Goal: Use online tool/utility: Use online tool/utility

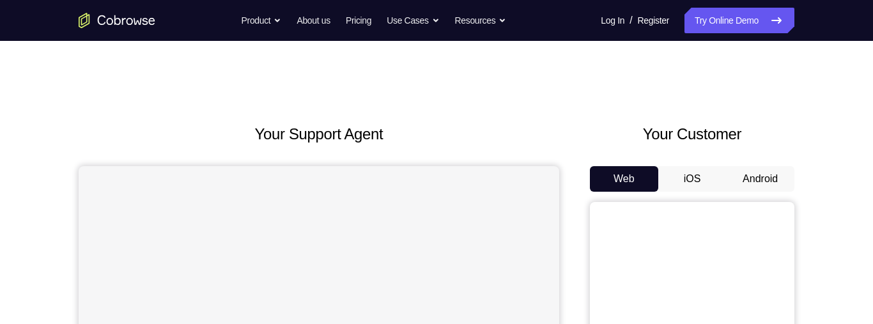
click at [748, 175] on button "Android" at bounding box center [760, 179] width 68 height 26
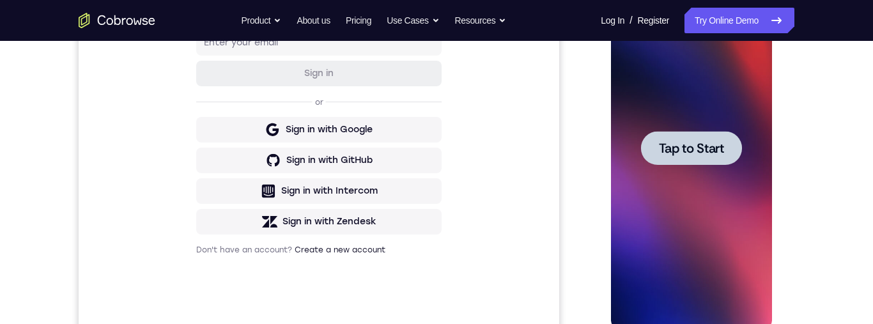
scroll to position [292, 0]
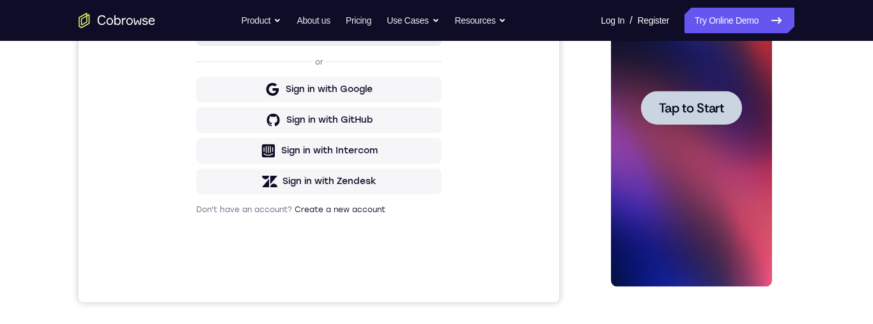
click at [696, 106] on span "Tap to Start" at bounding box center [691, 108] width 65 height 13
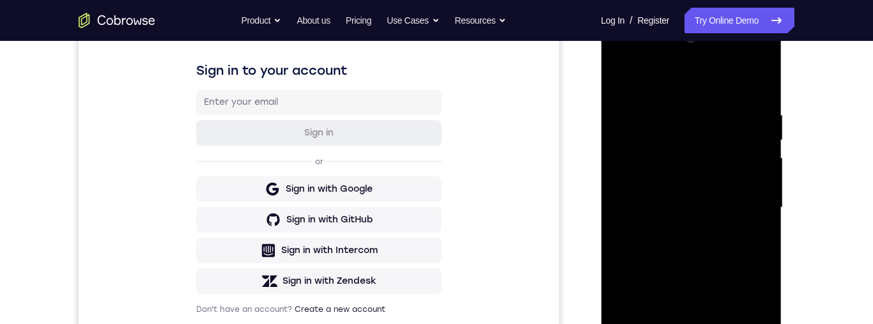
scroll to position [293, 0]
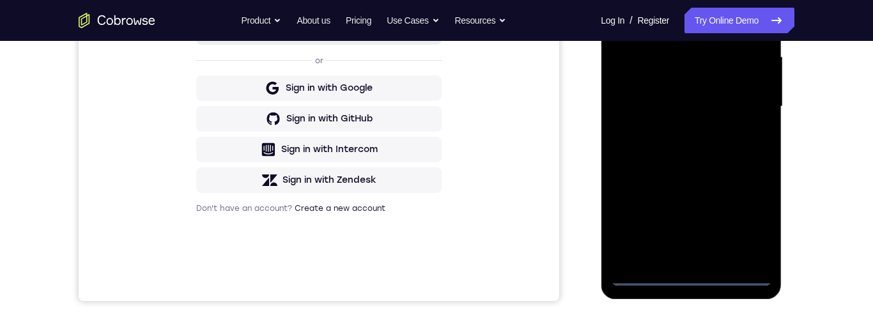
click at [692, 273] on div at bounding box center [691, 107] width 161 height 358
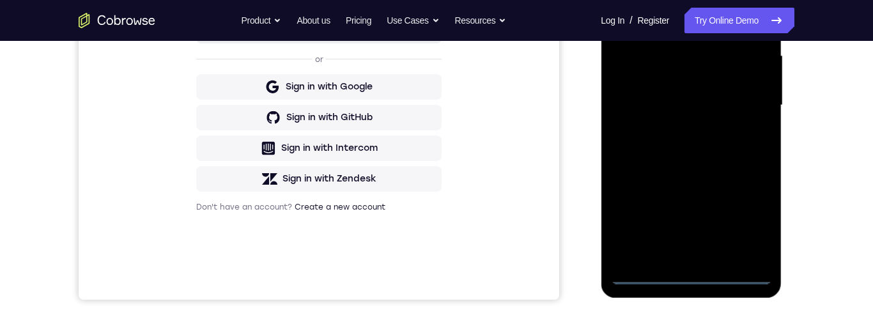
click at [635, 86] on div at bounding box center [691, 105] width 161 height 358
click at [711, 117] on div at bounding box center [691, 105] width 161 height 358
click at [703, 251] on div at bounding box center [691, 105] width 161 height 358
click at [679, 58] on div at bounding box center [691, 105] width 161 height 358
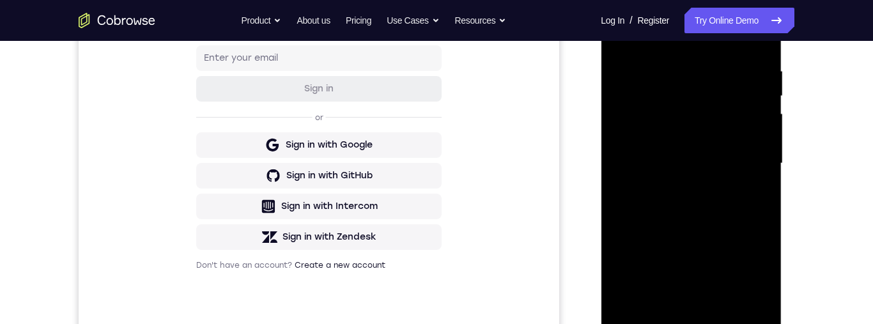
click at [700, 80] on div at bounding box center [691, 164] width 161 height 358
click at [715, 123] on div at bounding box center [691, 164] width 161 height 358
click at [701, 116] on div at bounding box center [691, 164] width 161 height 358
click at [742, 194] on div at bounding box center [691, 164] width 161 height 358
click at [744, 309] on div at bounding box center [691, 164] width 161 height 358
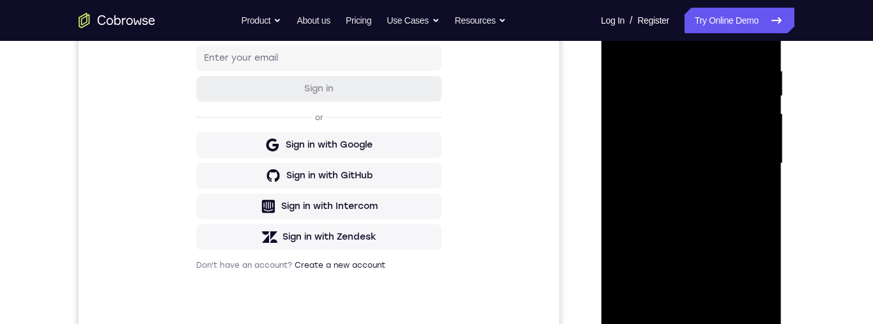
scroll to position [322, 0]
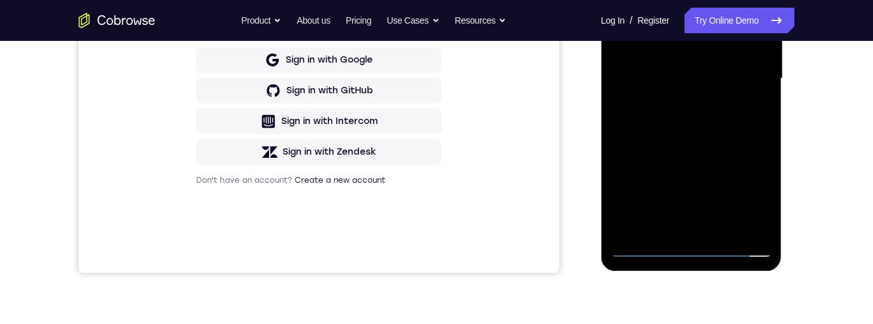
click at [747, 223] on div at bounding box center [691, 79] width 161 height 358
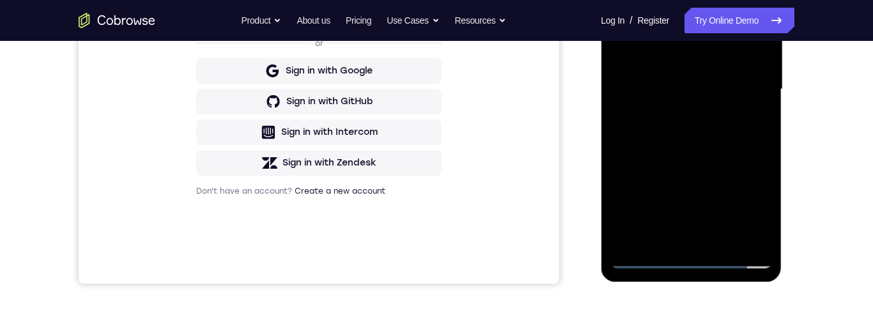
click at [670, 248] on div at bounding box center [691, 89] width 161 height 358
click at [752, 82] on div at bounding box center [691, 89] width 161 height 358
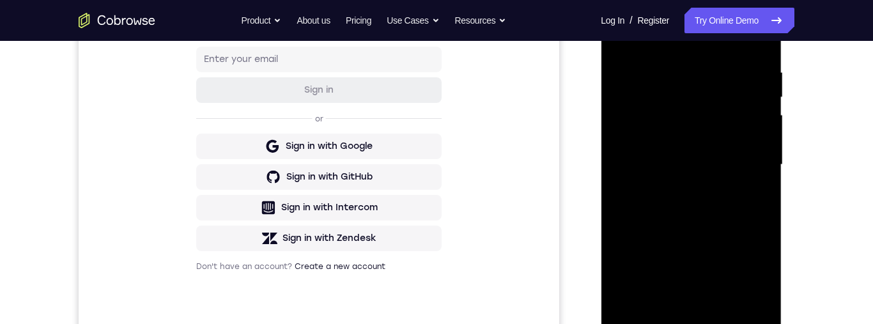
click at [703, 215] on div at bounding box center [691, 165] width 161 height 358
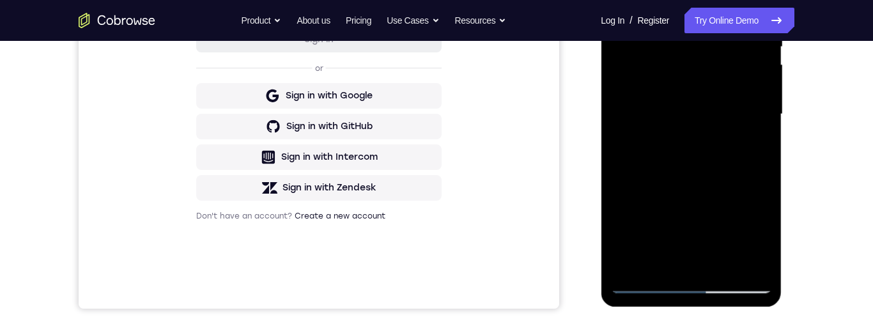
click at [641, 276] on div at bounding box center [691, 114] width 161 height 358
click at [641, 273] on div at bounding box center [691, 113] width 161 height 358
click at [648, 275] on div at bounding box center [691, 113] width 161 height 358
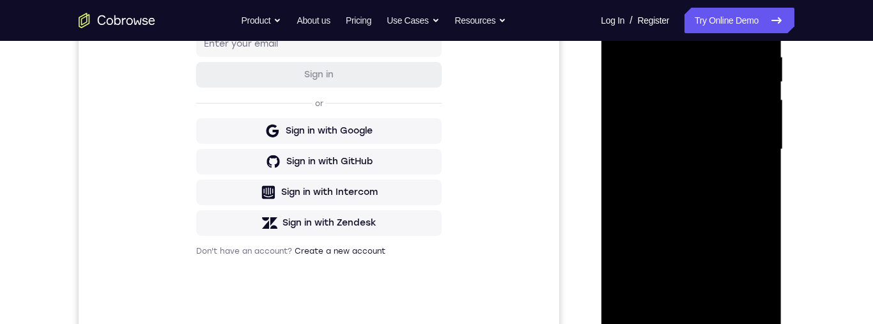
scroll to position [284, 0]
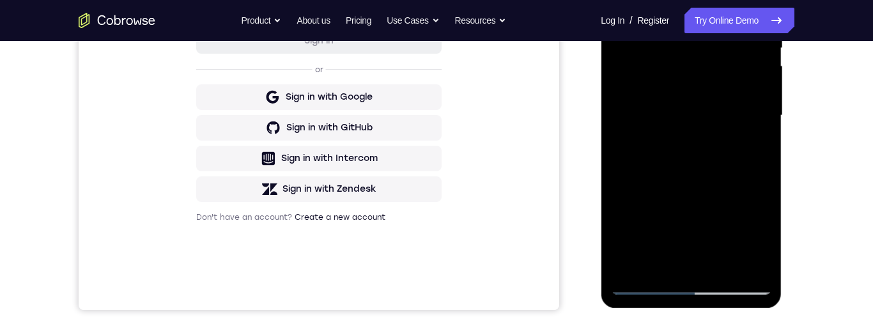
click at [640, 278] on div at bounding box center [691, 116] width 161 height 358
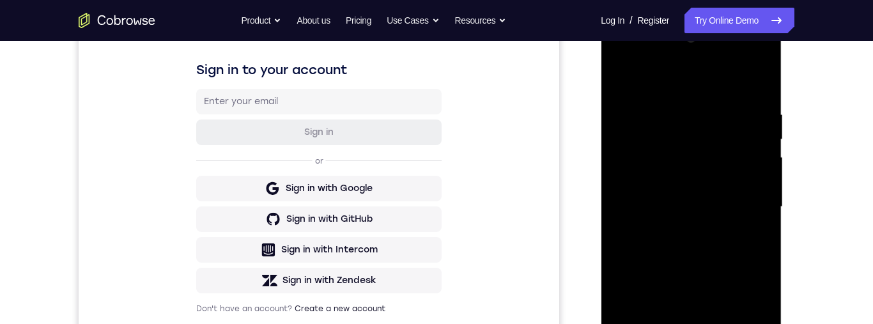
click at [623, 58] on div at bounding box center [691, 207] width 161 height 358
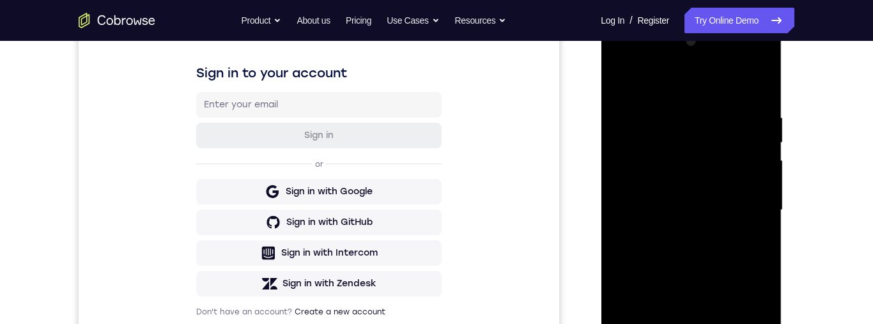
click at [693, 176] on div at bounding box center [691, 210] width 161 height 358
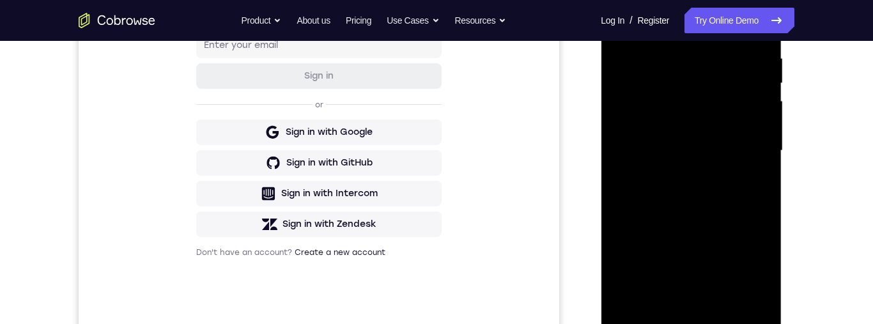
scroll to position [258, 0]
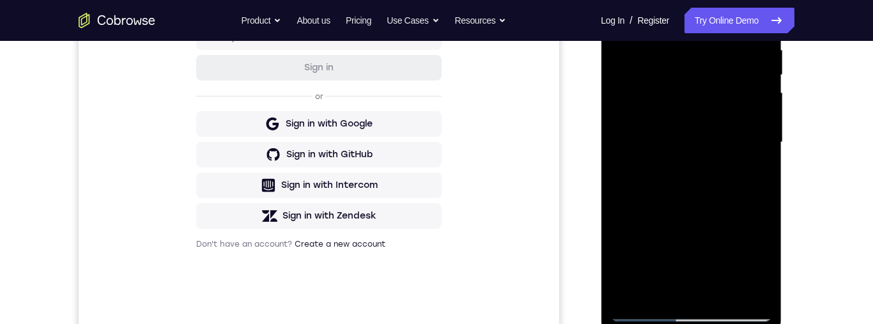
click at [646, 308] on div at bounding box center [691, 143] width 161 height 358
click at [705, 157] on div at bounding box center [691, 143] width 161 height 358
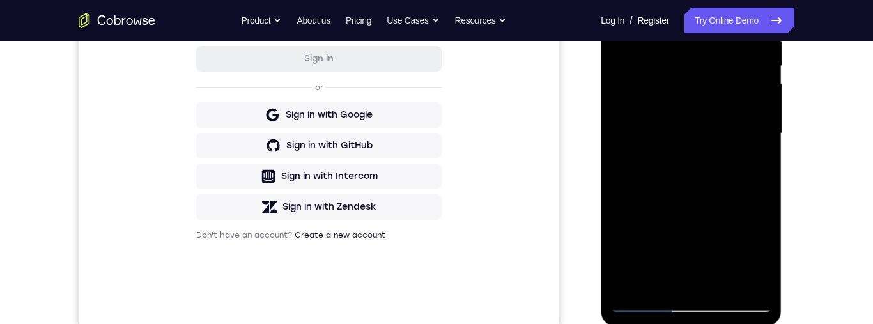
scroll to position [281, 0]
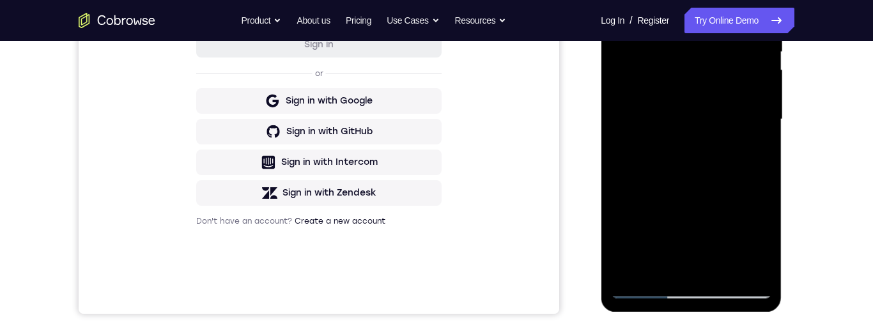
click at [644, 284] on div at bounding box center [691, 120] width 161 height 358
click at [687, 205] on div at bounding box center [691, 120] width 161 height 358
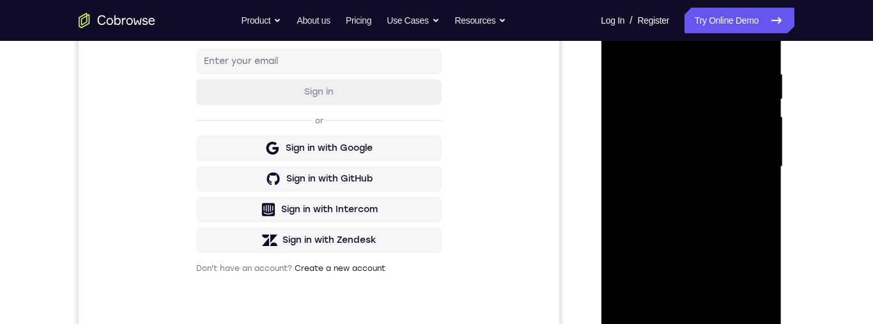
scroll to position [235, 0]
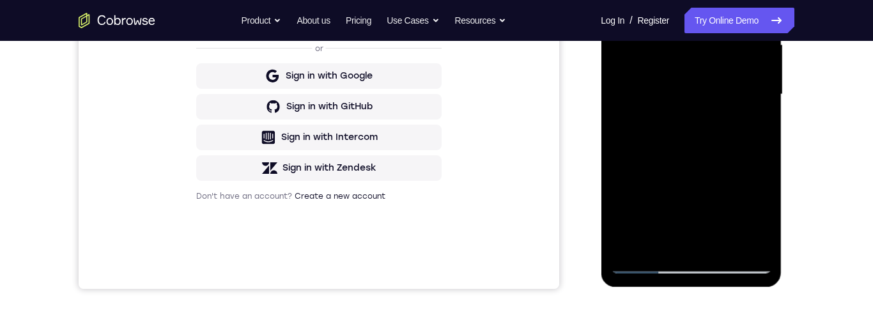
click at [644, 262] on div at bounding box center [691, 95] width 161 height 358
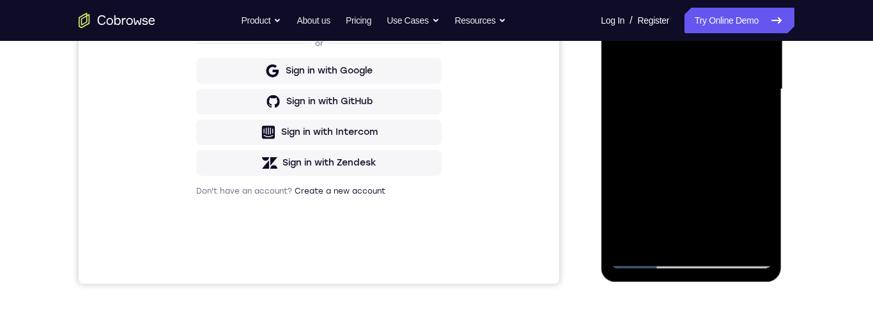
click at [646, 263] on div at bounding box center [691, 89] width 161 height 358
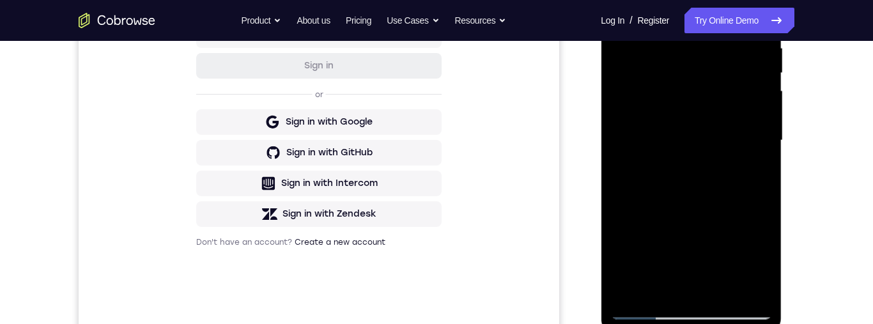
scroll to position [255, 0]
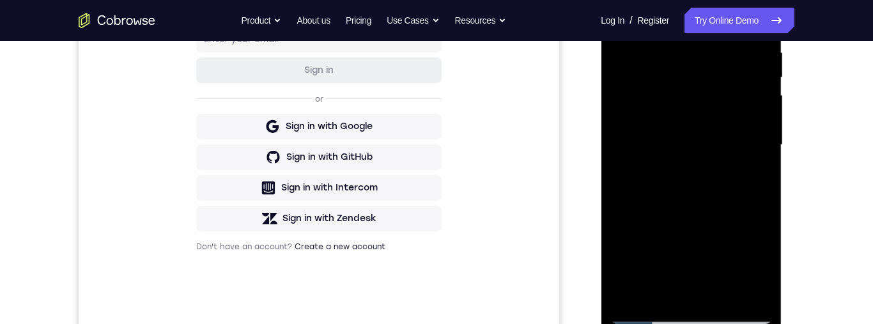
click at [682, 216] on div at bounding box center [691, 145] width 161 height 358
click at [702, 237] on div at bounding box center [691, 145] width 161 height 358
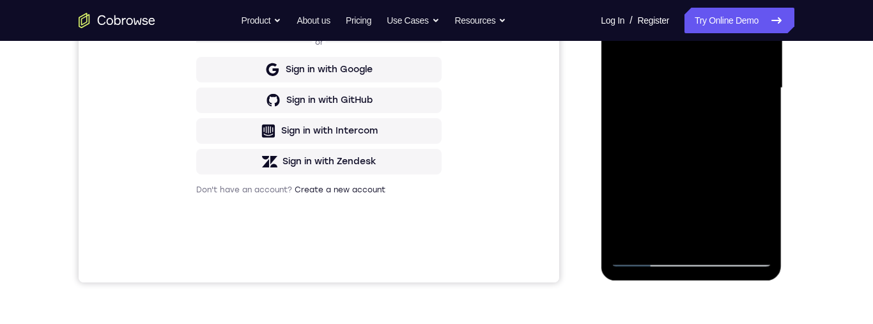
click at [689, 175] on div at bounding box center [691, 88] width 161 height 358
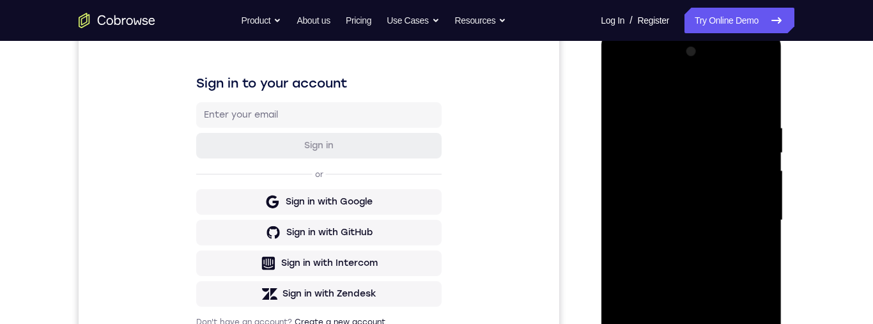
scroll to position [230, 0]
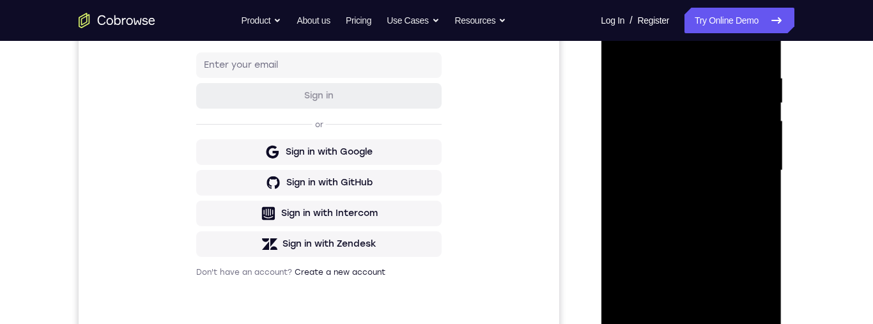
click at [717, 272] on div at bounding box center [691, 171] width 161 height 358
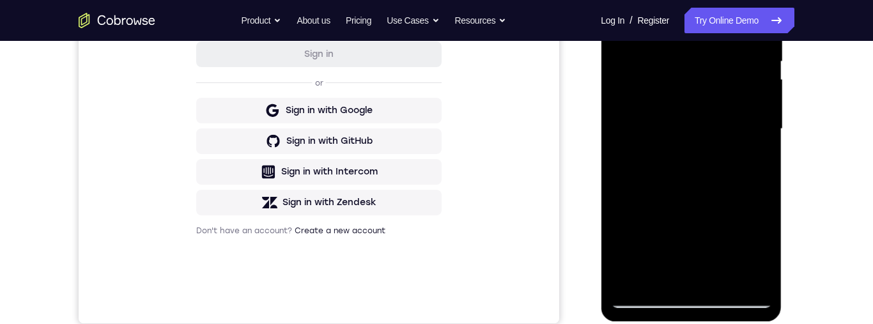
click at [646, 300] on div at bounding box center [691, 129] width 161 height 358
click at [646, 299] on div at bounding box center [691, 129] width 161 height 358
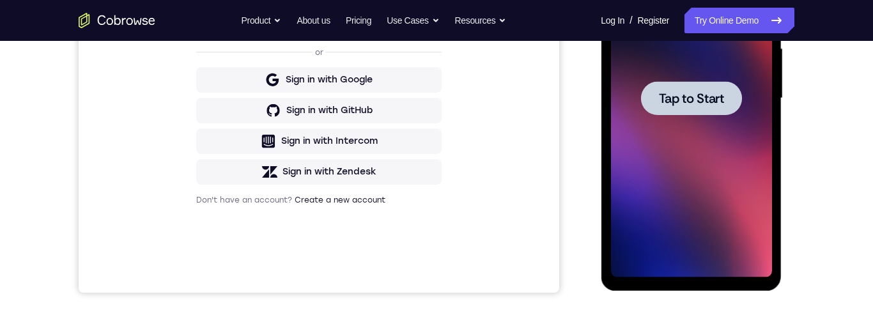
scroll to position [272, 0]
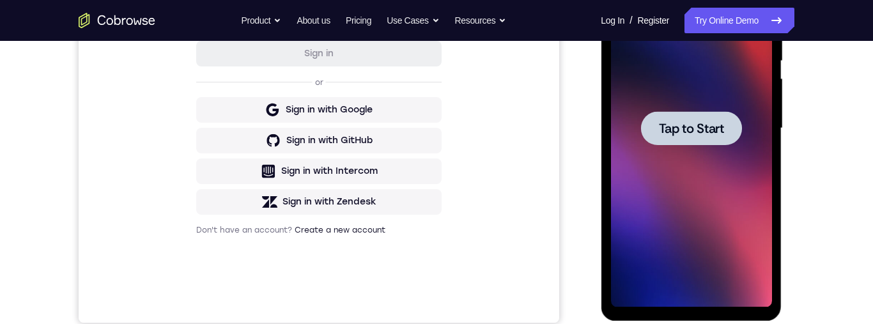
click at [701, 126] on span "Tap to Start" at bounding box center [691, 128] width 65 height 13
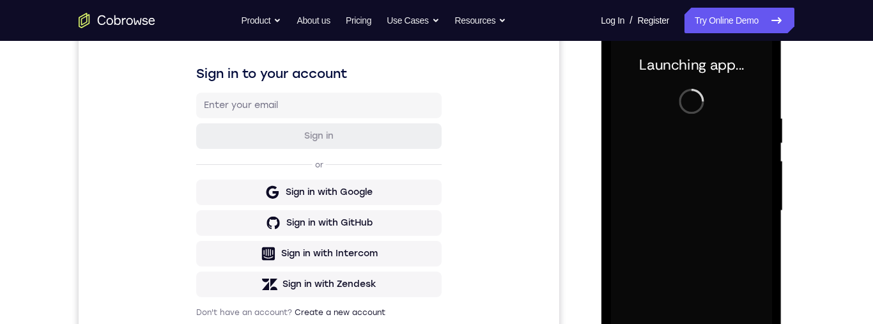
scroll to position [274, 0]
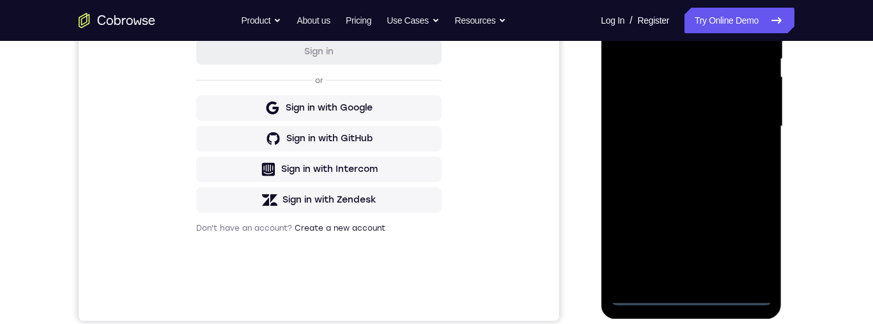
click at [687, 292] on div at bounding box center [691, 127] width 161 height 358
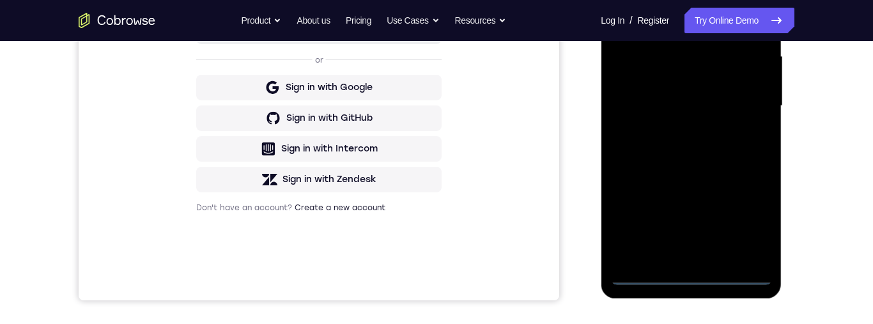
scroll to position [233, 0]
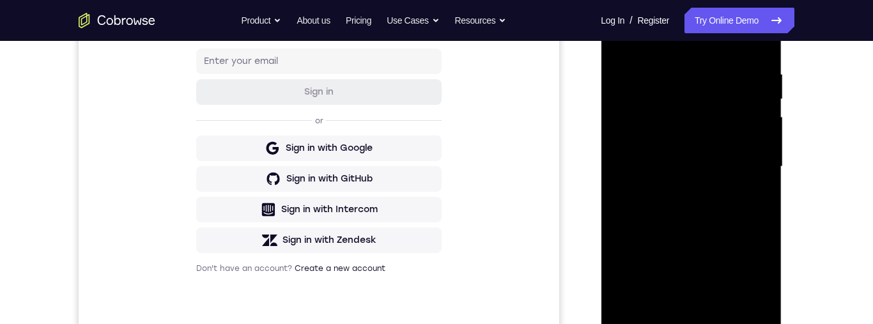
click at [636, 143] on div at bounding box center [691, 167] width 161 height 358
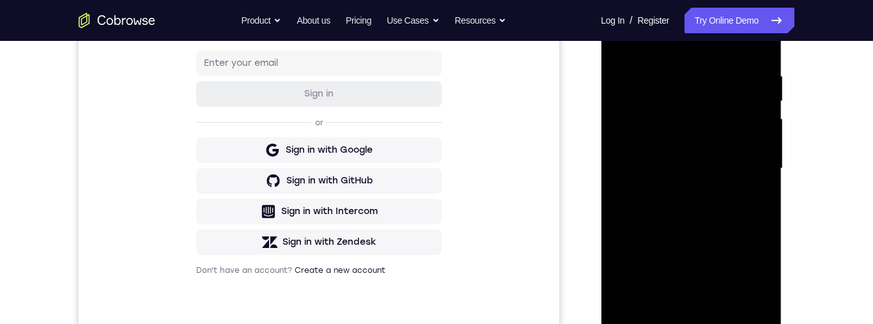
click at [705, 176] on div at bounding box center [691, 169] width 161 height 358
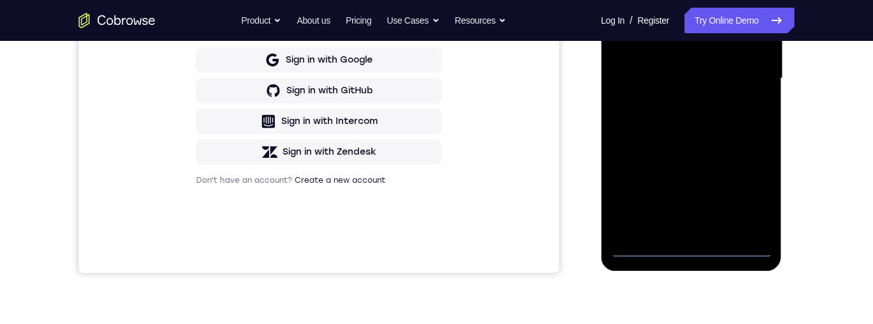
click at [718, 222] on div at bounding box center [691, 79] width 161 height 358
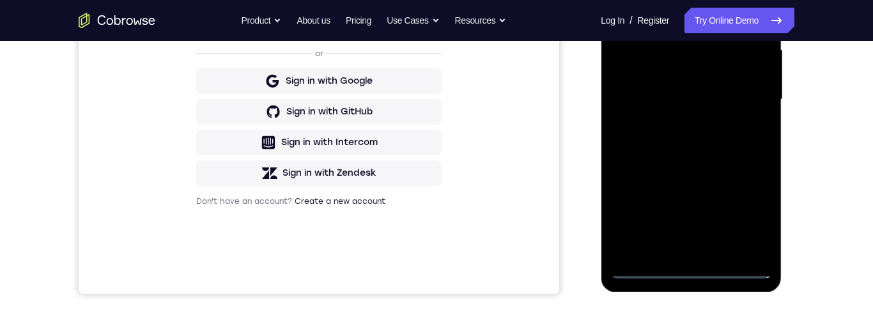
click at [678, 52] on div at bounding box center [691, 100] width 161 height 358
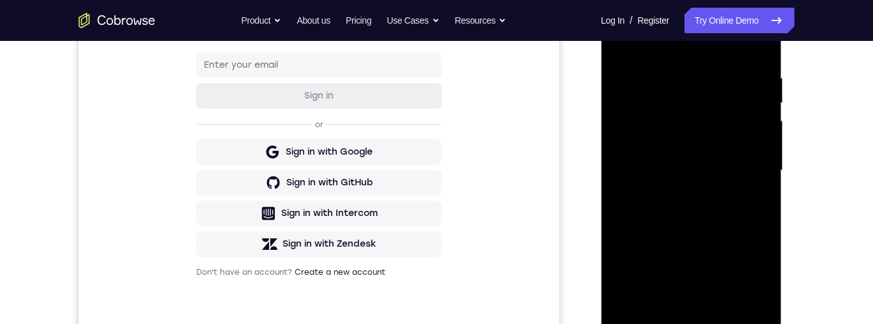
click at [726, 85] on div at bounding box center [691, 171] width 161 height 358
click at [722, 133] on div at bounding box center [691, 171] width 161 height 358
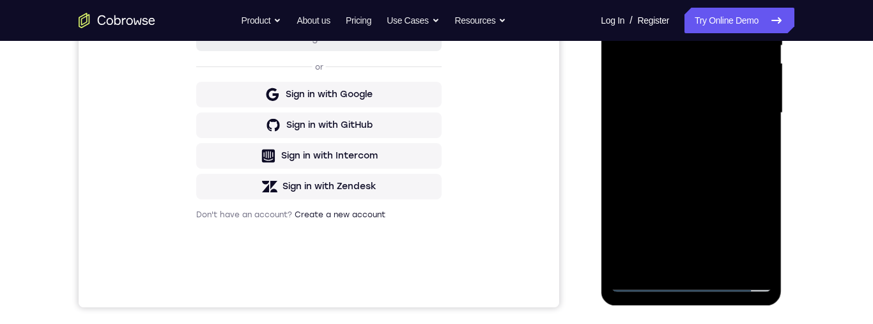
click at [740, 252] on div at bounding box center [691, 113] width 161 height 358
click at [740, 257] on div at bounding box center [691, 113] width 161 height 358
click at [718, 269] on div at bounding box center [691, 113] width 161 height 358
click at [747, 106] on div at bounding box center [691, 113] width 161 height 358
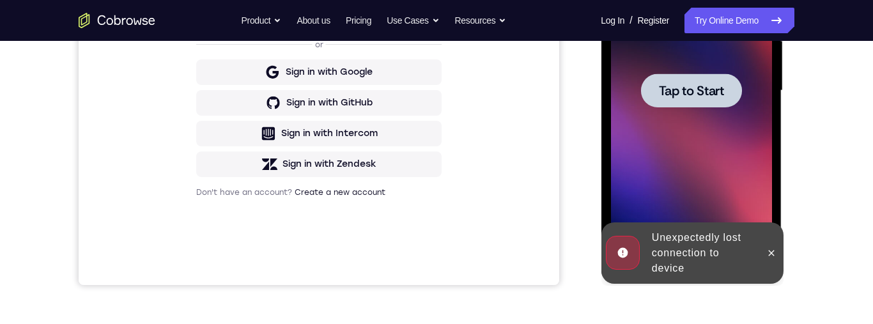
scroll to position [310, 0]
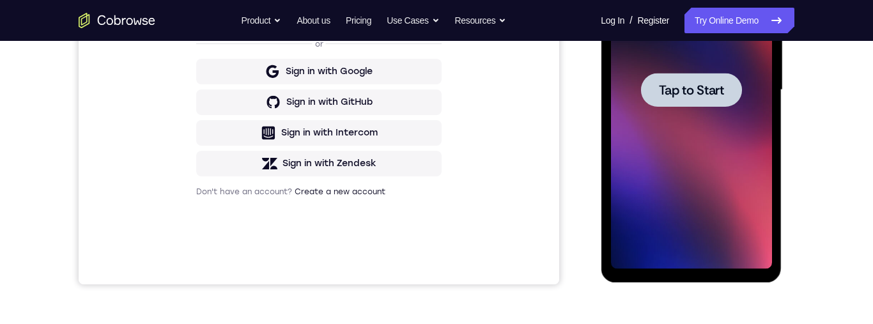
click at [717, 98] on div at bounding box center [691, 90] width 101 height 34
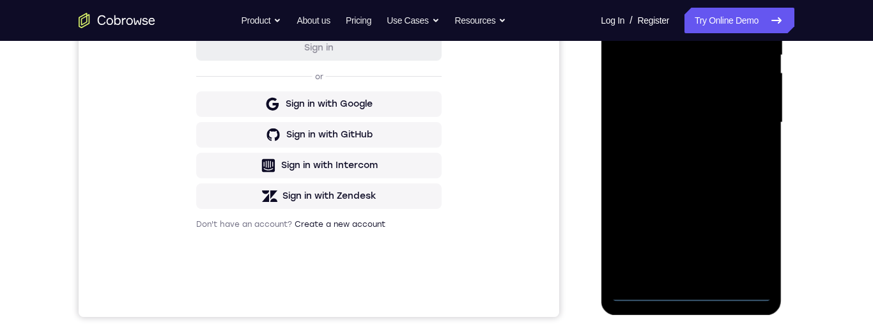
scroll to position [276, 0]
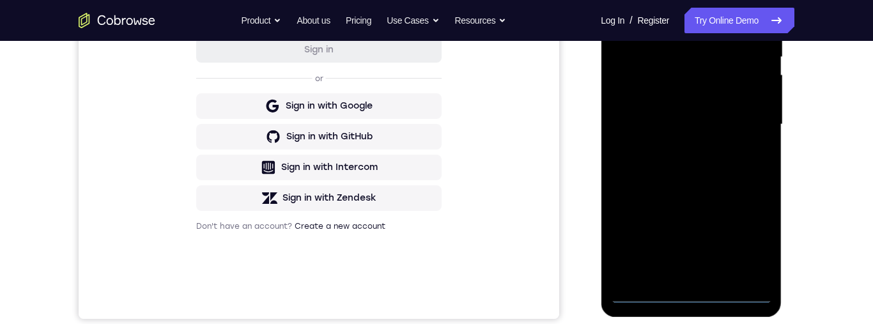
click at [687, 288] on div at bounding box center [691, 125] width 161 height 358
click at [687, 296] on div at bounding box center [691, 125] width 161 height 358
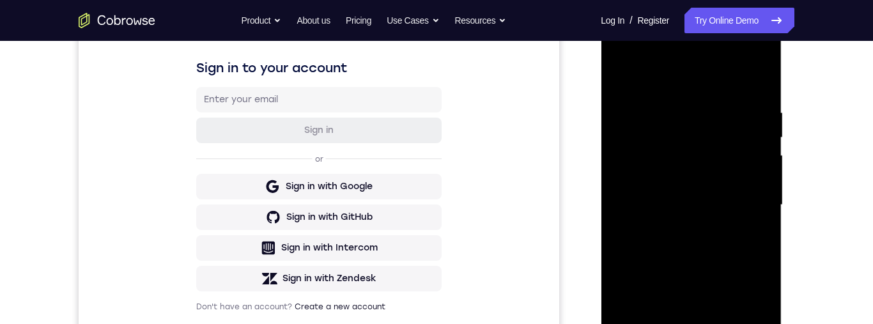
click at [706, 100] on div at bounding box center [691, 205] width 161 height 358
click at [722, 84] on div at bounding box center [691, 206] width 161 height 358
click at [669, 167] on div at bounding box center [691, 206] width 161 height 358
click at [694, 146] on div at bounding box center [691, 206] width 161 height 358
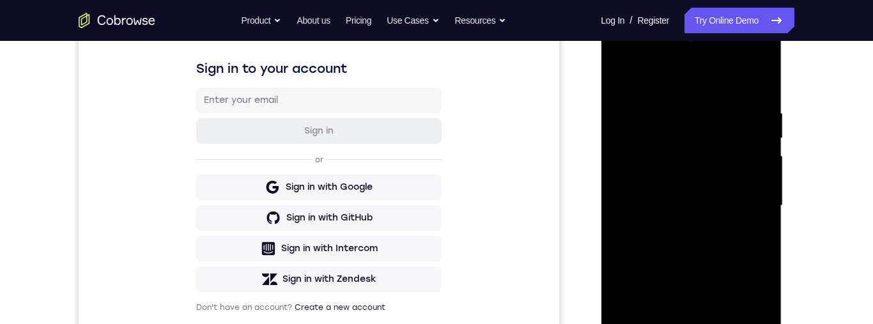
click at [664, 90] on div at bounding box center [691, 206] width 161 height 358
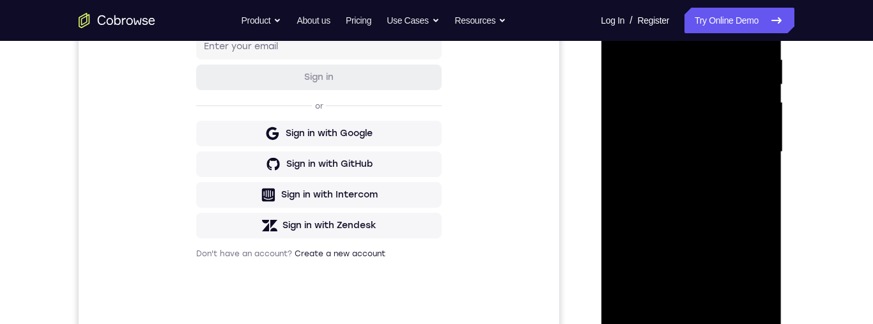
scroll to position [222, 0]
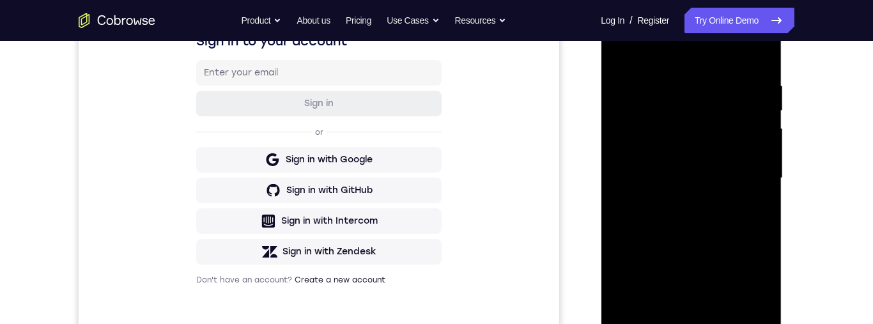
click at [724, 218] on div at bounding box center [691, 178] width 161 height 358
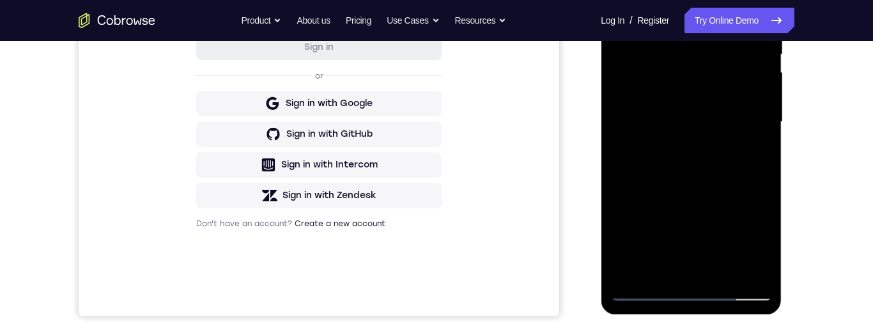
click at [647, 289] on div at bounding box center [691, 122] width 161 height 358
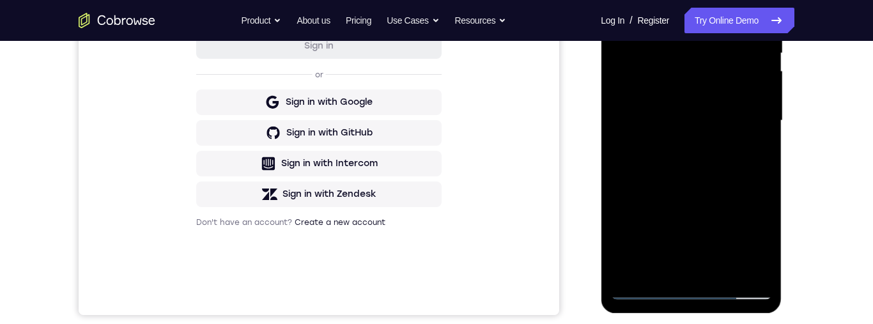
scroll to position [194, 0]
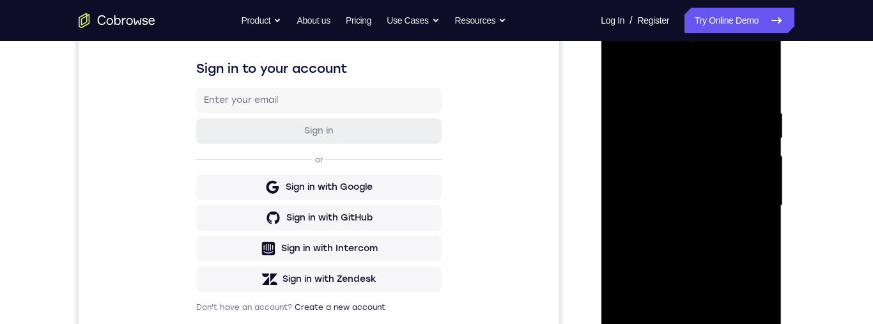
click at [700, 75] on div at bounding box center [691, 206] width 161 height 358
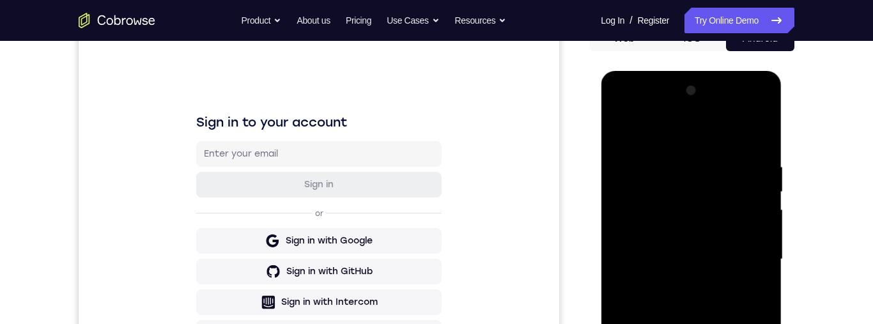
click at [687, 218] on div at bounding box center [691, 260] width 161 height 358
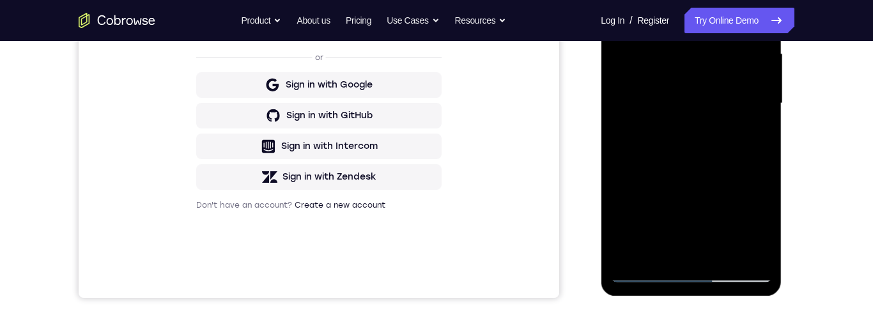
scroll to position [299, 0]
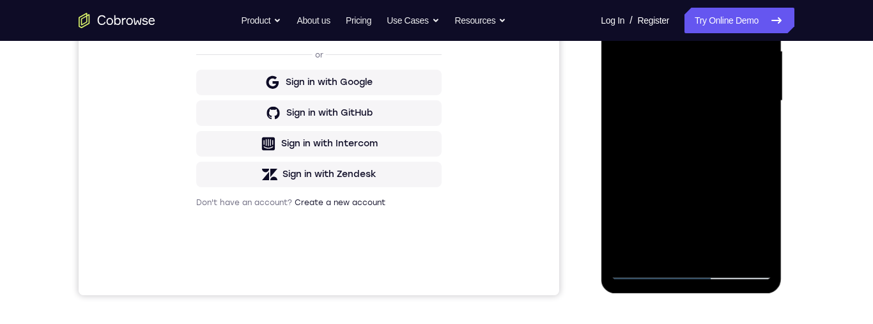
click at [652, 272] on div at bounding box center [691, 101] width 161 height 358
click at [642, 269] on div at bounding box center [691, 101] width 161 height 358
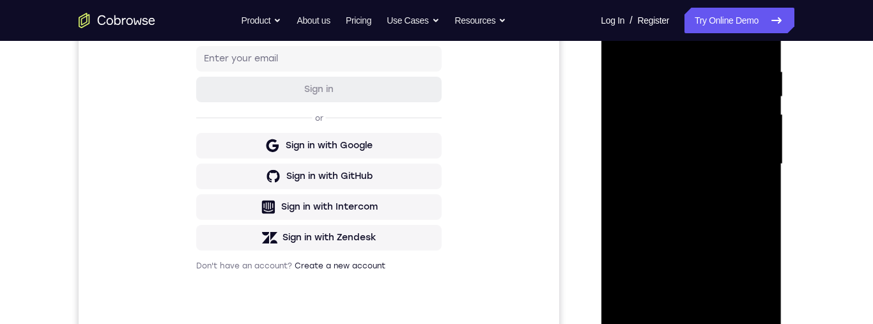
scroll to position [298, 0]
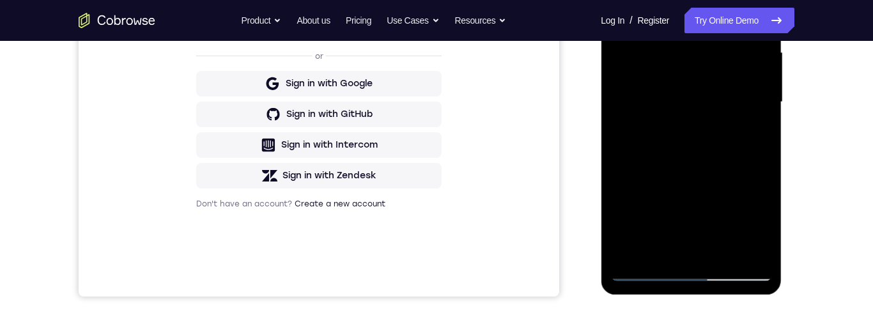
click at [645, 269] on div at bounding box center [691, 102] width 161 height 358
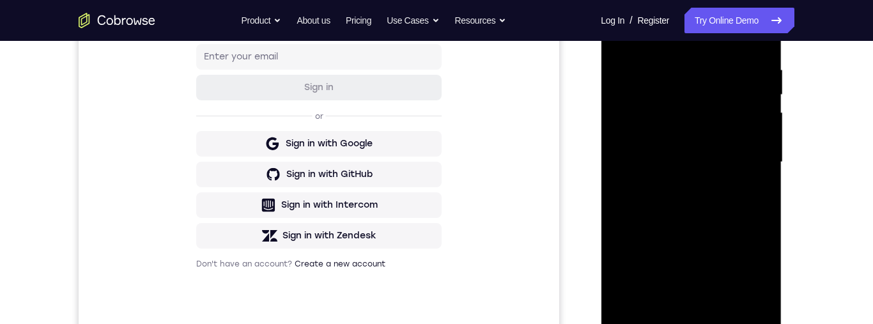
click at [672, 127] on div at bounding box center [691, 162] width 161 height 358
click at [721, 158] on div at bounding box center [691, 162] width 161 height 358
click at [717, 144] on div at bounding box center [691, 162] width 161 height 358
click at [711, 177] on div at bounding box center [691, 162] width 161 height 358
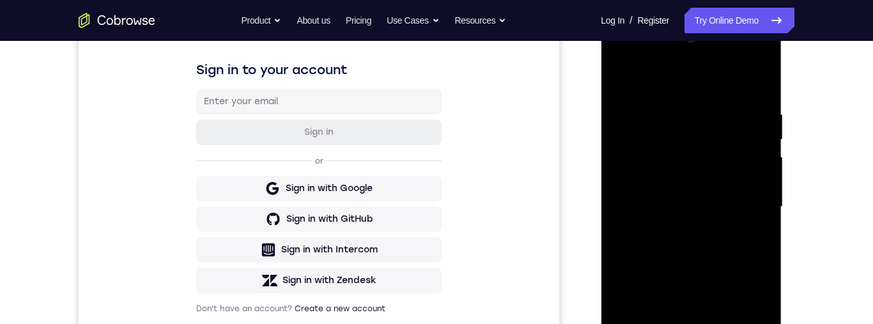
scroll to position [292, 0]
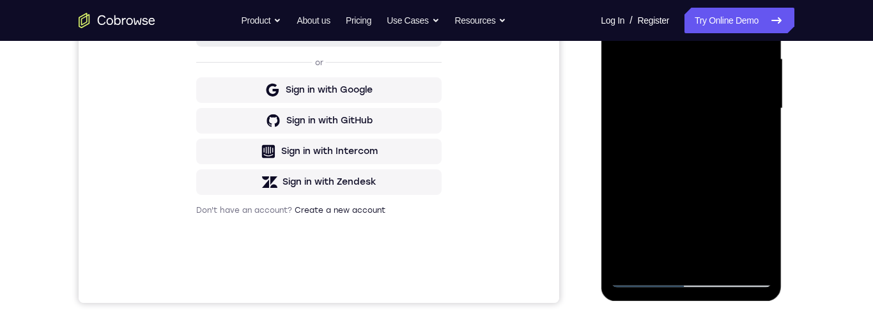
click at [687, 274] on div at bounding box center [691, 109] width 161 height 358
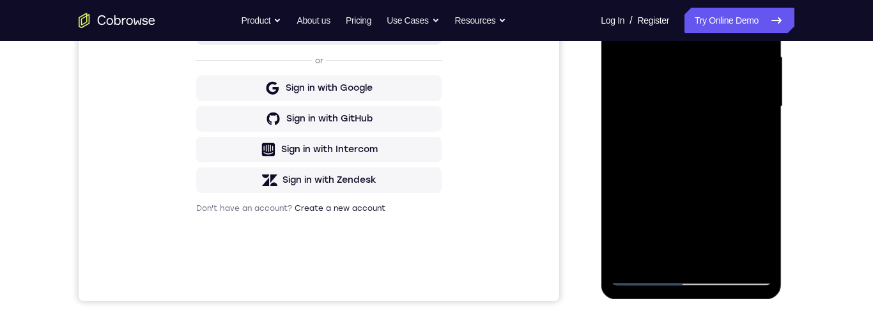
click at [685, 275] on div at bounding box center [691, 107] width 161 height 358
click at [639, 89] on div at bounding box center [691, 107] width 161 height 358
click at [718, 118] on div at bounding box center [691, 107] width 161 height 358
click at [702, 249] on div at bounding box center [691, 107] width 161 height 358
click at [670, 55] on div at bounding box center [691, 107] width 161 height 358
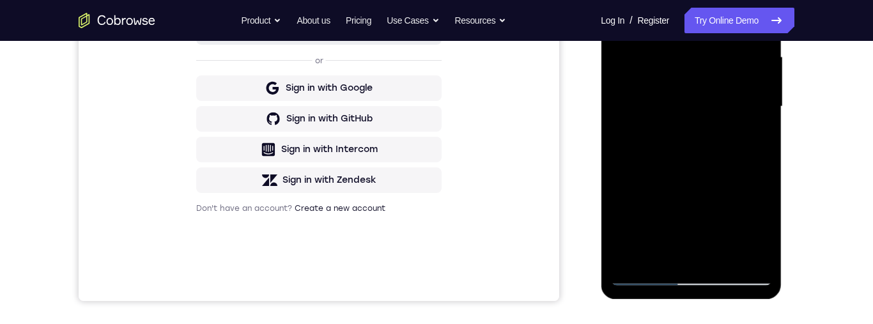
scroll to position [235, 0]
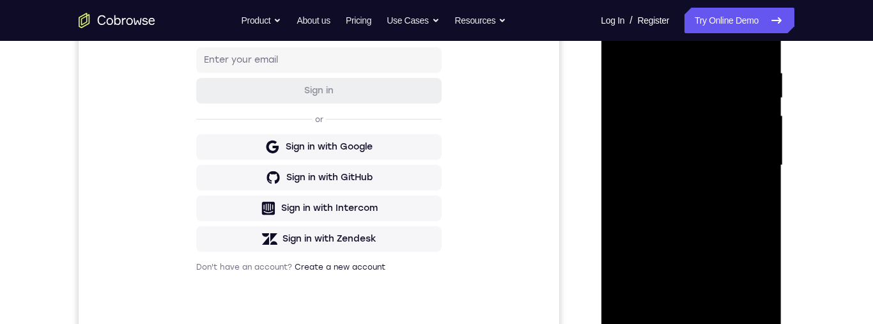
click at [714, 76] on div at bounding box center [691, 166] width 161 height 358
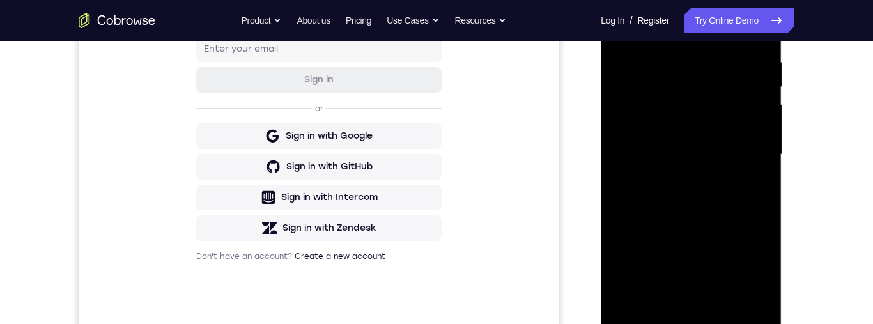
scroll to position [229, 0]
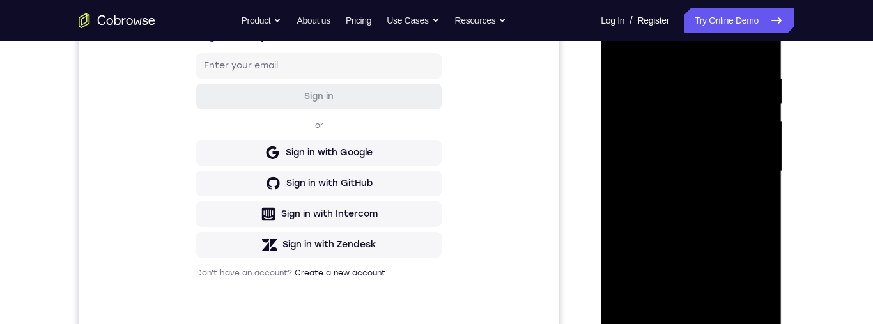
click at [705, 125] on div at bounding box center [691, 171] width 161 height 358
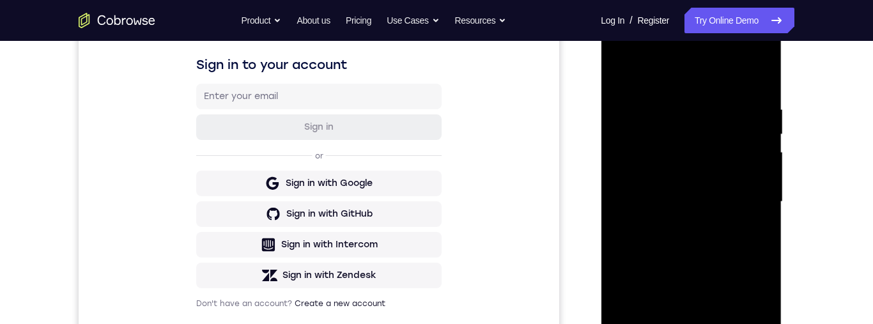
scroll to position [251, 0]
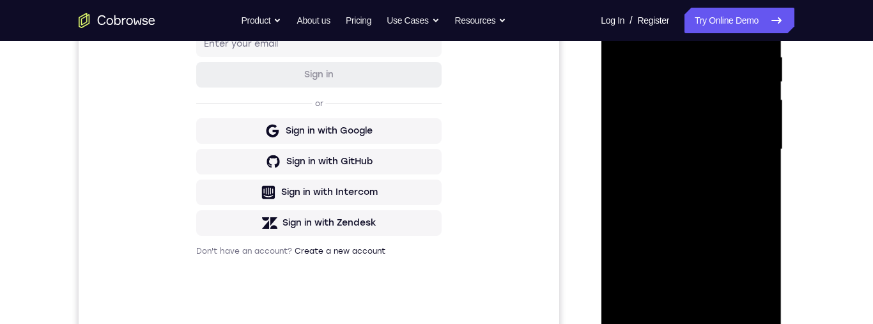
click at [627, 288] on div at bounding box center [691, 150] width 161 height 358
click at [740, 287] on div at bounding box center [691, 150] width 161 height 358
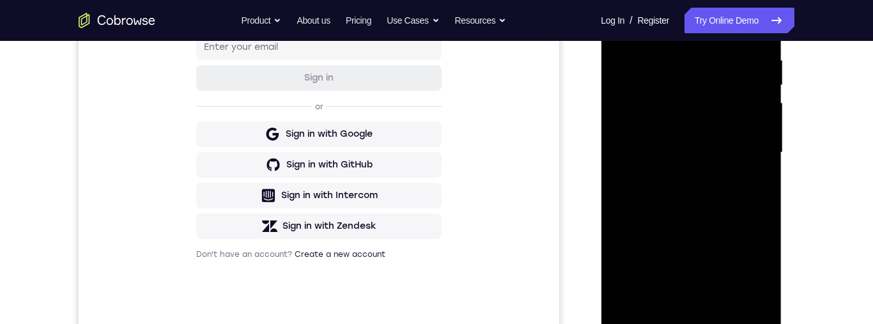
scroll to position [315, 0]
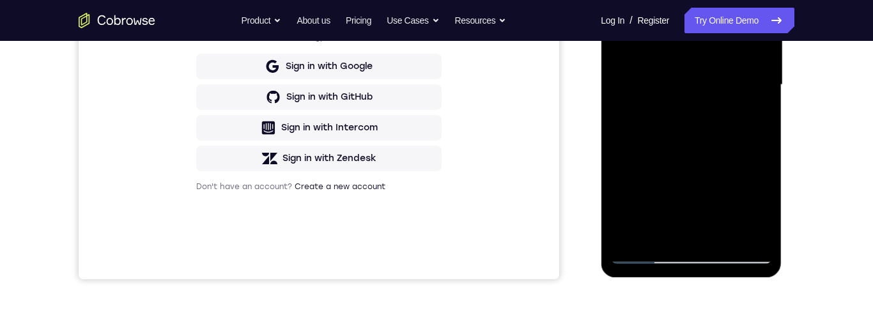
click at [743, 233] on div at bounding box center [691, 85] width 161 height 358
click at [708, 241] on div at bounding box center [691, 85] width 161 height 358
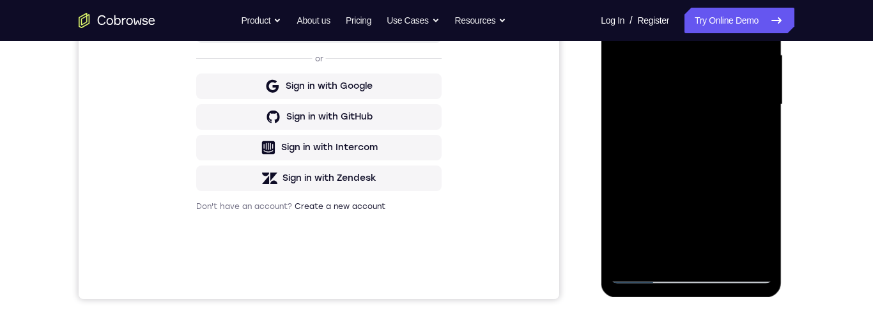
scroll to position [235, 0]
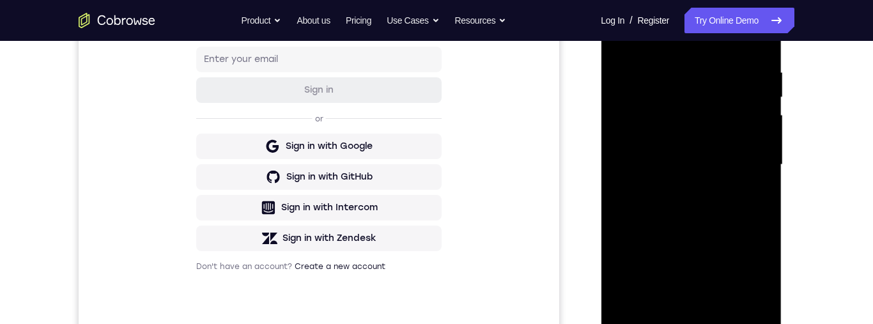
click at [749, 159] on div at bounding box center [691, 165] width 161 height 358
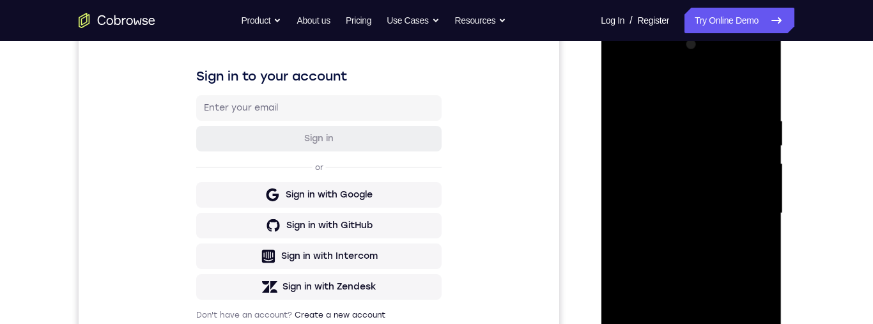
click at [696, 139] on div at bounding box center [691, 214] width 161 height 358
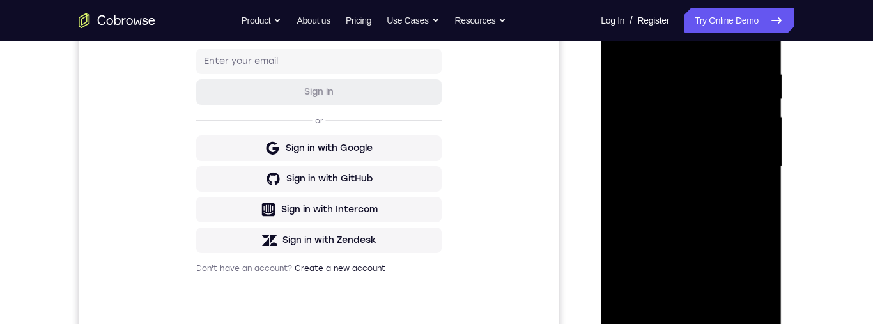
click at [634, 176] on div at bounding box center [691, 167] width 161 height 358
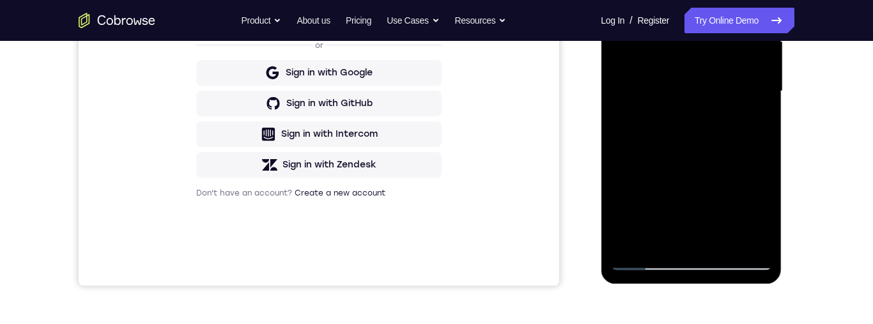
click at [738, 264] on div at bounding box center [691, 91] width 161 height 358
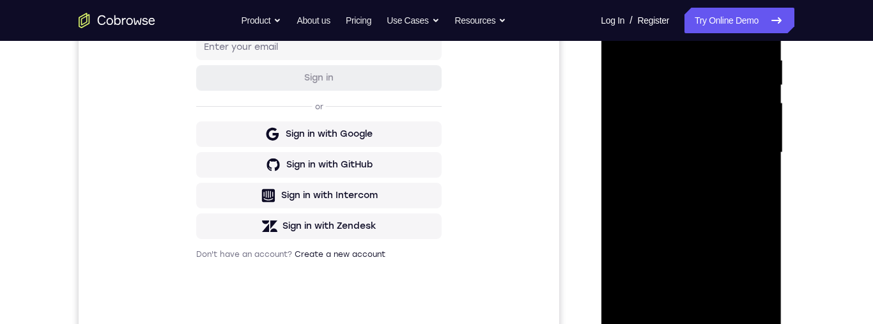
scroll to position [191, 0]
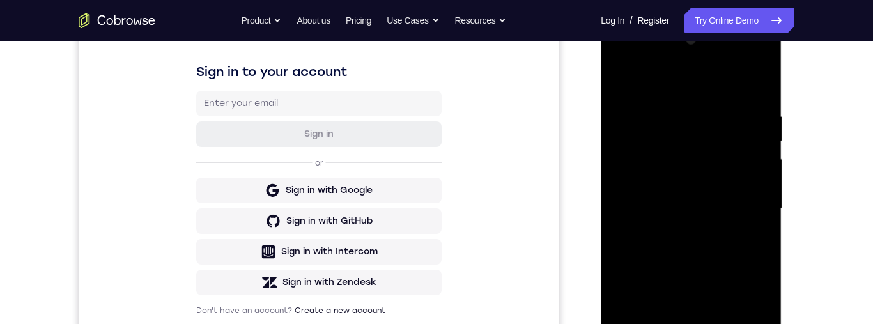
click at [687, 66] on div at bounding box center [691, 209] width 161 height 358
click at [690, 70] on div at bounding box center [691, 209] width 161 height 358
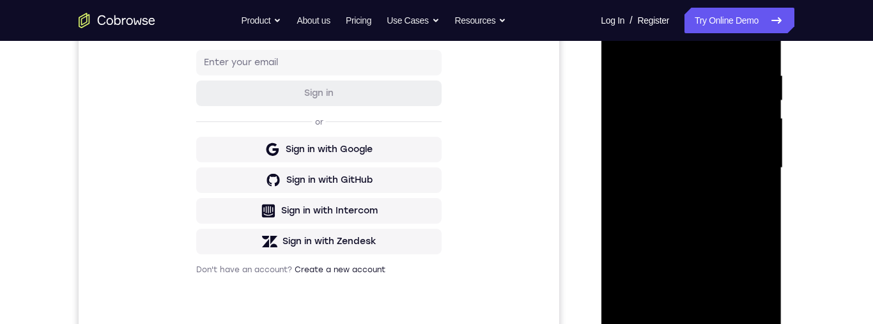
click at [692, 323] on div at bounding box center [691, 168] width 161 height 358
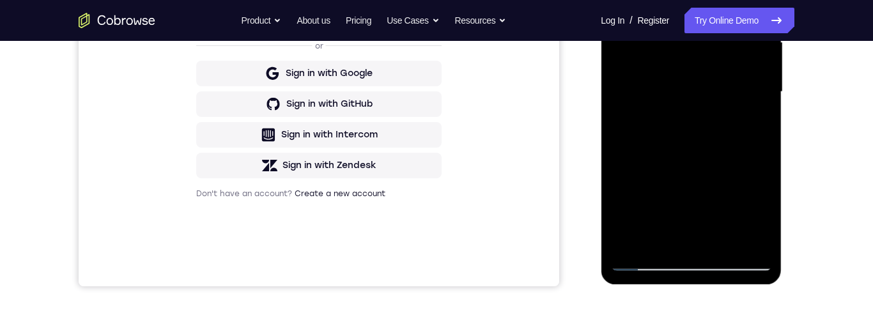
click at [689, 263] on div at bounding box center [691, 92] width 161 height 358
click at [752, 205] on div at bounding box center [691, 92] width 161 height 358
click at [710, 82] on div at bounding box center [691, 92] width 161 height 358
click at [689, 143] on div at bounding box center [691, 92] width 161 height 358
click at [822, 125] on div "Your Support Agent Your Customer Web iOS Android Next Steps We’d be happy to gi…" at bounding box center [436, 154] width 818 height 843
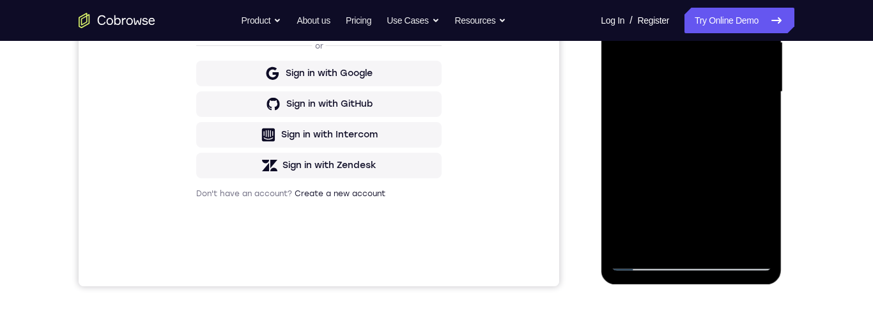
click at [745, 234] on div at bounding box center [691, 92] width 161 height 358
click at [733, 61] on div at bounding box center [691, 92] width 161 height 358
click at [709, 118] on div at bounding box center [691, 92] width 161 height 358
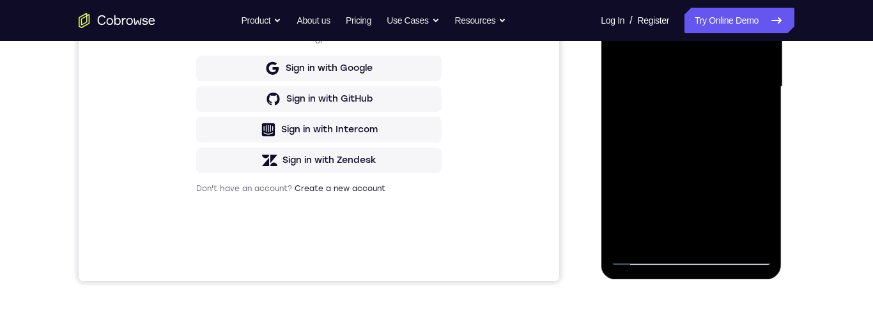
scroll to position [265, 0]
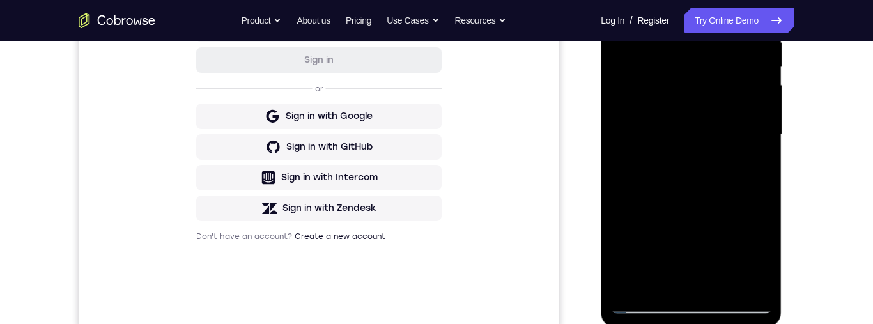
click at [731, 287] on div at bounding box center [691, 135] width 161 height 358
click at [636, 214] on div at bounding box center [691, 136] width 161 height 358
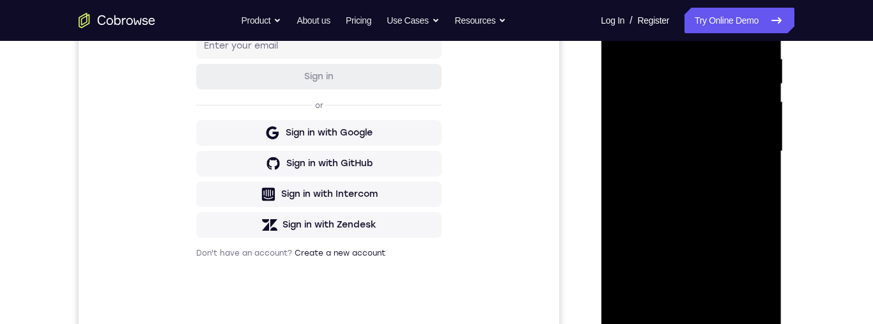
scroll to position [286, 0]
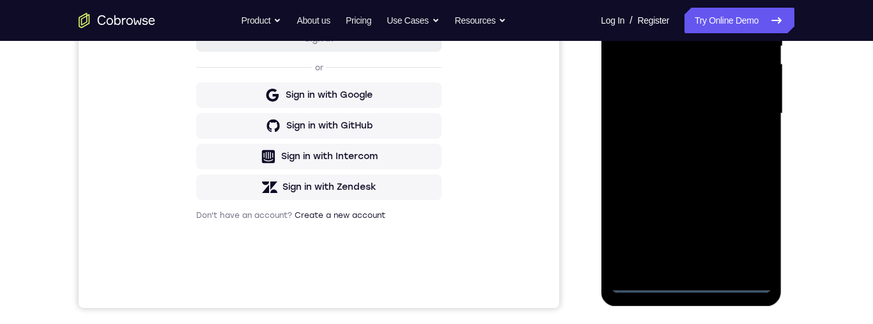
click at [690, 282] on div at bounding box center [691, 114] width 161 height 358
click at [745, 234] on div at bounding box center [691, 114] width 161 height 358
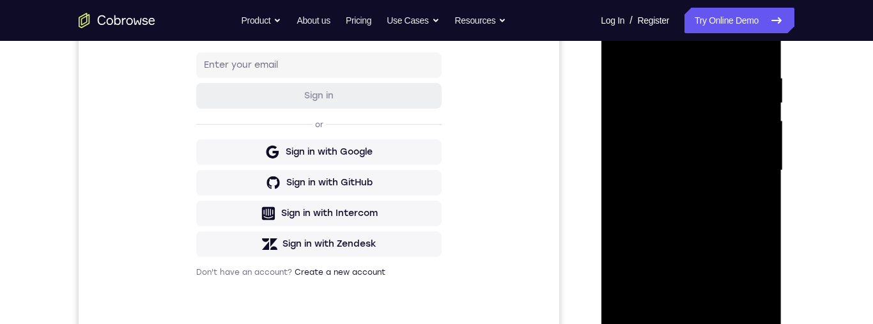
click at [692, 48] on div at bounding box center [691, 171] width 161 height 358
click at [637, 135] on div at bounding box center [691, 171] width 161 height 358
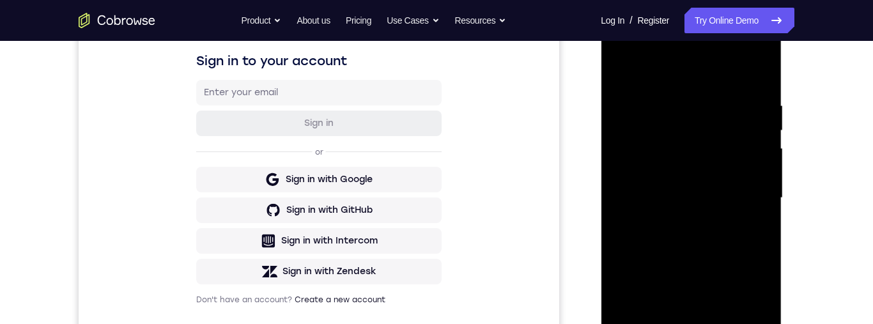
click at [708, 196] on div at bounding box center [691, 198] width 161 height 358
click at [692, 183] on div at bounding box center [691, 198] width 161 height 358
click at [706, 208] on div at bounding box center [691, 198] width 161 height 358
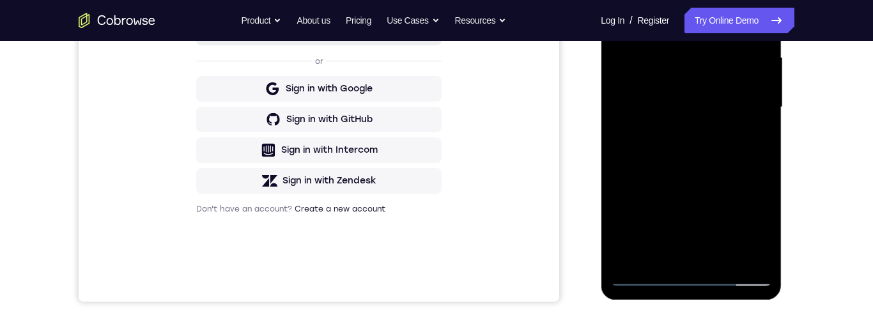
scroll to position [291, 0]
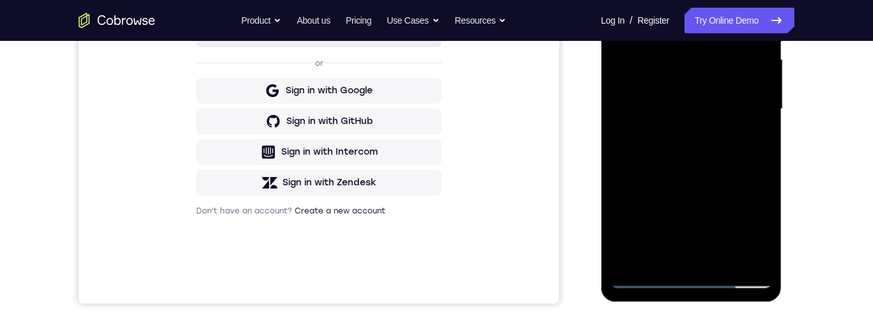
click at [693, 281] on div at bounding box center [691, 109] width 161 height 358
click at [723, 176] on div at bounding box center [691, 109] width 161 height 358
click at [635, 94] on div at bounding box center [691, 109] width 161 height 358
click at [706, 260] on div at bounding box center [691, 109] width 161 height 358
click at [706, 70] on div at bounding box center [691, 109] width 161 height 358
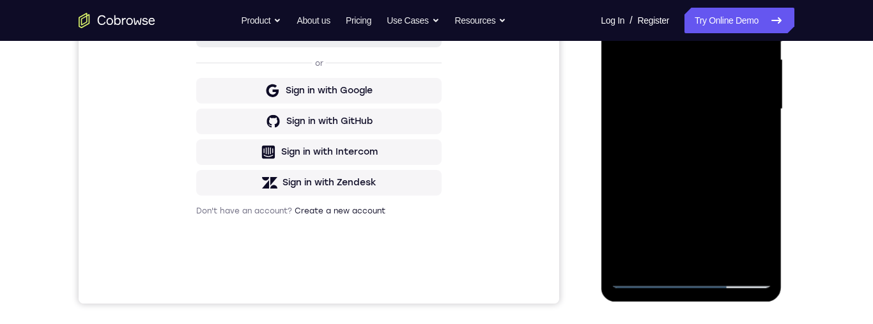
scroll to position [238, 0]
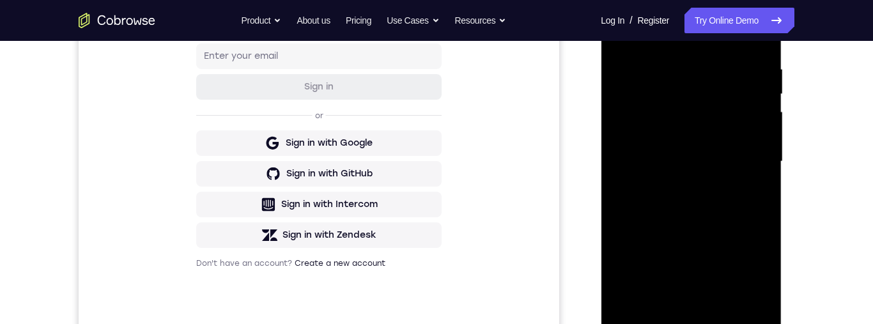
click at [699, 86] on div at bounding box center [691, 162] width 161 height 358
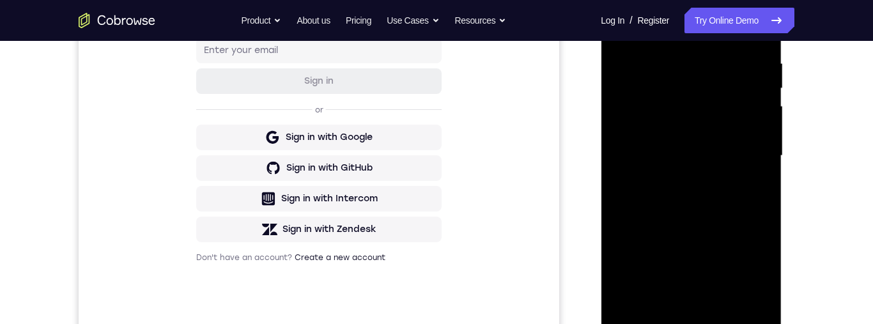
click at [706, 110] on div at bounding box center [691, 156] width 161 height 358
click at [751, 183] on div at bounding box center [691, 156] width 161 height 358
click at [625, 302] on div at bounding box center [691, 156] width 161 height 358
click at [747, 306] on div at bounding box center [691, 156] width 161 height 358
click at [747, 299] on div at bounding box center [691, 156] width 161 height 358
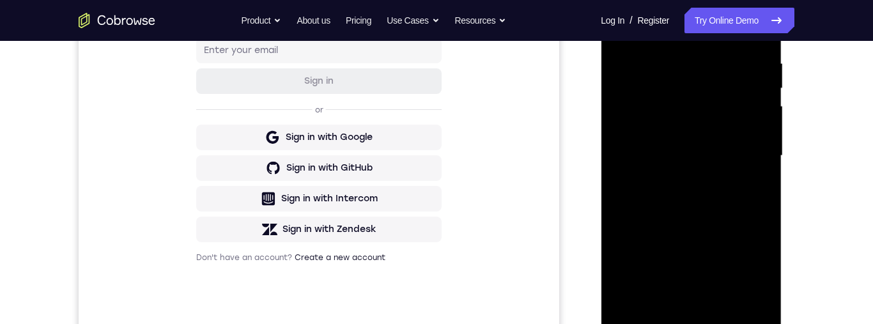
click at [693, 109] on div at bounding box center [691, 156] width 161 height 358
click at [675, 110] on div at bounding box center [691, 156] width 161 height 358
click at [628, 111] on div at bounding box center [691, 156] width 161 height 358
click at [690, 120] on div at bounding box center [691, 156] width 161 height 358
click at [698, 120] on div at bounding box center [691, 156] width 161 height 358
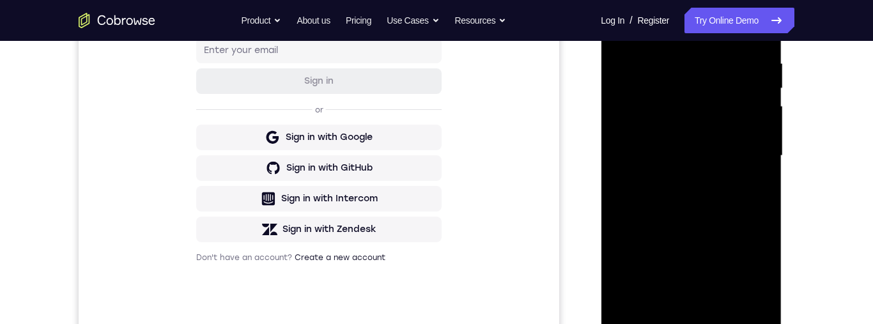
scroll to position [276, 0]
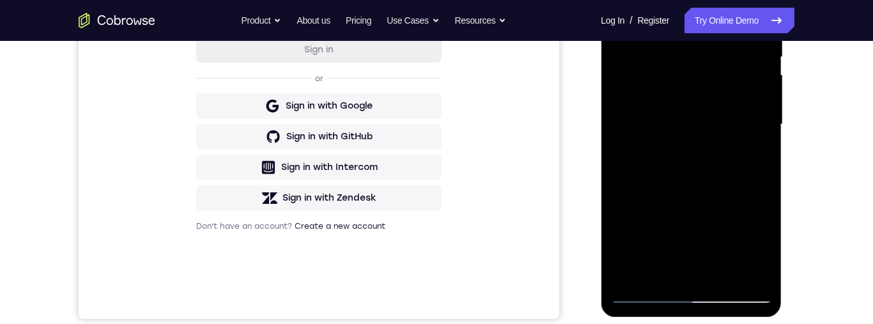
click at [710, 266] on div at bounding box center [691, 125] width 161 height 358
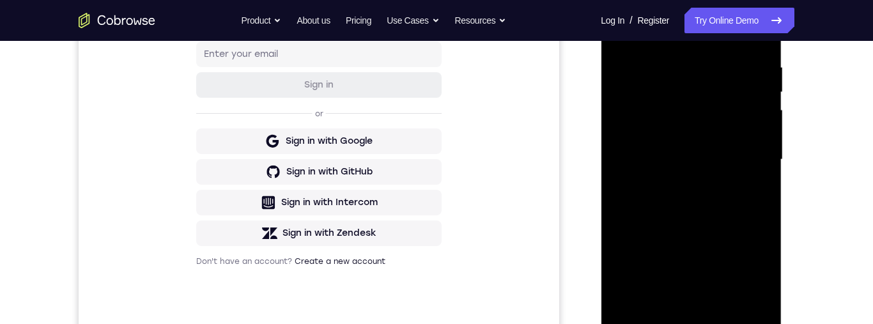
scroll to position [208, 0]
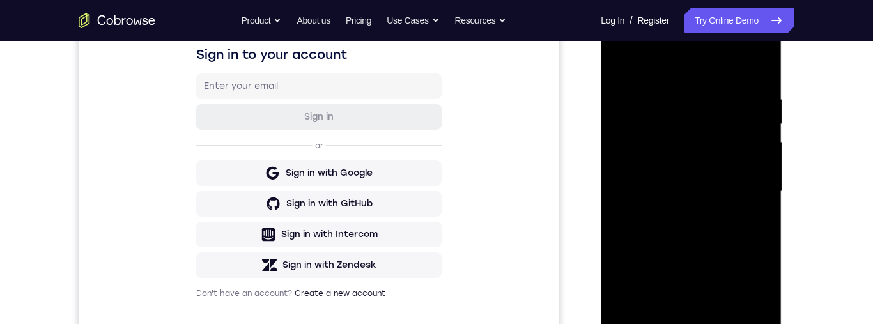
click at [750, 187] on div at bounding box center [691, 192] width 161 height 358
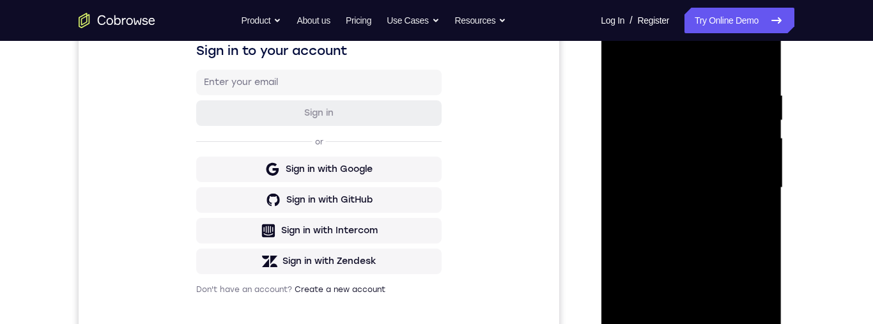
click at [723, 135] on div at bounding box center [691, 188] width 161 height 358
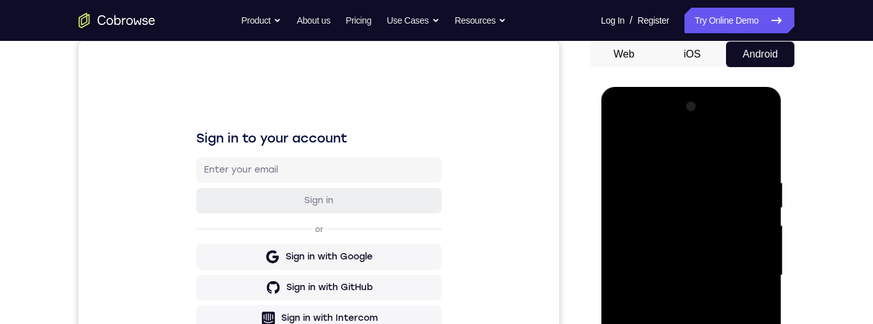
click at [629, 127] on div at bounding box center [691, 276] width 161 height 358
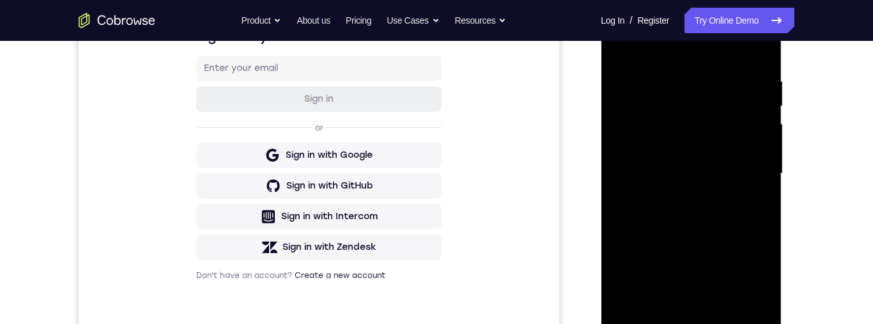
scroll to position [219, 0]
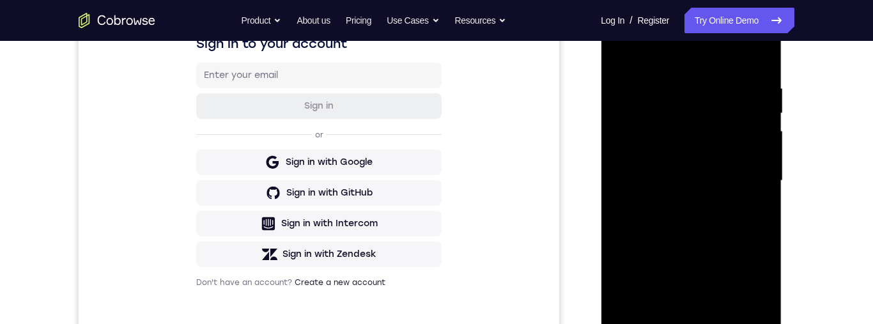
click at [753, 98] on div at bounding box center [691, 181] width 161 height 358
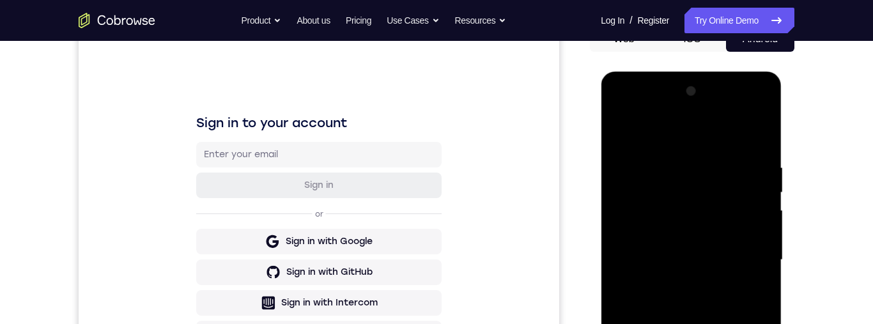
click at [634, 107] on div at bounding box center [691, 260] width 161 height 358
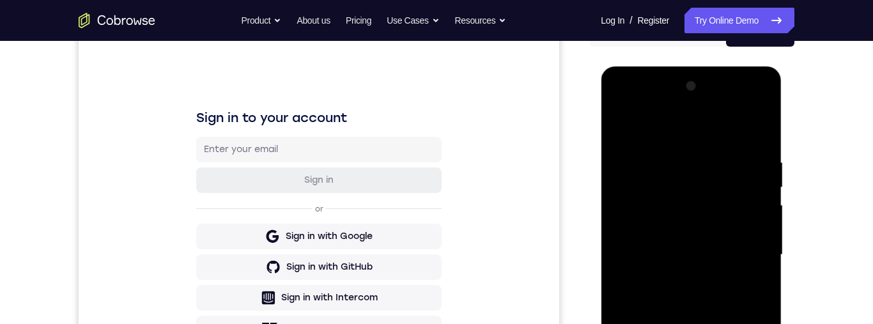
scroll to position [166, 0]
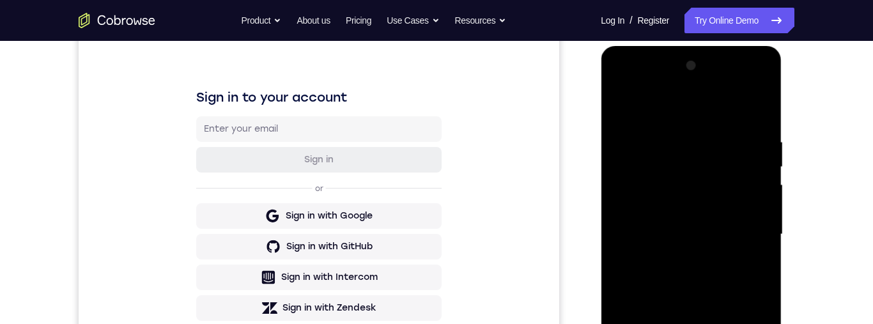
click at [745, 123] on div at bounding box center [691, 235] width 161 height 358
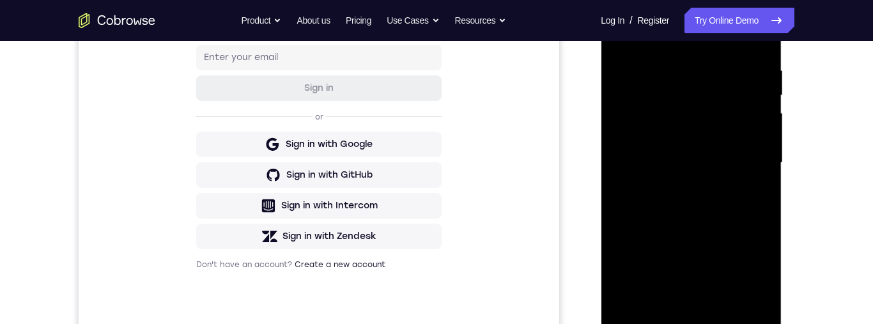
scroll to position [329, 0]
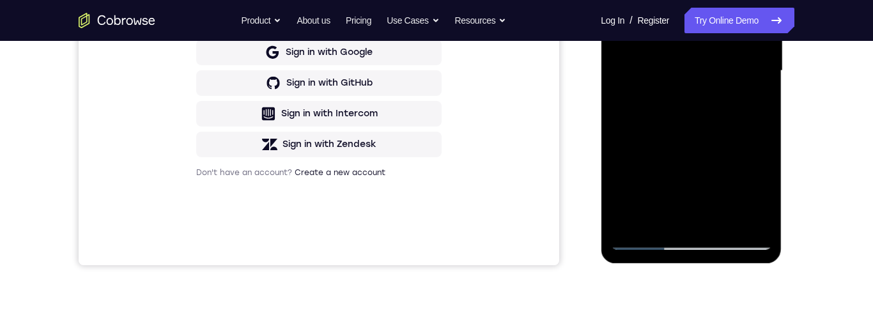
click at [692, 246] on div at bounding box center [691, 71] width 161 height 358
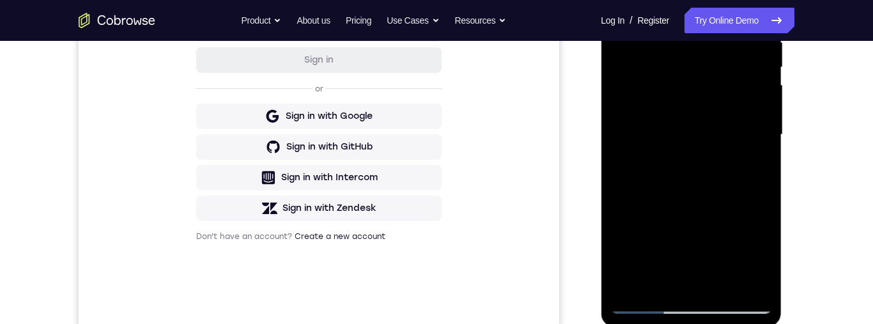
scroll to position [261, 0]
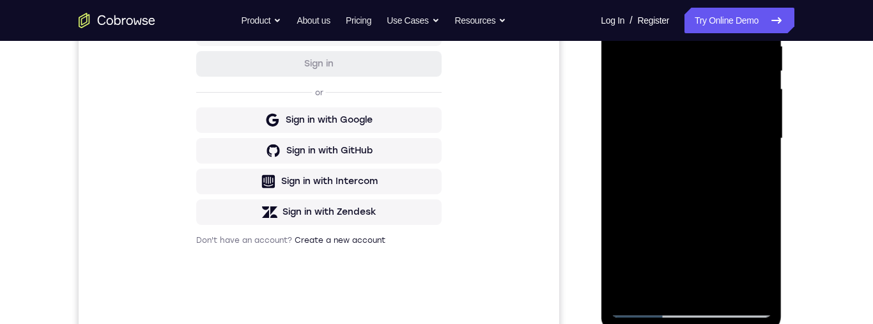
click at [748, 254] on div at bounding box center [691, 139] width 161 height 358
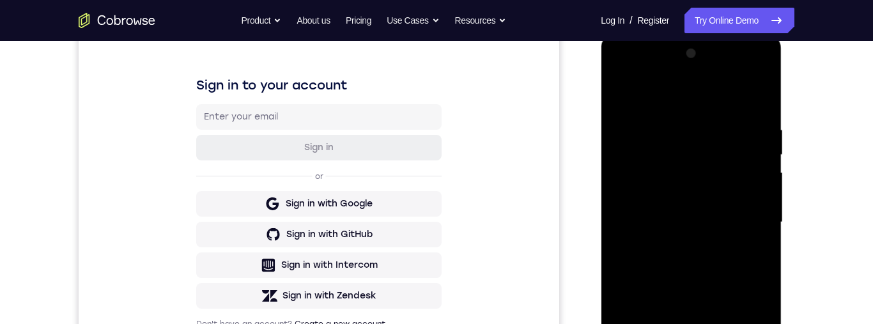
scroll to position [137, 0]
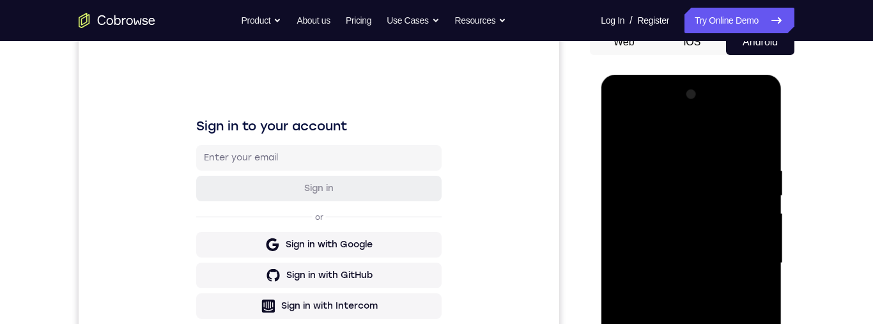
click at [744, 118] on div at bounding box center [691, 263] width 161 height 358
click at [641, 123] on div at bounding box center [691, 263] width 161 height 358
click at [753, 249] on div at bounding box center [691, 263] width 161 height 358
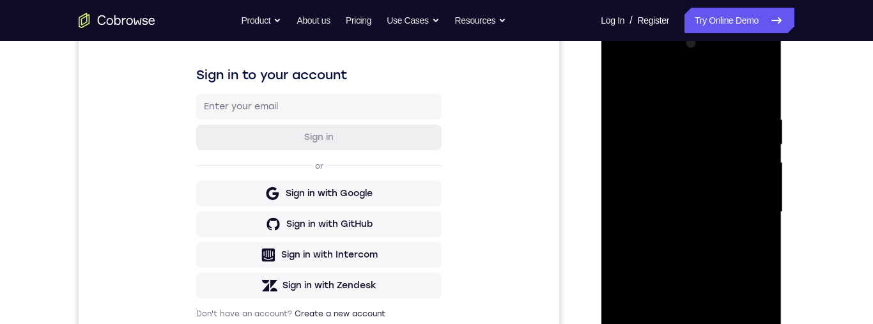
scroll to position [255, 0]
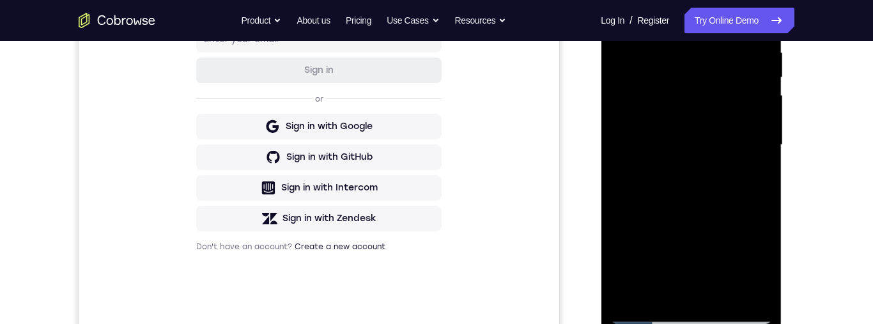
click at [674, 295] on div at bounding box center [691, 145] width 161 height 358
click at [661, 125] on div at bounding box center [691, 144] width 161 height 358
click at [651, 126] on div at bounding box center [691, 144] width 161 height 358
click at [684, 149] on div at bounding box center [691, 144] width 161 height 358
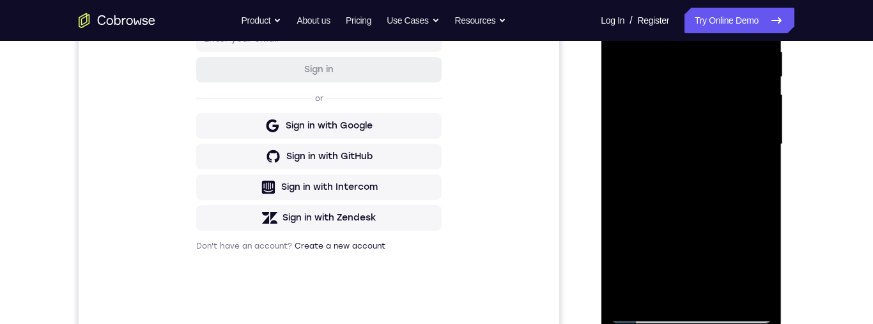
click at [703, 192] on div at bounding box center [691, 144] width 161 height 358
click at [694, 175] on div at bounding box center [691, 144] width 161 height 358
click at [759, 159] on div at bounding box center [691, 144] width 161 height 358
click at [701, 142] on div at bounding box center [691, 144] width 161 height 358
click at [702, 194] on div at bounding box center [691, 144] width 161 height 358
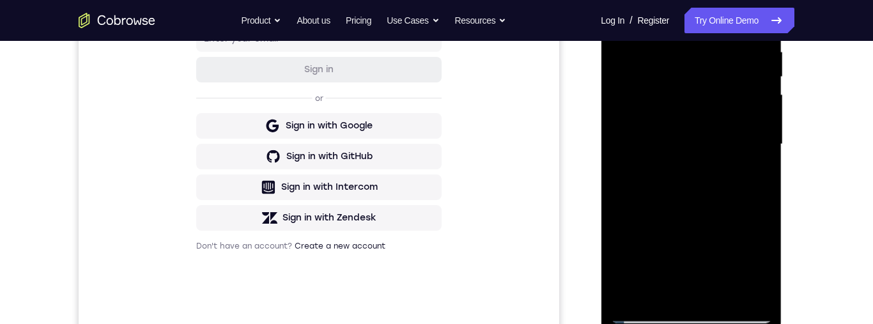
click at [715, 185] on div at bounding box center [691, 144] width 161 height 358
click at [706, 130] on div at bounding box center [691, 144] width 161 height 358
click at [692, 120] on div at bounding box center [691, 144] width 161 height 358
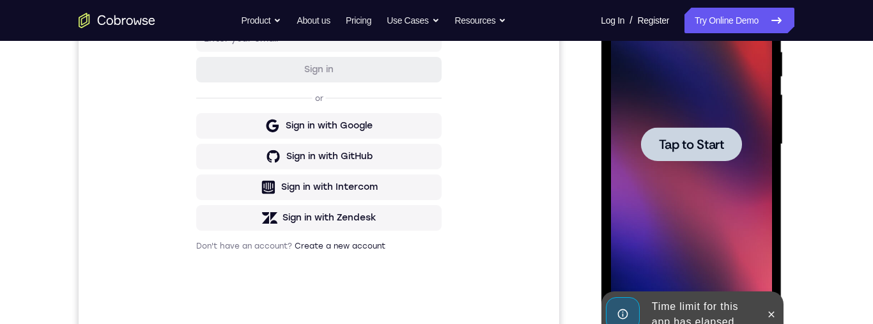
click at [698, 153] on div at bounding box center [691, 144] width 101 height 34
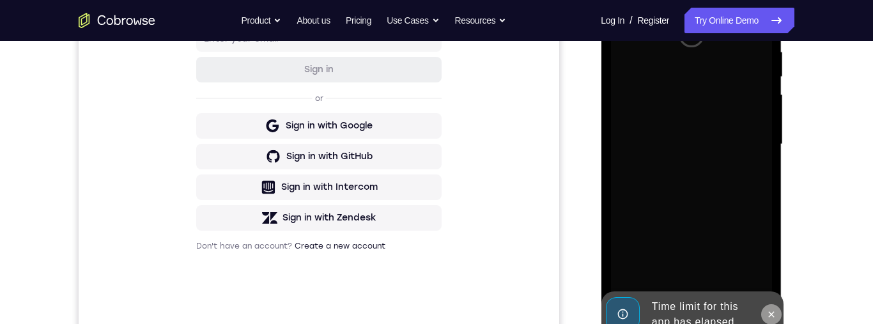
click at [770, 312] on icon at bounding box center [771, 314] width 10 height 10
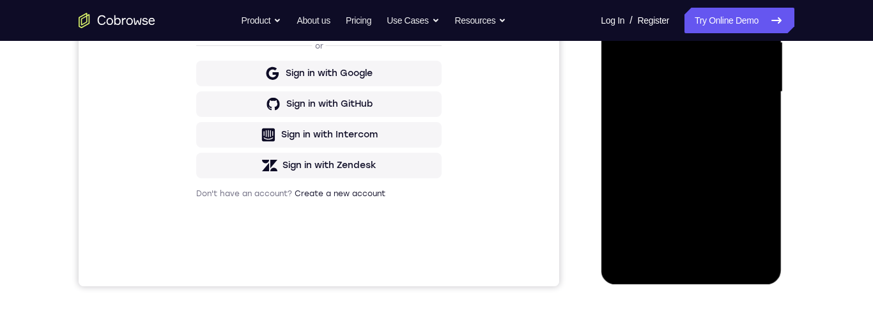
scroll to position [327, 0]
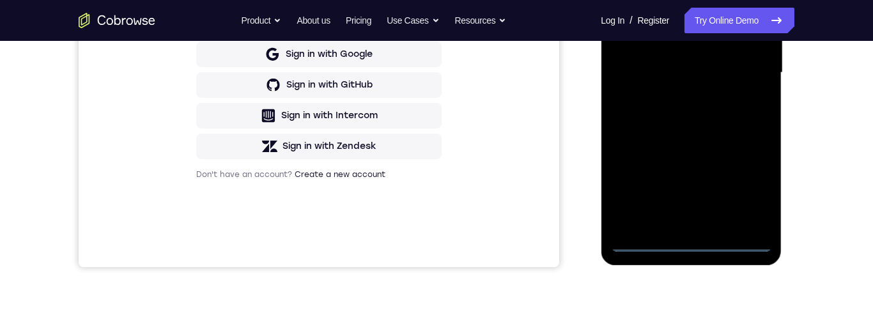
click at [694, 243] on div at bounding box center [691, 73] width 161 height 358
click at [749, 187] on div at bounding box center [691, 73] width 161 height 358
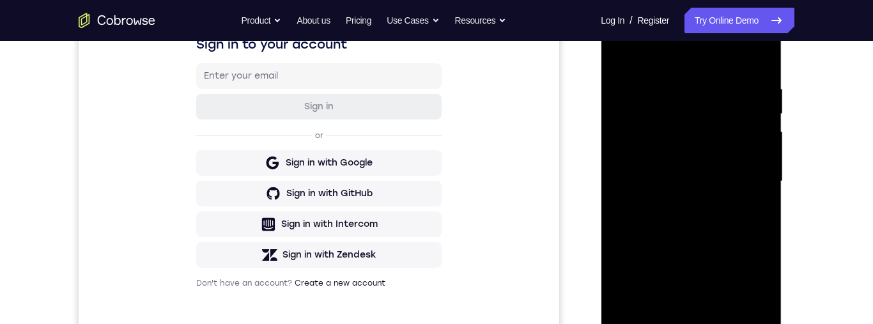
scroll to position [204, 0]
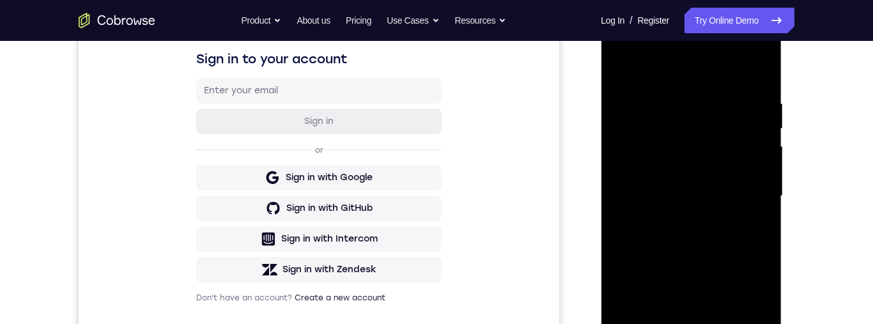
click at [687, 72] on div at bounding box center [691, 196] width 161 height 358
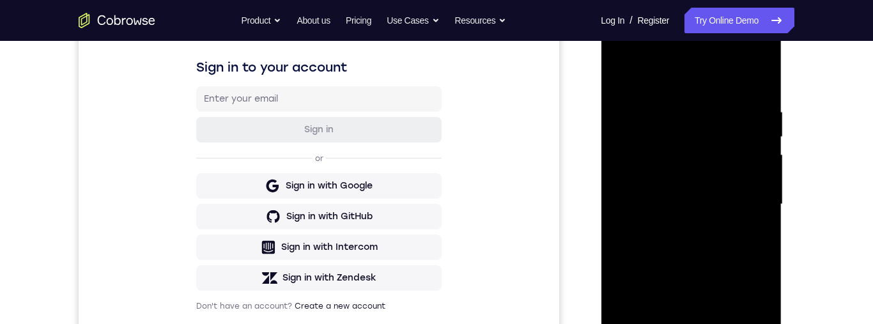
click at [745, 201] on div at bounding box center [691, 205] width 161 height 358
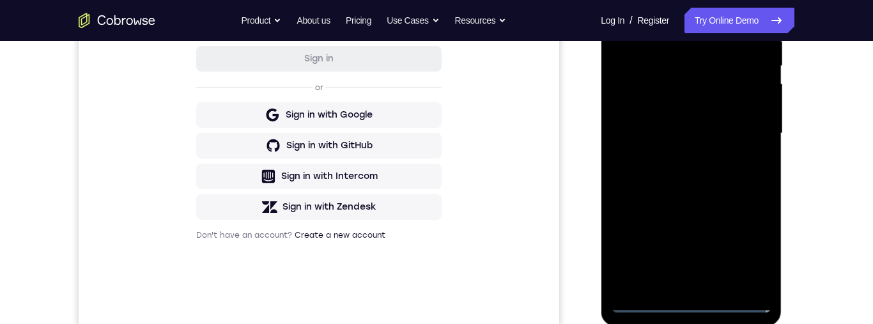
scroll to position [269, 0]
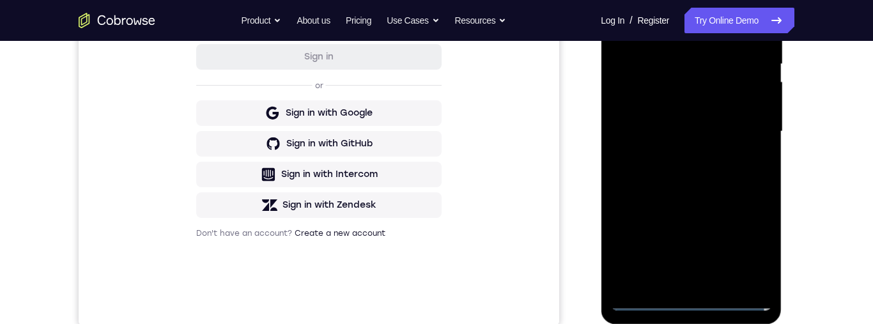
click at [678, 153] on div at bounding box center [691, 132] width 161 height 358
click at [657, 110] on div at bounding box center [691, 132] width 161 height 358
click at [638, 108] on div at bounding box center [691, 132] width 161 height 358
click at [705, 123] on div at bounding box center [691, 132] width 161 height 358
click at [719, 178] on div at bounding box center [691, 132] width 161 height 358
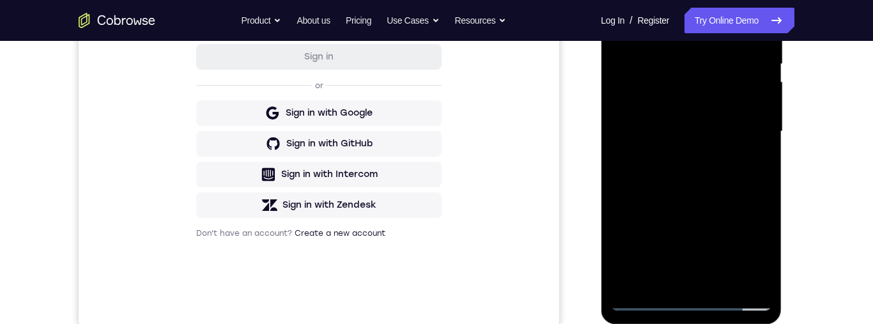
click at [717, 173] on div at bounding box center [691, 132] width 161 height 358
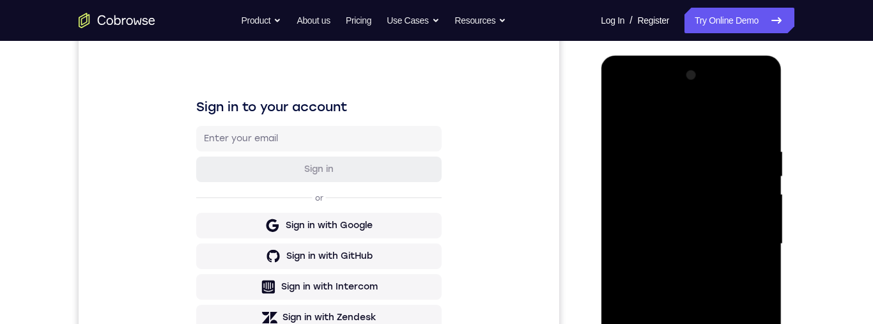
scroll to position [157, 0]
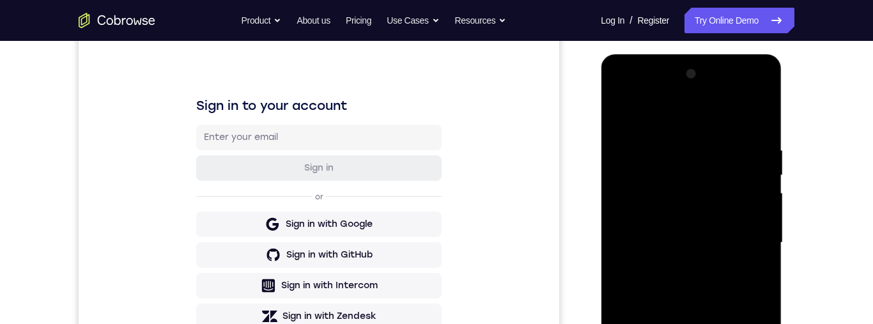
click at [632, 198] on div at bounding box center [691, 243] width 161 height 358
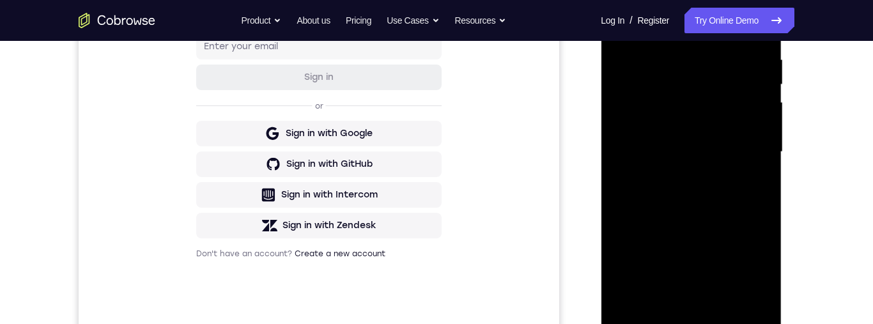
scroll to position [184, 0]
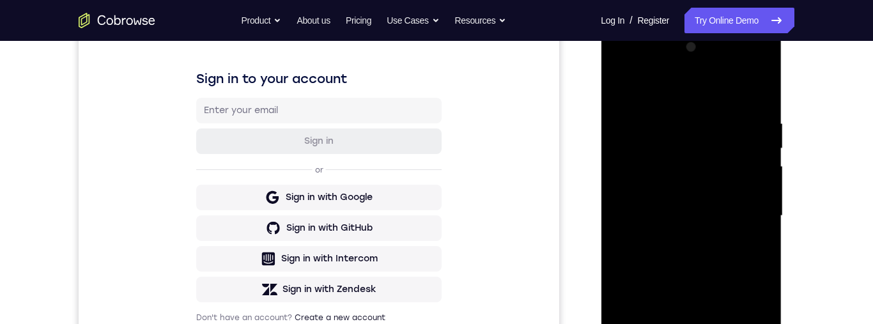
click at [639, 160] on div at bounding box center [691, 216] width 161 height 358
click at [659, 260] on div at bounding box center [691, 216] width 161 height 358
click at [700, 255] on div at bounding box center [691, 216] width 161 height 358
click at [644, 305] on div at bounding box center [691, 216] width 161 height 358
click at [734, 323] on div at bounding box center [691, 216] width 161 height 358
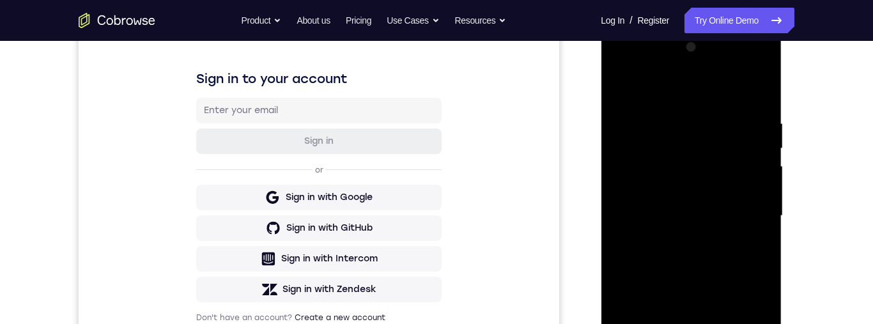
click at [688, 323] on div at bounding box center [691, 216] width 161 height 358
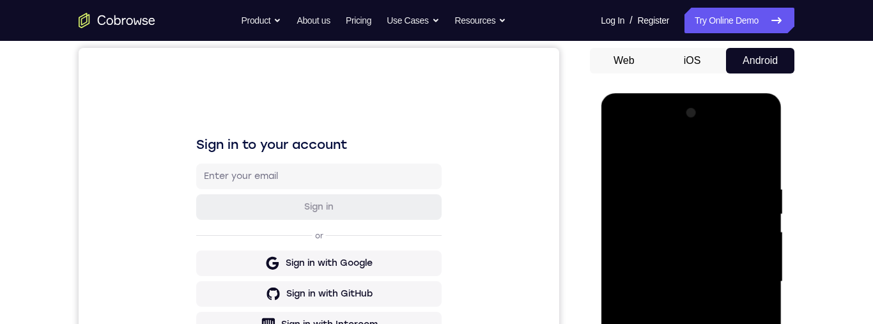
scroll to position [107, 0]
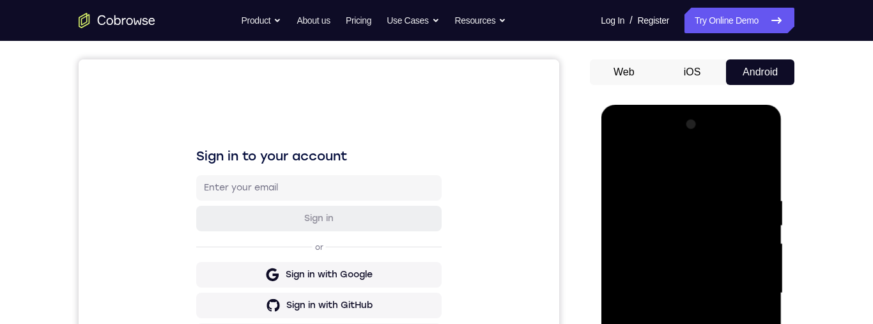
click at [616, 162] on div at bounding box center [691, 293] width 161 height 358
click at [621, 167] on div at bounding box center [691, 293] width 161 height 358
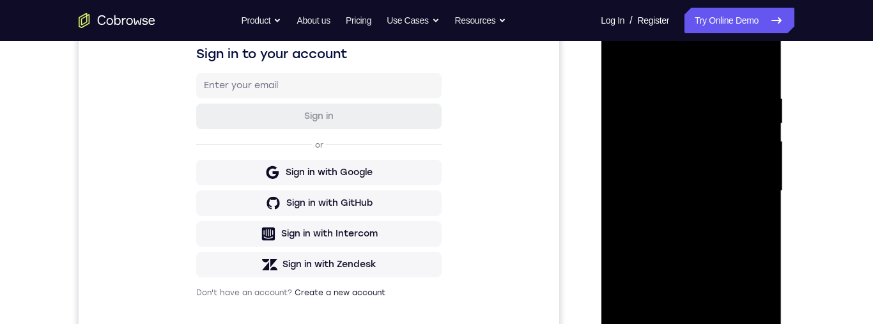
scroll to position [118, 0]
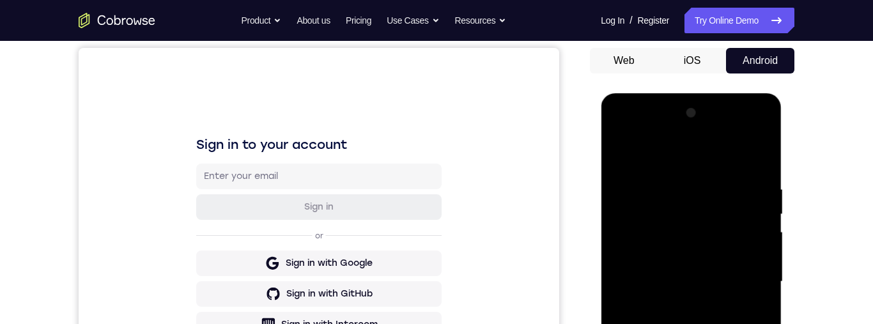
click at [741, 137] on div at bounding box center [691, 282] width 161 height 358
click at [767, 156] on div at bounding box center [691, 282] width 161 height 358
click at [661, 130] on div at bounding box center [691, 282] width 161 height 358
click at [638, 130] on div at bounding box center [691, 282] width 161 height 358
click at [636, 244] on div at bounding box center [691, 282] width 161 height 358
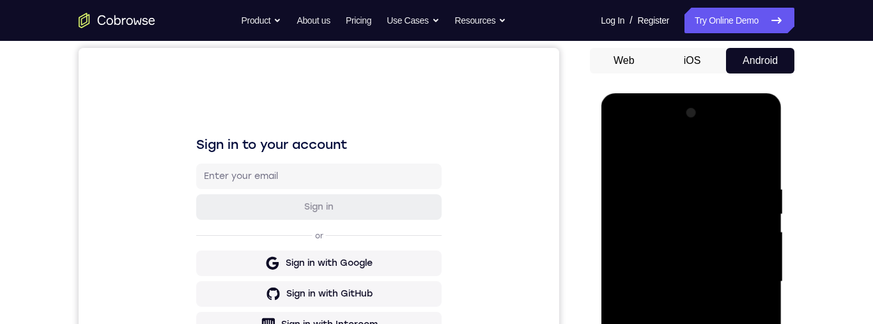
click at [669, 311] on div at bounding box center [691, 282] width 161 height 358
click at [659, 267] on div at bounding box center [691, 282] width 161 height 358
click at [648, 253] on div at bounding box center [691, 282] width 161 height 358
click at [755, 253] on div at bounding box center [691, 282] width 161 height 358
click at [754, 261] on div at bounding box center [691, 282] width 161 height 358
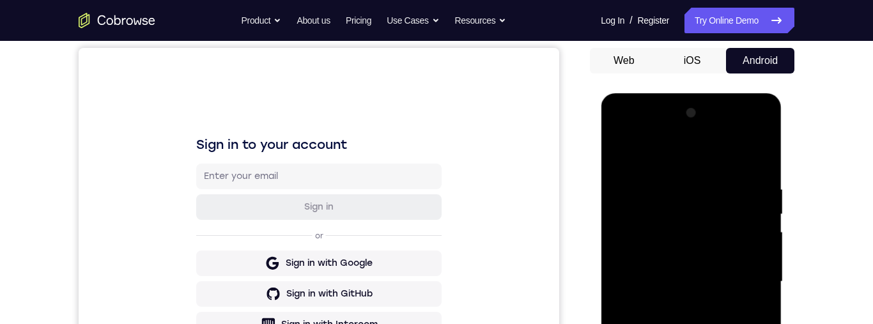
click at [705, 284] on div at bounding box center [691, 282] width 161 height 358
click at [701, 323] on div at bounding box center [691, 282] width 161 height 358
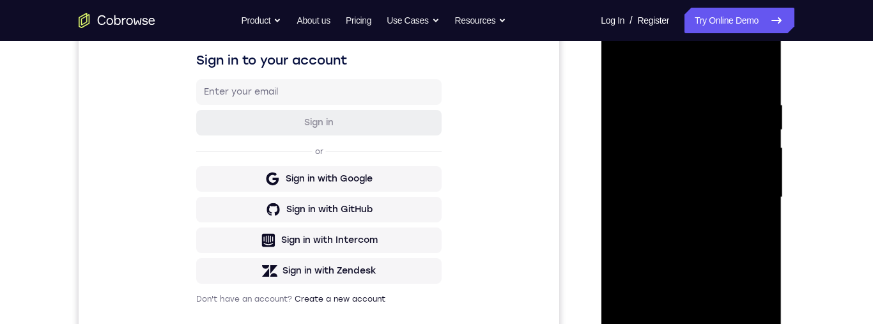
scroll to position [198, 0]
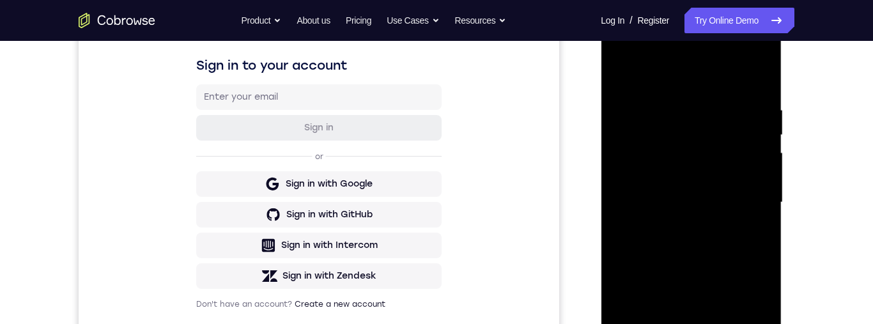
click at [613, 79] on div at bounding box center [691, 203] width 161 height 358
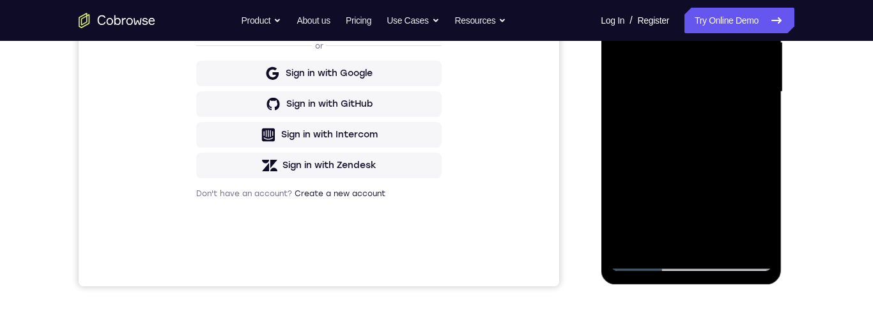
click at [643, 258] on div at bounding box center [691, 92] width 161 height 358
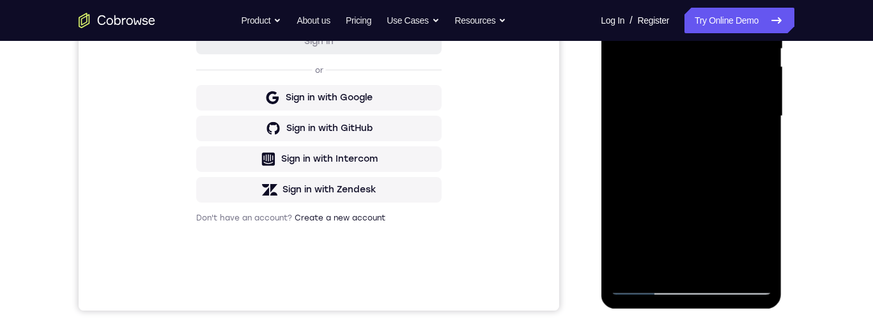
click at [666, 47] on div at bounding box center [691, 116] width 161 height 358
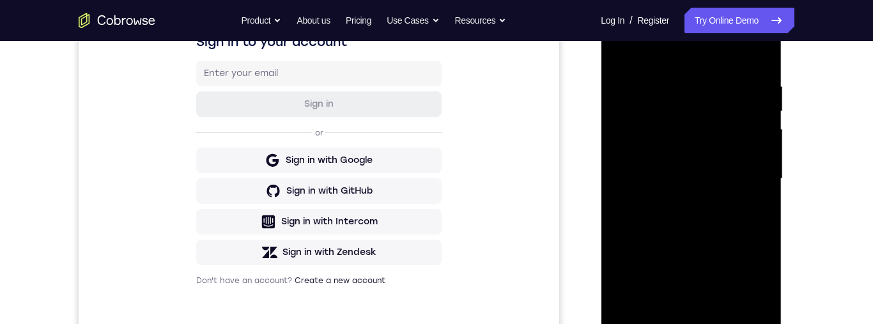
scroll to position [287, 0]
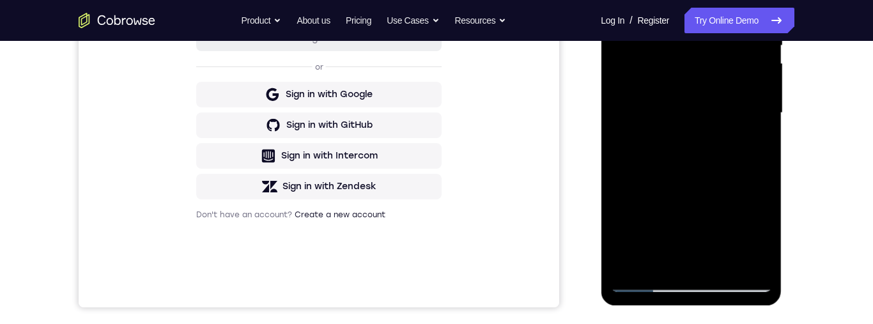
click at [694, 291] on div at bounding box center [691, 113] width 161 height 358
click at [637, 102] on div at bounding box center [691, 113] width 161 height 358
click at [704, 149] on div at bounding box center [691, 113] width 161 height 358
click at [698, 263] on div at bounding box center [691, 113] width 161 height 358
click at [683, 69] on div at bounding box center [691, 113] width 161 height 358
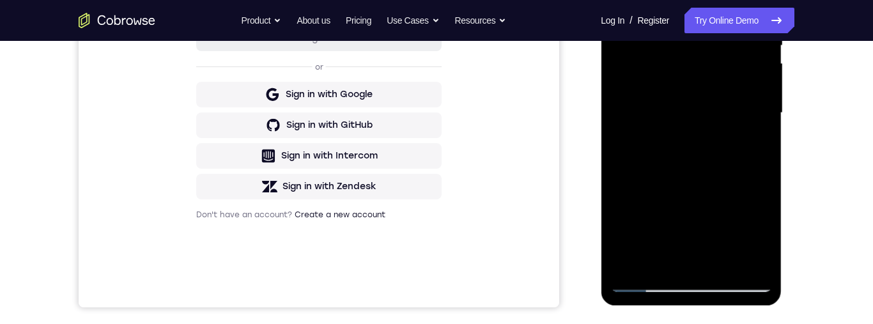
scroll to position [226, 0]
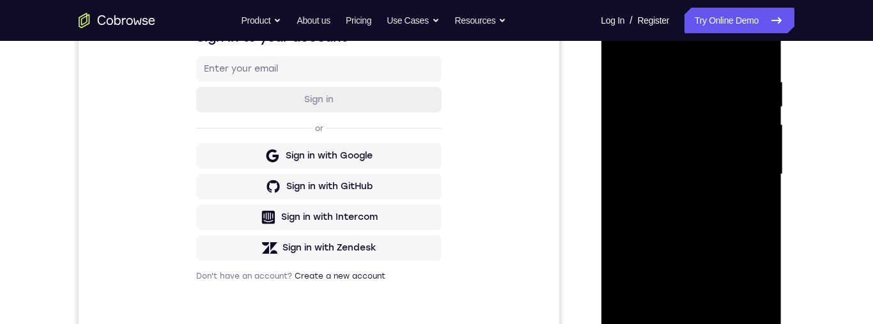
click at [655, 95] on div at bounding box center [691, 175] width 161 height 358
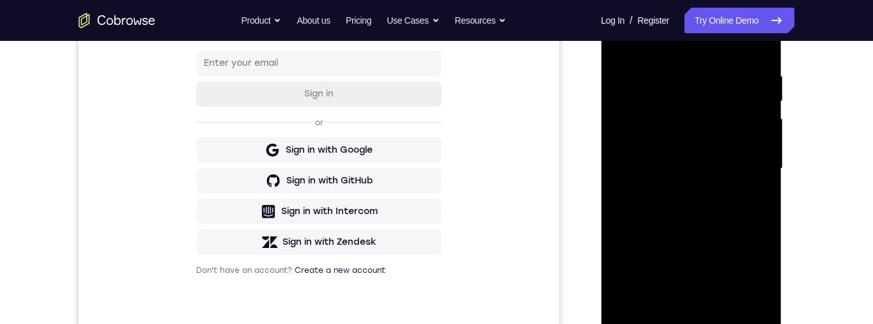
click at [657, 125] on div at bounding box center [691, 169] width 161 height 358
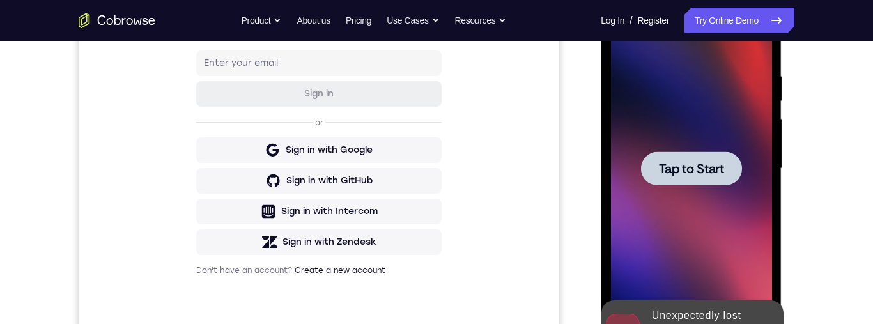
scroll to position [332, 0]
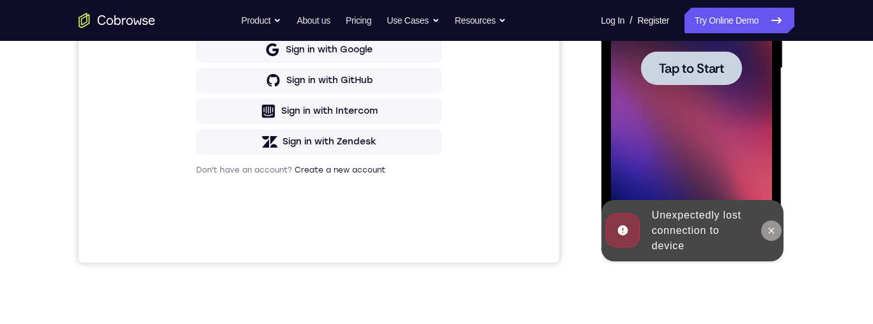
click at [769, 231] on icon at bounding box center [771, 231] width 10 height 10
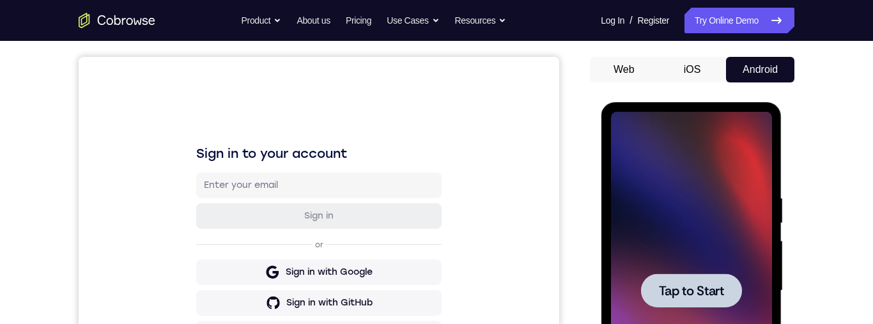
scroll to position [148, 0]
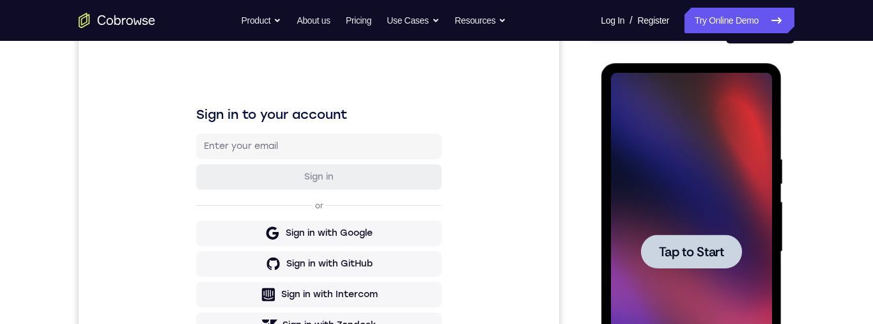
click at [699, 251] on span "Tap to Start" at bounding box center [691, 251] width 65 height 13
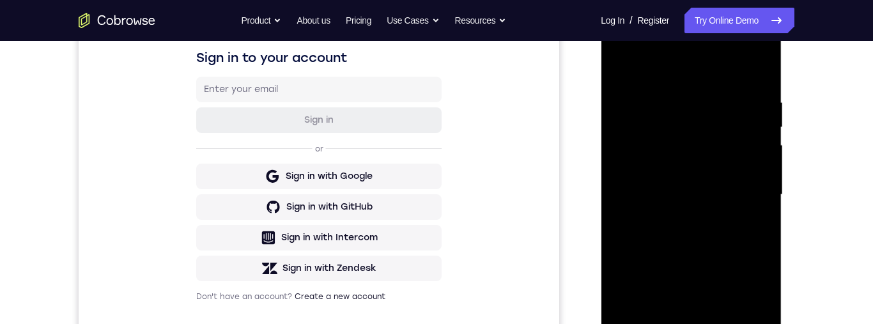
scroll to position [323, 0]
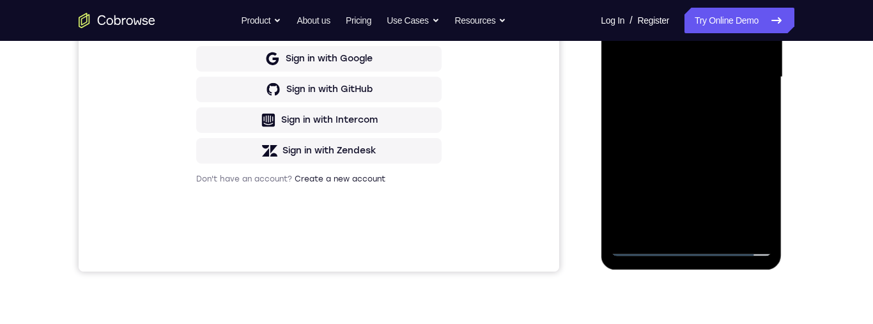
click at [703, 246] on div at bounding box center [691, 77] width 161 height 358
click at [688, 246] on div at bounding box center [691, 77] width 161 height 358
click at [751, 201] on div at bounding box center [691, 77] width 161 height 358
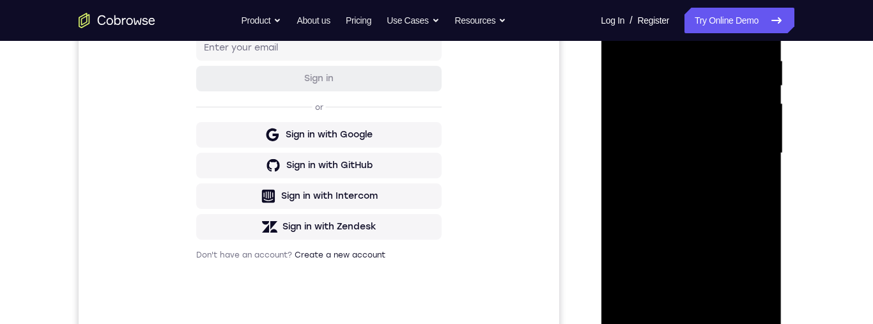
click at [709, 31] on div at bounding box center [691, 153] width 161 height 358
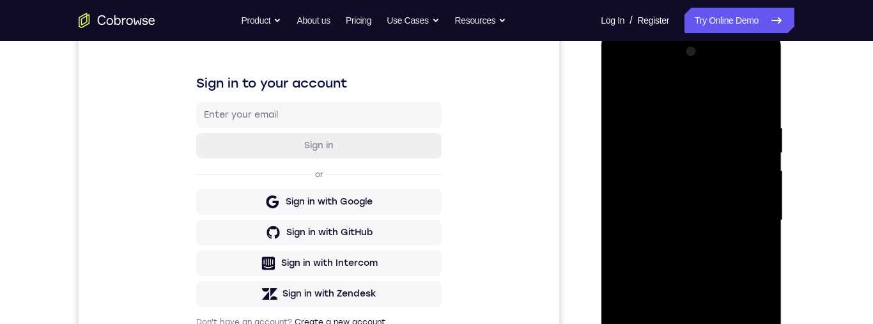
click at [749, 219] on div at bounding box center [691, 221] width 161 height 358
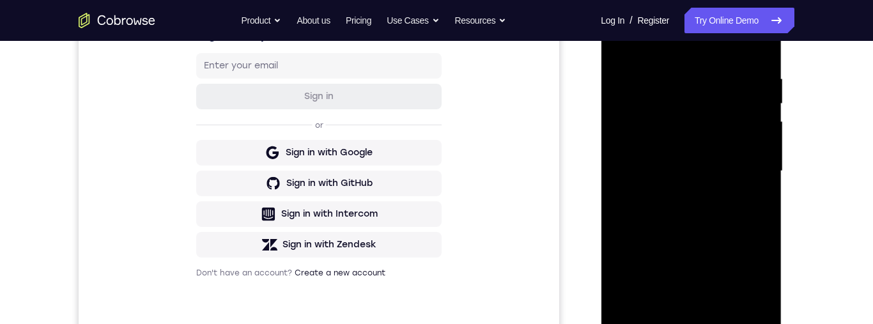
click at [682, 194] on div at bounding box center [691, 171] width 161 height 358
click at [704, 156] on div at bounding box center [691, 171] width 161 height 358
click at [694, 141] on div at bounding box center [691, 171] width 161 height 358
click at [721, 166] on div at bounding box center [691, 171] width 161 height 358
click at [712, 204] on div at bounding box center [691, 171] width 161 height 358
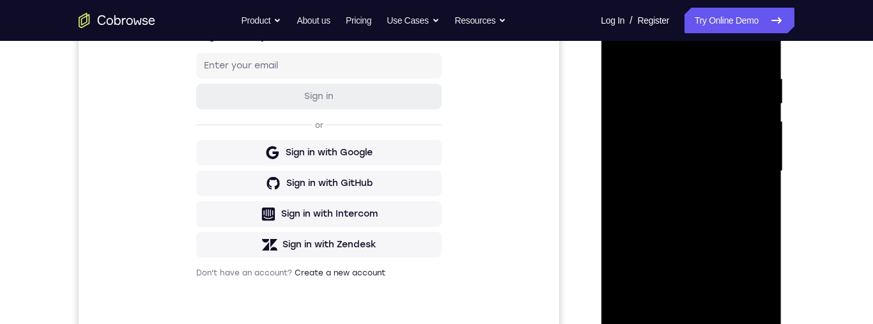
click at [697, 185] on div at bounding box center [691, 171] width 161 height 358
click at [720, 157] on div at bounding box center [691, 171] width 161 height 358
click at [715, 176] on div at bounding box center [691, 171] width 161 height 358
click at [710, 215] on div at bounding box center [691, 171] width 161 height 358
click at [718, 214] on div at bounding box center [691, 171] width 161 height 358
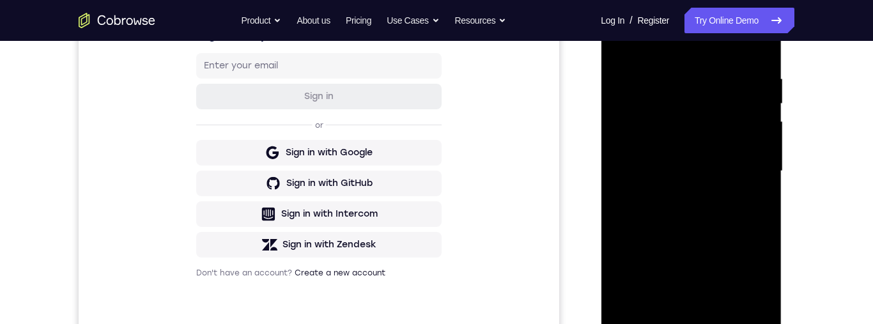
click at [719, 203] on div at bounding box center [691, 171] width 161 height 358
click at [683, 190] on div at bounding box center [691, 171] width 161 height 358
click at [721, 169] on div at bounding box center [691, 171] width 161 height 358
click at [714, 211] on div at bounding box center [691, 171] width 161 height 358
click at [714, 206] on div at bounding box center [691, 171] width 161 height 358
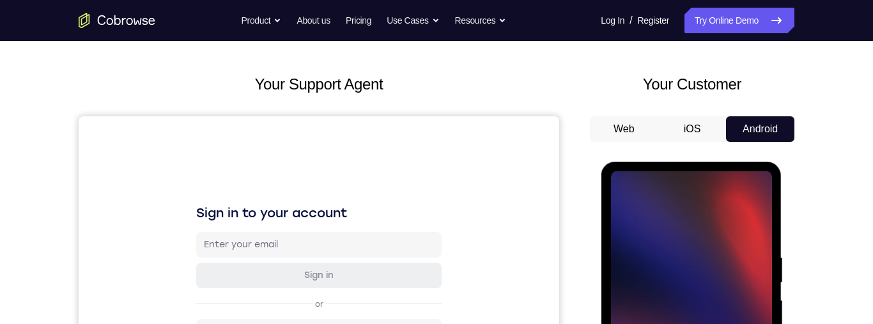
scroll to position [254, 0]
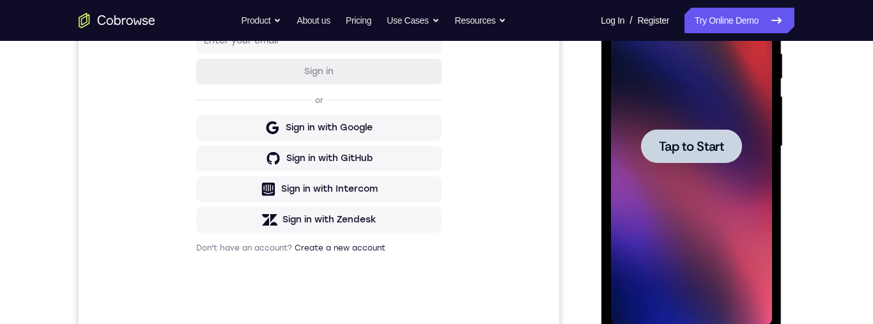
click at [695, 143] on span "Tap to Start" at bounding box center [691, 146] width 65 height 13
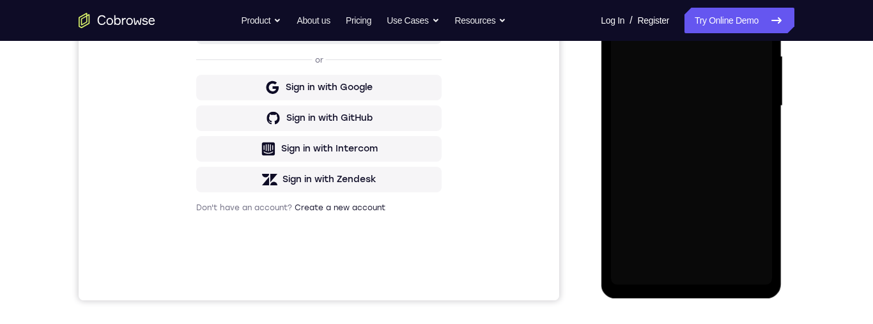
scroll to position [302, 0]
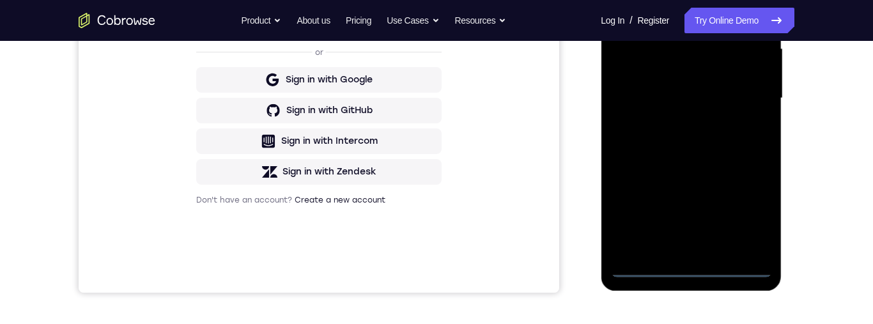
click at [691, 269] on div at bounding box center [691, 98] width 161 height 358
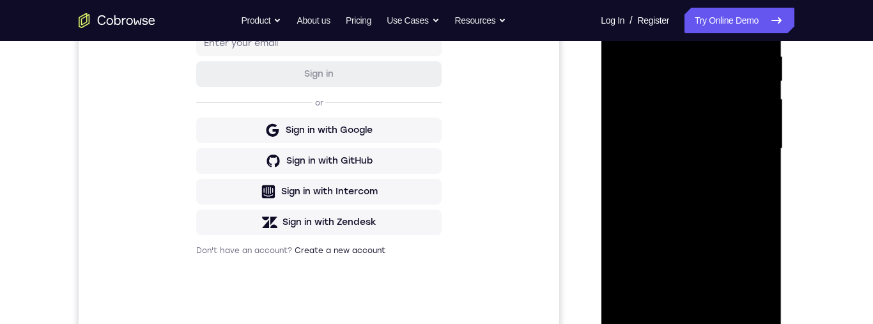
click at [641, 134] on div at bounding box center [691, 149] width 161 height 358
click at [718, 155] on div at bounding box center [691, 149] width 161 height 358
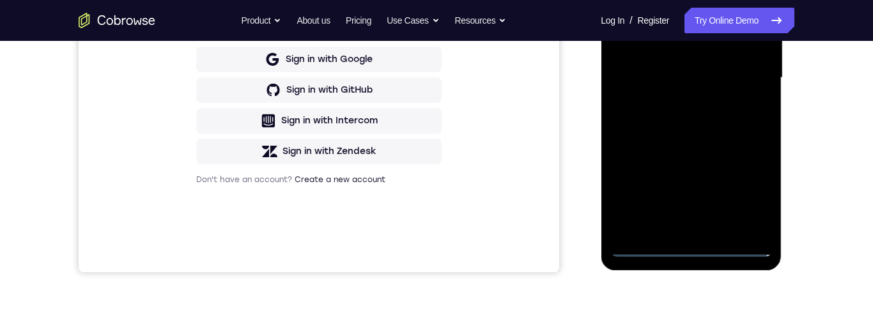
click at [706, 226] on div at bounding box center [691, 78] width 161 height 358
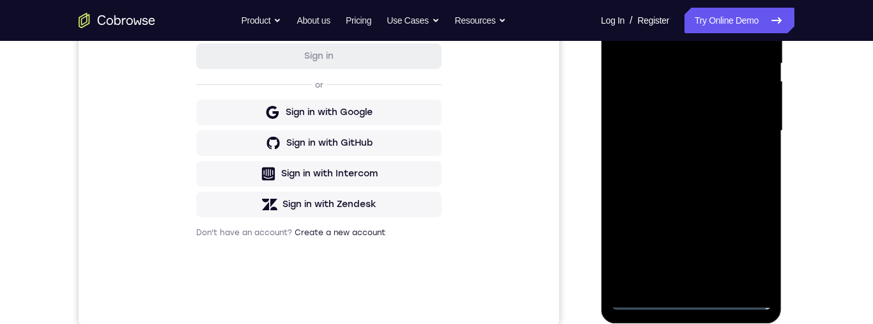
click at [685, 91] on div at bounding box center [691, 131] width 161 height 358
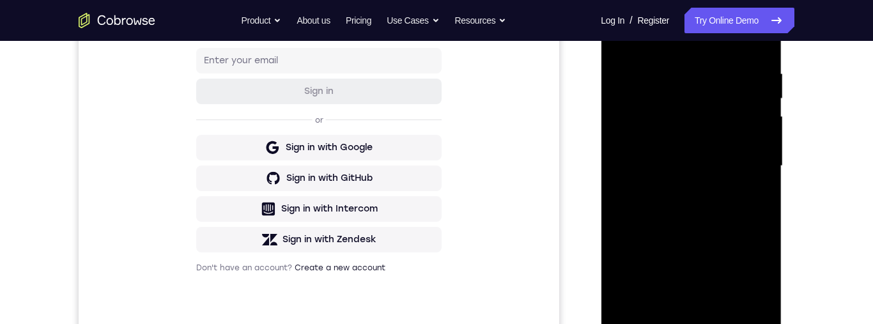
click at [728, 86] on div at bounding box center [691, 166] width 161 height 358
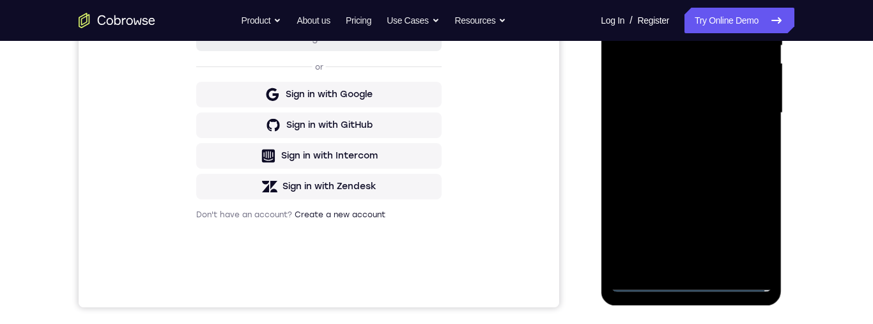
scroll to position [247, 0]
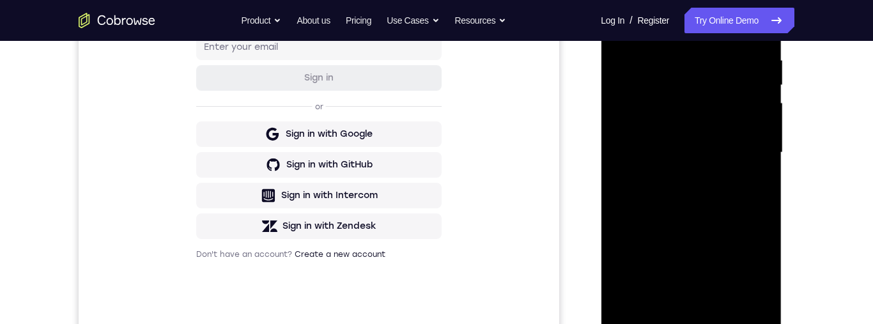
click at [712, 113] on div at bounding box center [691, 153] width 161 height 358
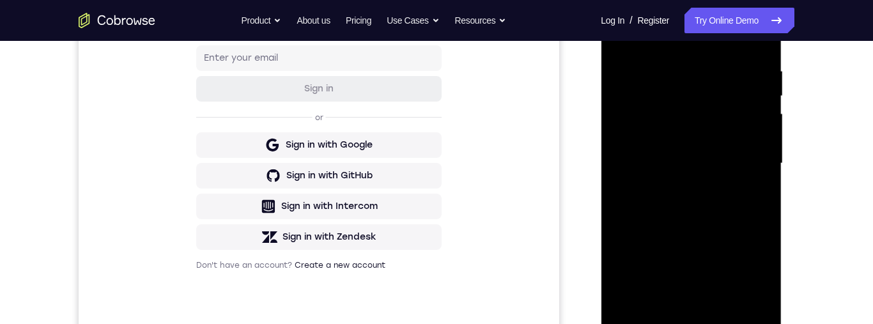
scroll to position [232, 0]
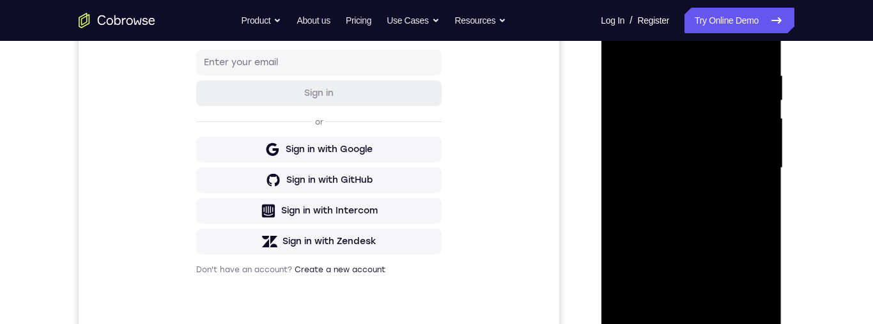
click at [748, 299] on div at bounding box center [691, 168] width 161 height 358
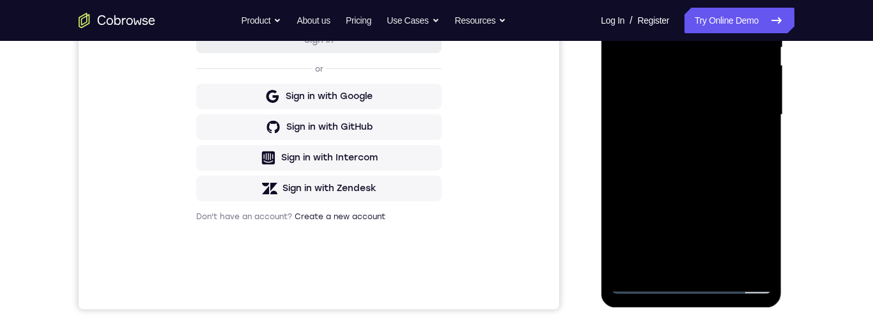
click at [744, 264] on div at bounding box center [691, 115] width 161 height 358
click at [715, 264] on div at bounding box center [691, 115] width 161 height 358
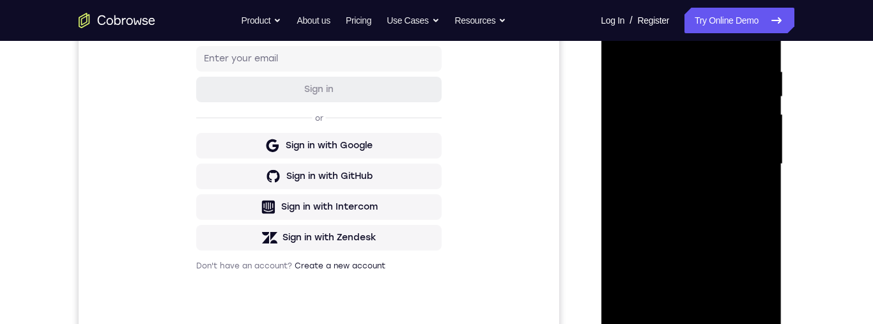
scroll to position [217, 0]
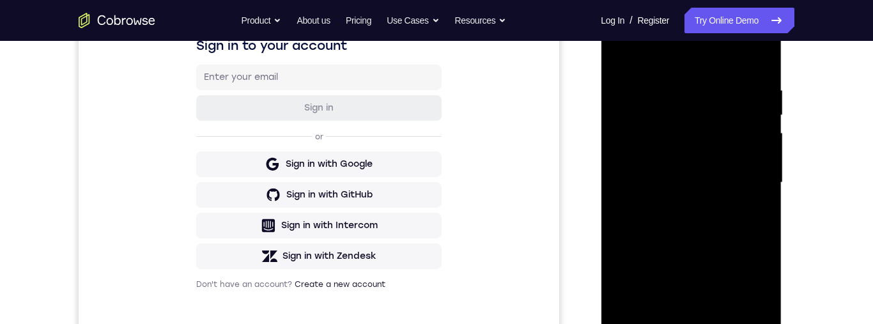
click at [747, 180] on div at bounding box center [691, 183] width 161 height 358
click at [702, 103] on div at bounding box center [691, 183] width 161 height 358
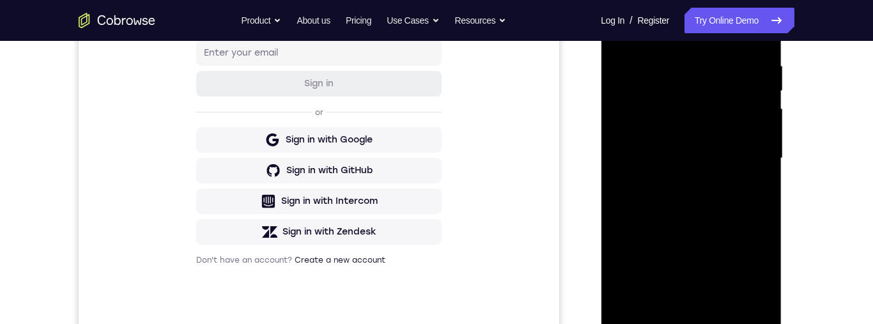
scroll to position [307, 0]
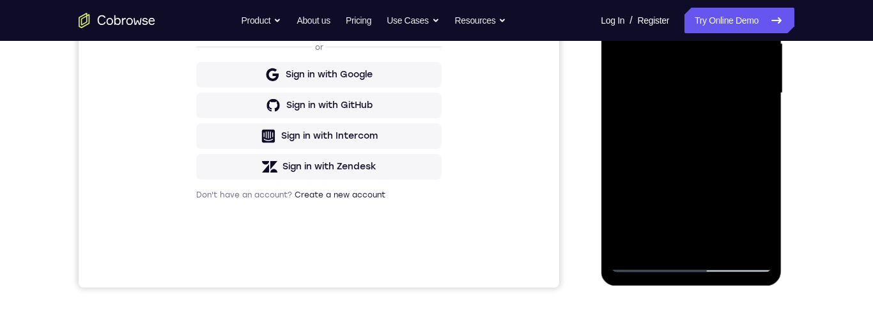
click at [690, 268] on div at bounding box center [691, 93] width 161 height 358
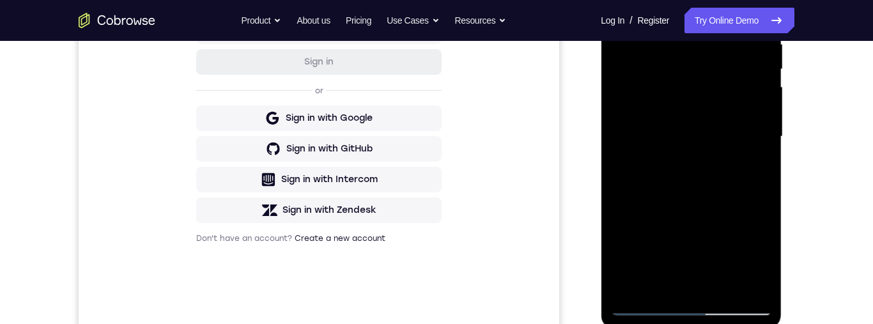
click at [741, 246] on div at bounding box center [691, 137] width 161 height 358
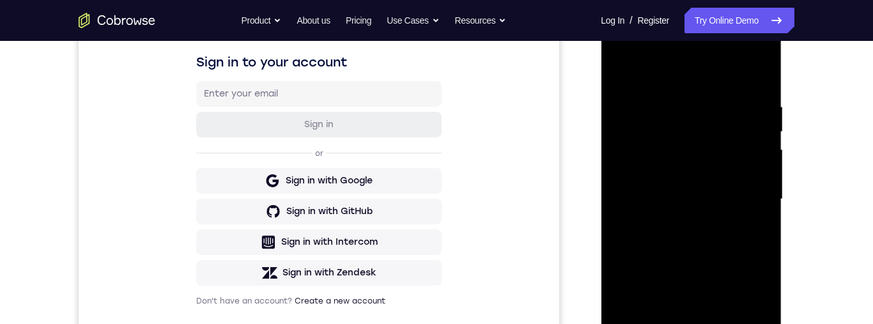
click at [697, 69] on div at bounding box center [691, 199] width 161 height 358
click at [636, 166] on div at bounding box center [691, 200] width 161 height 358
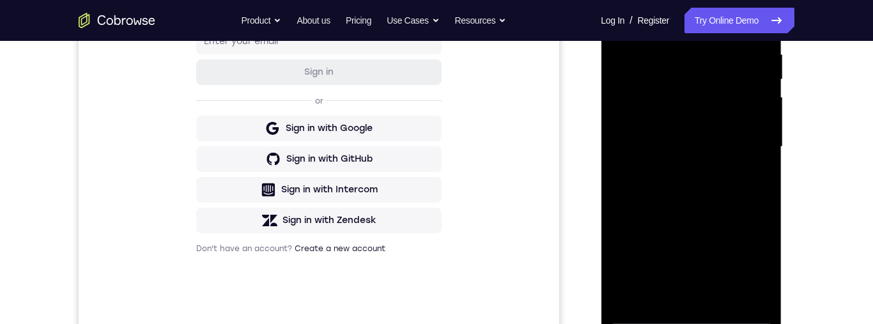
click at [706, 147] on div at bounding box center [691, 147] width 161 height 358
click at [714, 125] on div at bounding box center [691, 147] width 161 height 358
click at [703, 157] on div at bounding box center [691, 147] width 161 height 358
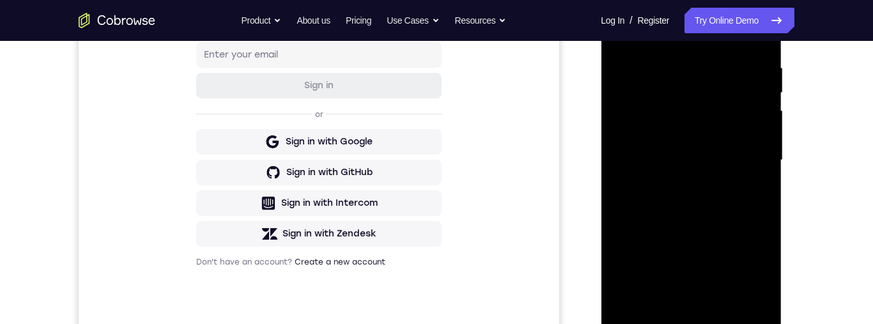
scroll to position [305, 0]
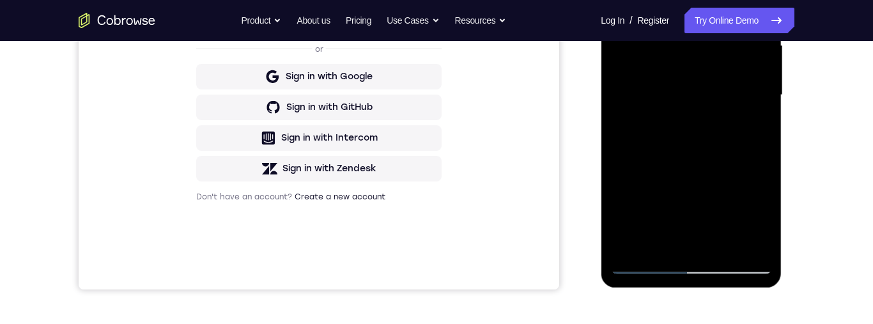
click at [692, 263] on div at bounding box center [691, 95] width 161 height 358
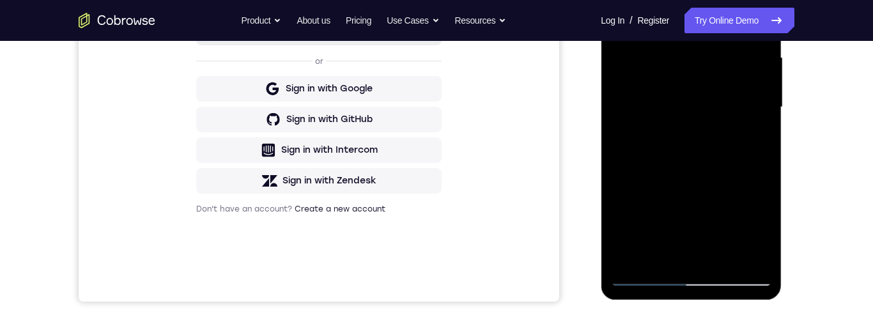
scroll to position [247, 0]
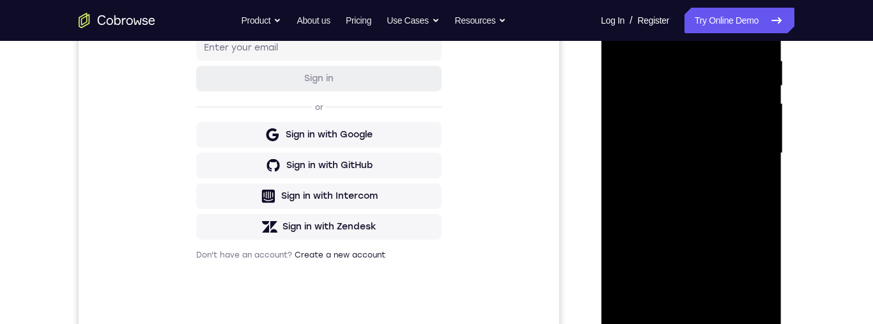
click at [640, 136] on div at bounding box center [691, 153] width 161 height 358
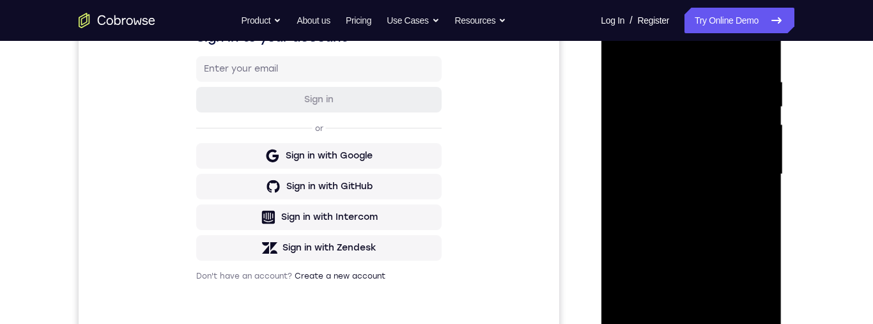
click at [646, 323] on div at bounding box center [691, 175] width 161 height 358
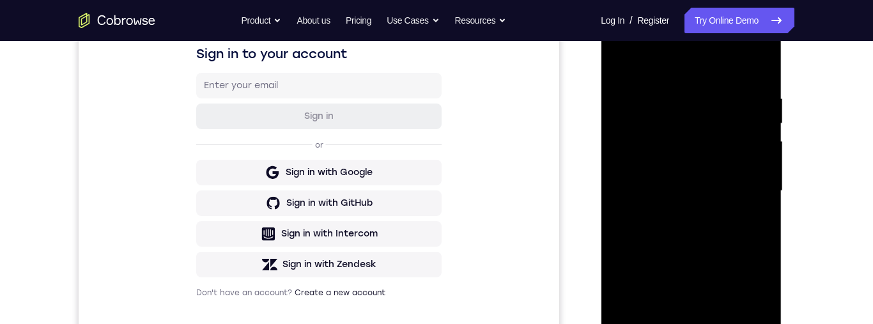
scroll to position [300, 0]
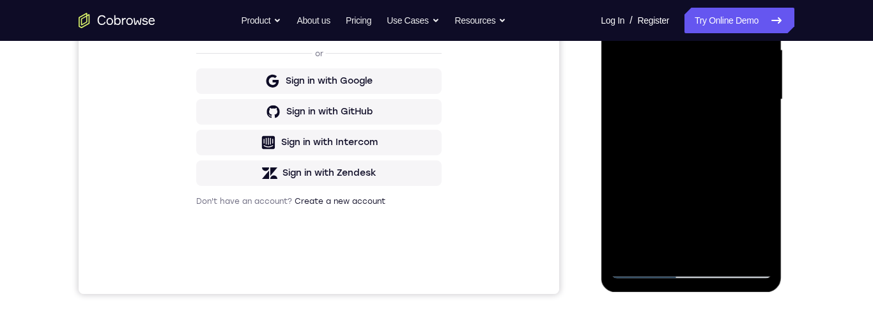
click at [647, 269] on div at bounding box center [691, 100] width 161 height 358
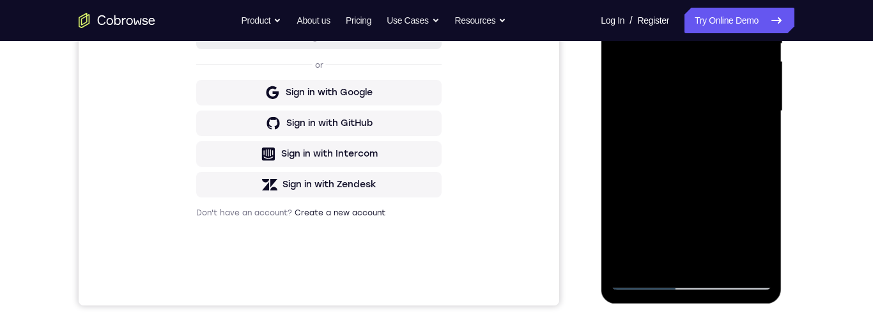
scroll to position [184, 0]
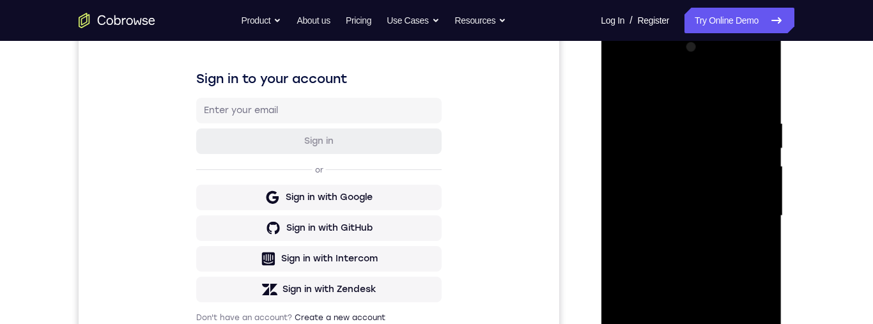
click at [714, 107] on div at bounding box center [691, 216] width 161 height 358
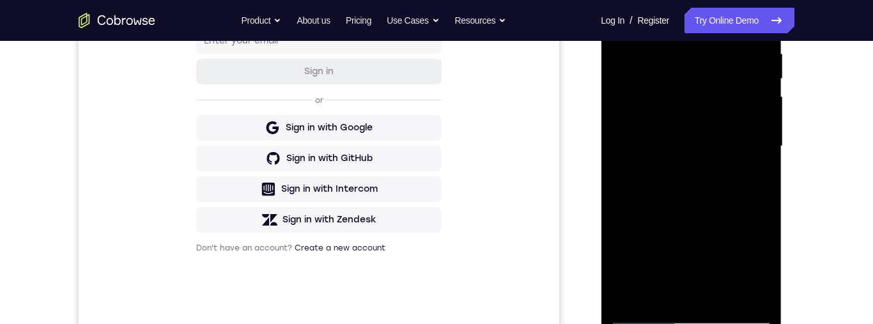
scroll to position [271, 0]
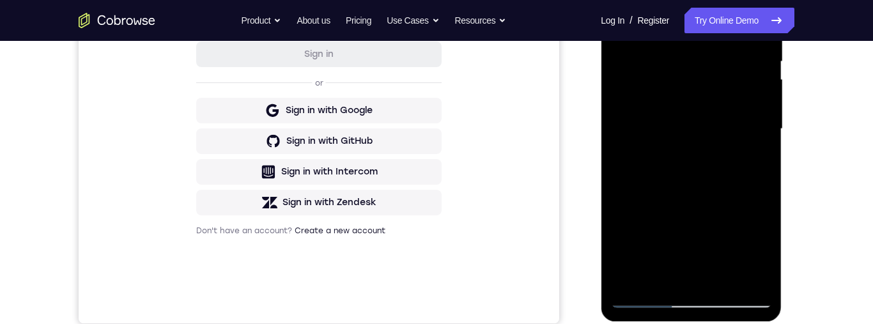
click at [685, 300] on div at bounding box center [691, 129] width 161 height 358
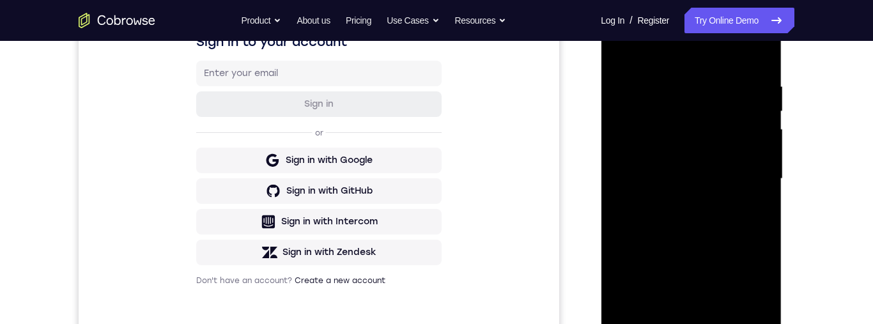
scroll to position [212, 0]
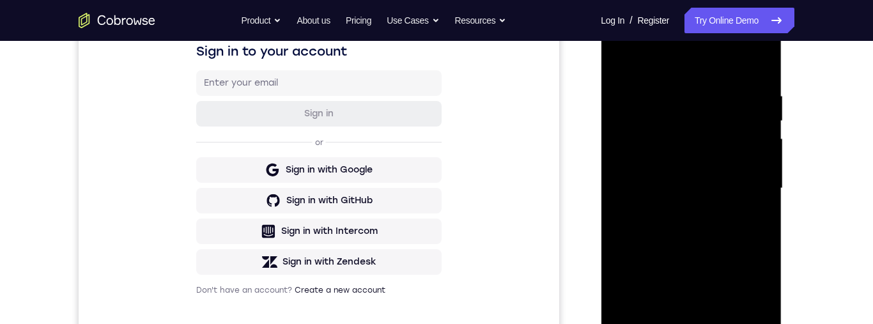
click at [631, 169] on div at bounding box center [691, 189] width 161 height 358
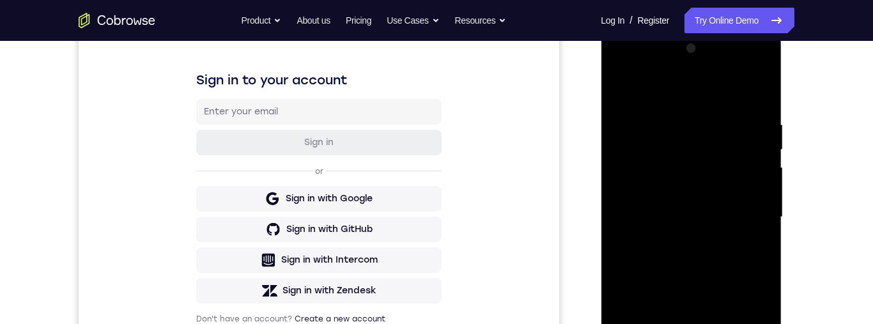
click at [701, 138] on div at bounding box center [691, 217] width 161 height 358
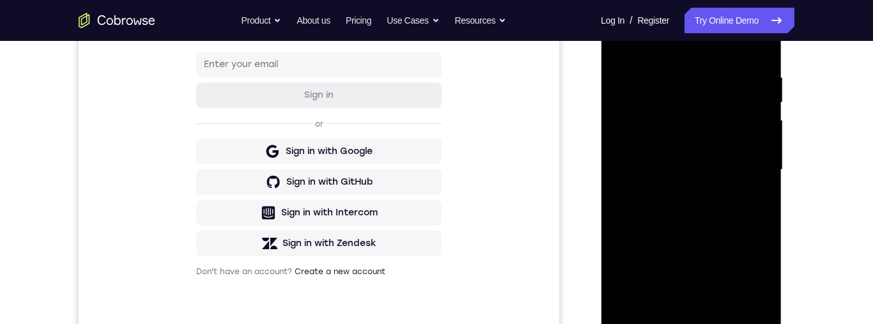
scroll to position [255, 0]
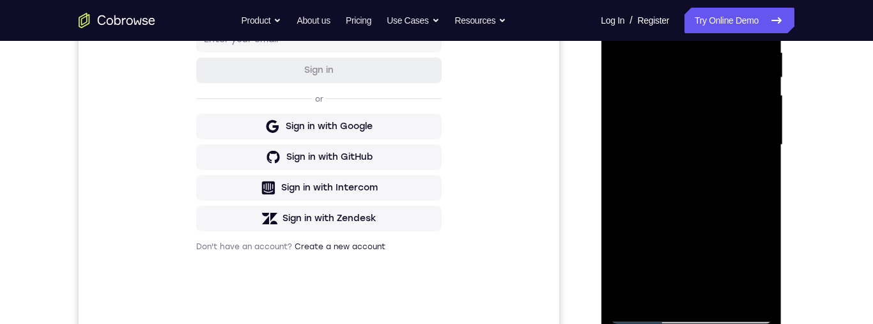
click at [636, 192] on div at bounding box center [691, 145] width 161 height 358
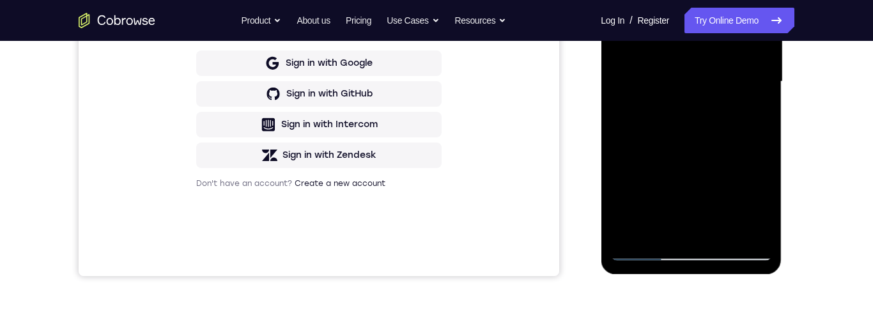
click at [689, 253] on div at bounding box center [691, 82] width 161 height 358
click at [735, 194] on div at bounding box center [691, 82] width 161 height 358
click at [748, 194] on div at bounding box center [691, 82] width 161 height 358
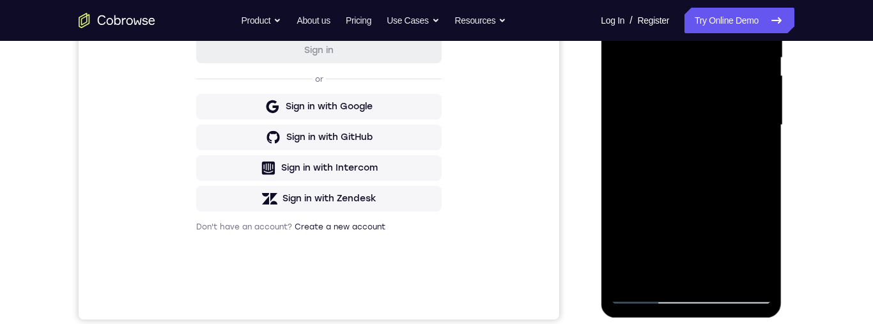
click at [705, 123] on div at bounding box center [691, 125] width 161 height 358
click at [696, 178] on div at bounding box center [691, 125] width 161 height 358
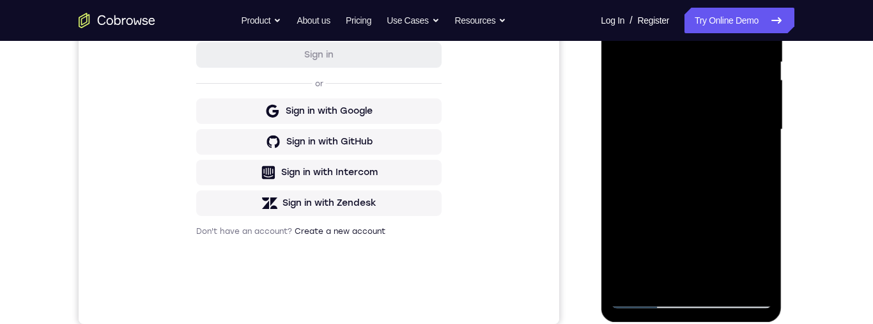
click at [735, 93] on div at bounding box center [691, 130] width 161 height 358
click at [710, 175] on div at bounding box center [691, 130] width 161 height 358
click at [705, 130] on div at bounding box center [691, 130] width 161 height 358
click at [759, 254] on div at bounding box center [691, 130] width 161 height 358
click at [759, 251] on div at bounding box center [691, 130] width 161 height 358
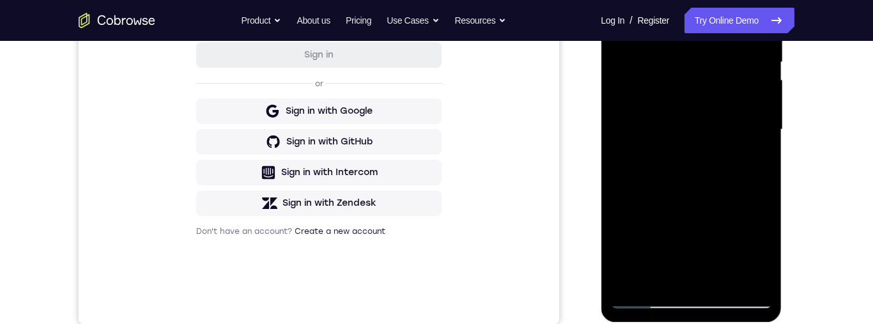
click at [687, 302] on div at bounding box center [691, 130] width 161 height 358
click at [634, 114] on div at bounding box center [691, 130] width 161 height 358
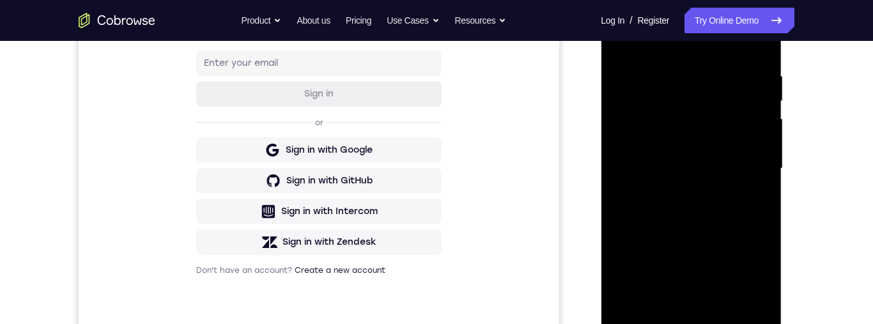
scroll to position [263, 0]
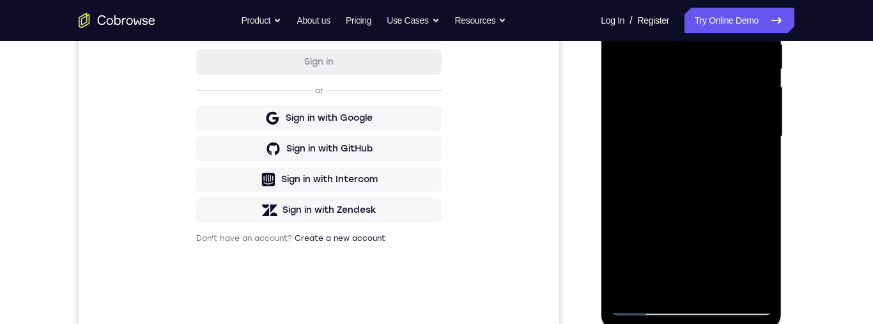
click at [697, 109] on div at bounding box center [691, 137] width 161 height 358
click at [644, 99] on div at bounding box center [691, 137] width 161 height 358
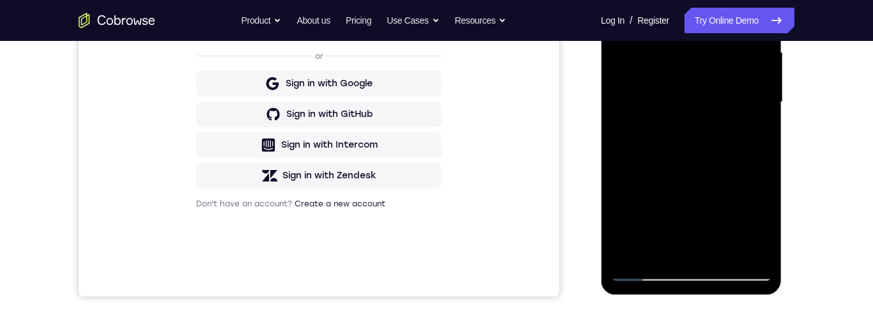
click at [719, 130] on div at bounding box center [691, 102] width 161 height 358
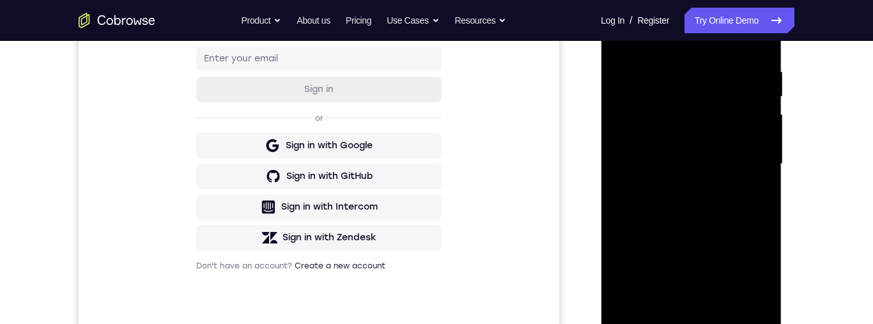
click at [701, 77] on div at bounding box center [691, 164] width 161 height 358
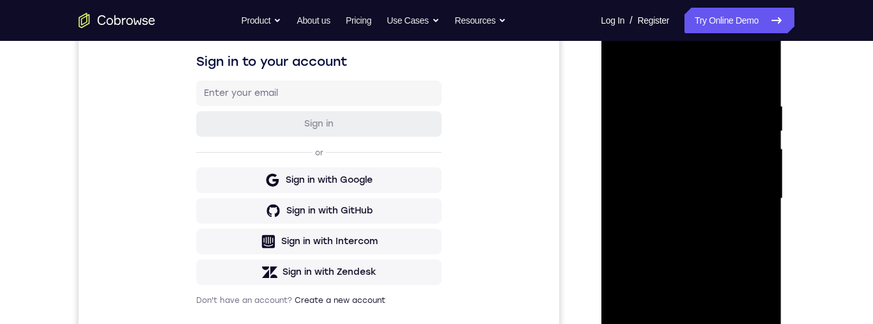
click at [639, 212] on div at bounding box center [691, 199] width 161 height 358
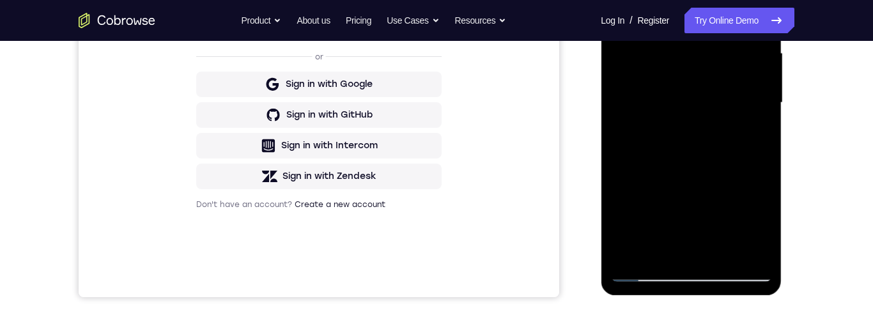
click at [688, 273] on div at bounding box center [691, 103] width 161 height 358
click at [751, 212] on div at bounding box center [691, 103] width 161 height 358
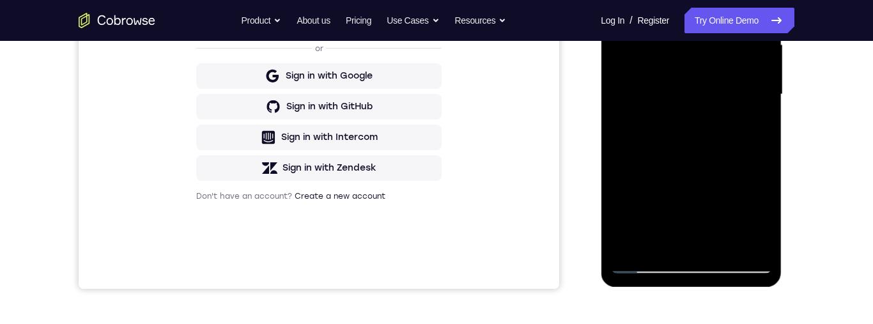
click at [694, 89] on div at bounding box center [691, 95] width 161 height 358
click at [694, 148] on div at bounding box center [691, 95] width 161 height 358
click at [732, 58] on div at bounding box center [691, 95] width 161 height 358
click at [718, 141] on div at bounding box center [691, 95] width 161 height 358
click at [690, 263] on div at bounding box center [691, 95] width 161 height 358
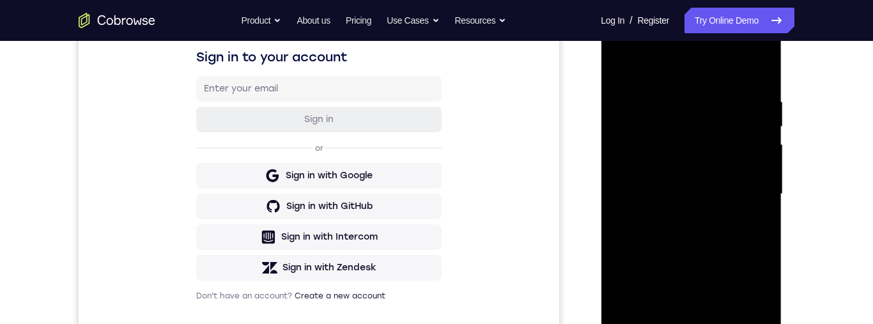
scroll to position [315, 0]
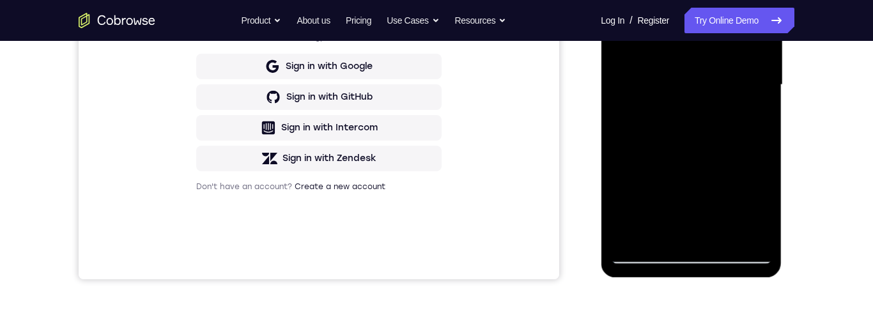
click at [742, 210] on div at bounding box center [691, 85] width 161 height 358
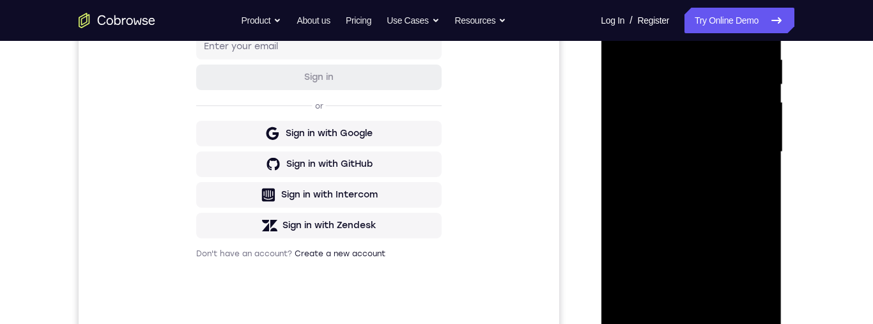
scroll to position [284, 0]
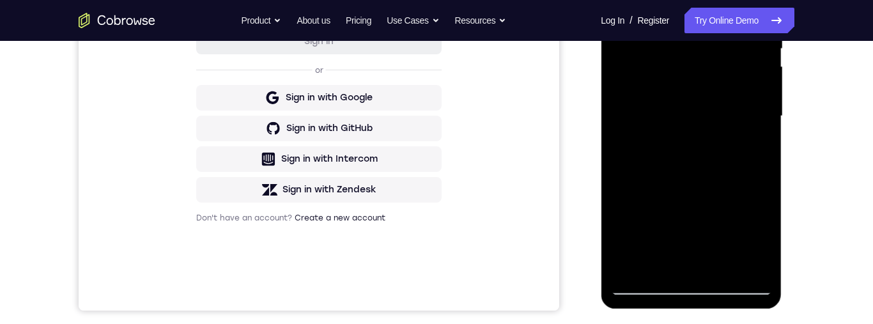
click at [691, 286] on div at bounding box center [691, 116] width 161 height 358
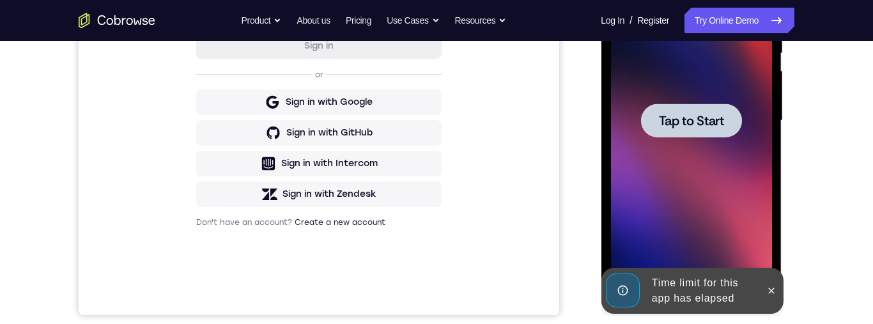
click at [710, 175] on div at bounding box center [691, 121] width 161 height 358
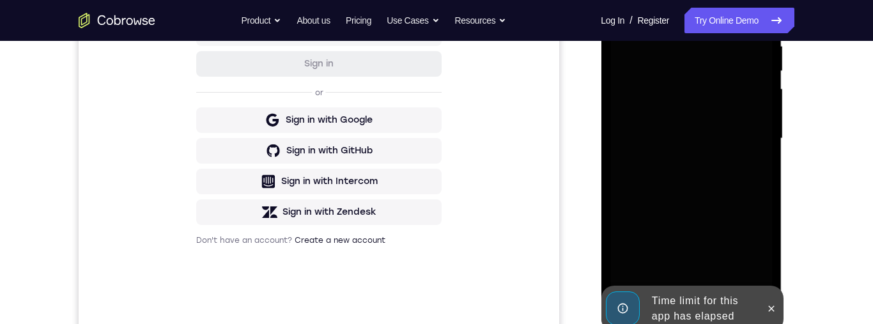
scroll to position [336, 0]
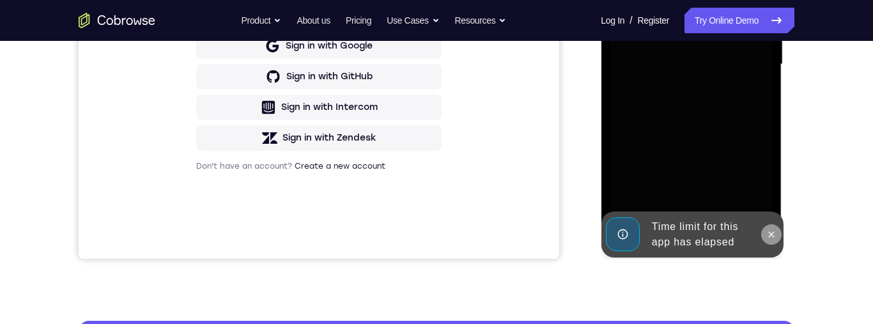
click at [762, 229] on button at bounding box center [771, 234] width 20 height 20
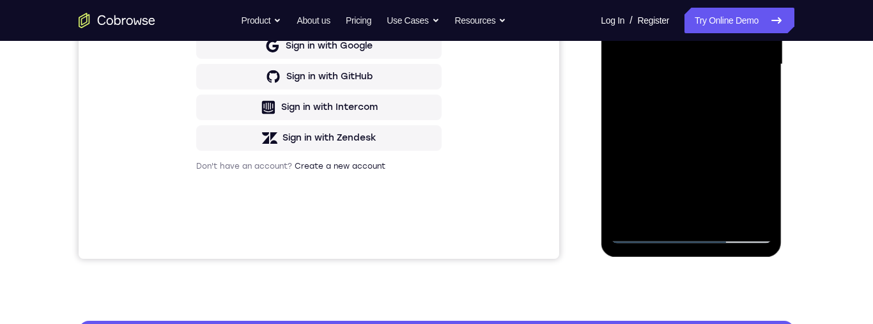
click at [683, 229] on div at bounding box center [691, 65] width 161 height 358
click at [692, 231] on div at bounding box center [691, 65] width 161 height 358
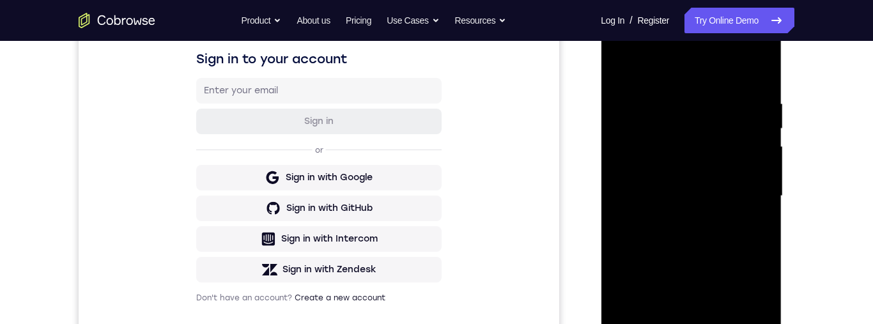
scroll to position [211, 0]
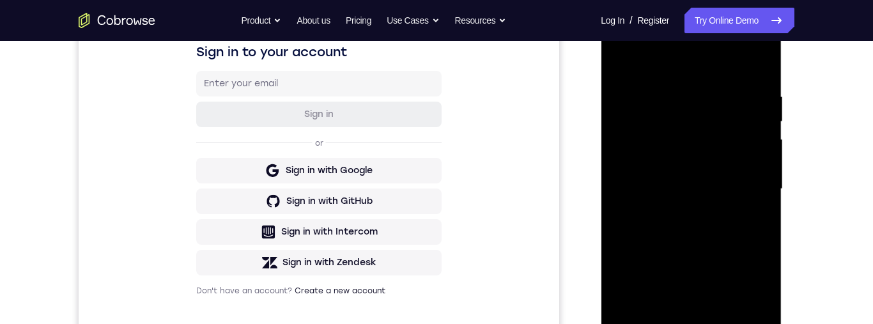
click at [709, 82] on div at bounding box center [691, 189] width 161 height 358
click at [702, 77] on div at bounding box center [691, 189] width 161 height 358
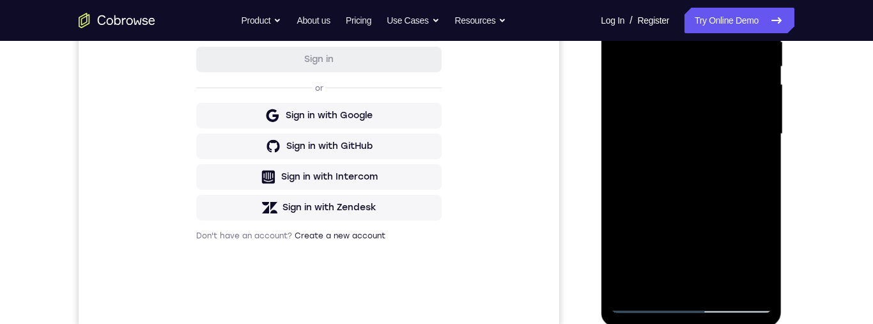
scroll to position [254, 0]
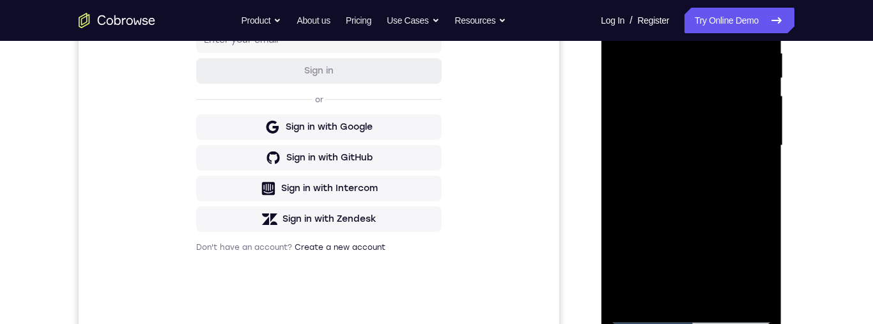
click at [694, 75] on div at bounding box center [691, 146] width 161 height 358
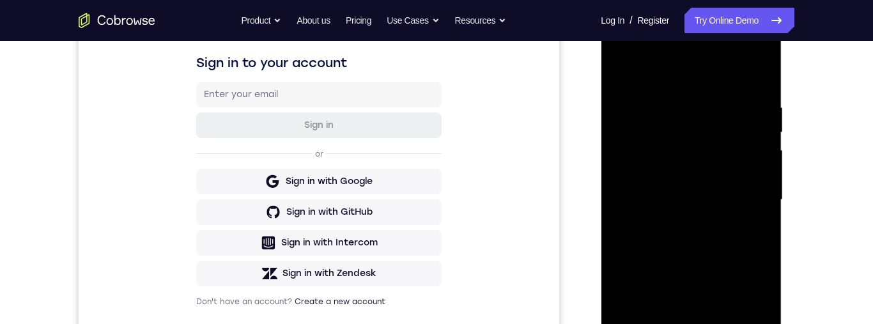
click at [674, 147] on div at bounding box center [691, 200] width 161 height 358
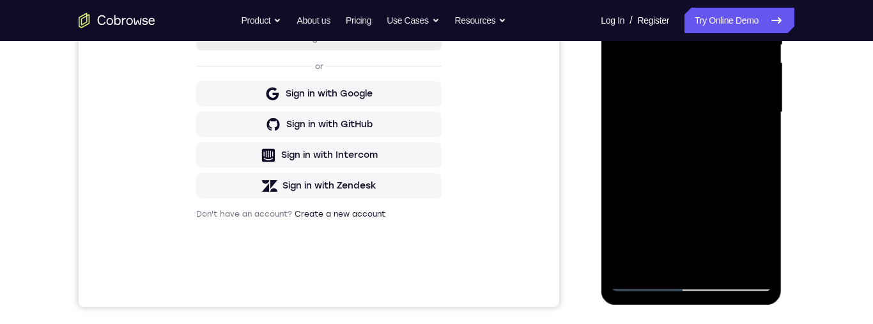
scroll to position [290, 0]
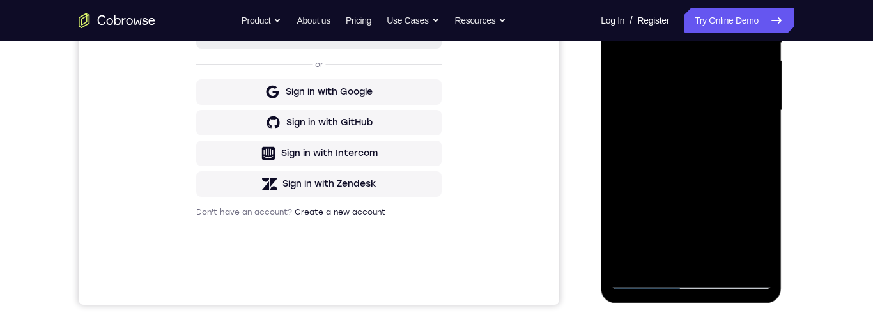
click at [719, 171] on div at bounding box center [691, 111] width 161 height 358
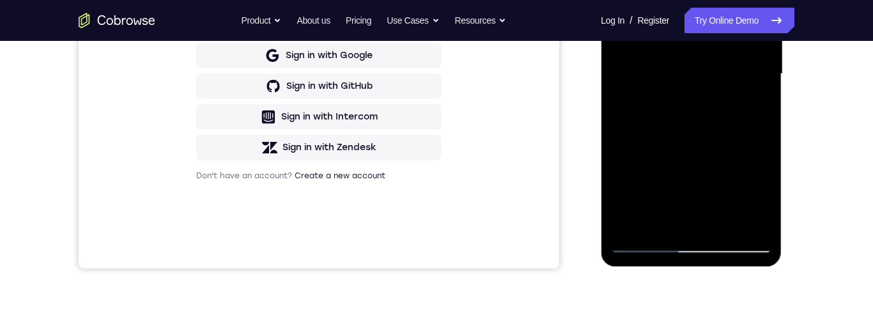
scroll to position [320, 0]
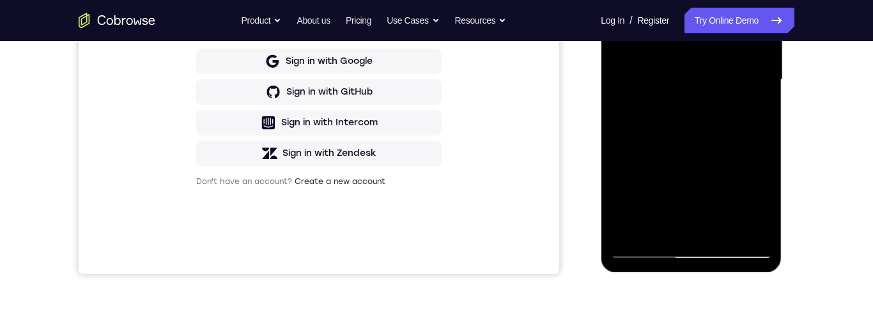
click at [740, 58] on div at bounding box center [691, 80] width 161 height 358
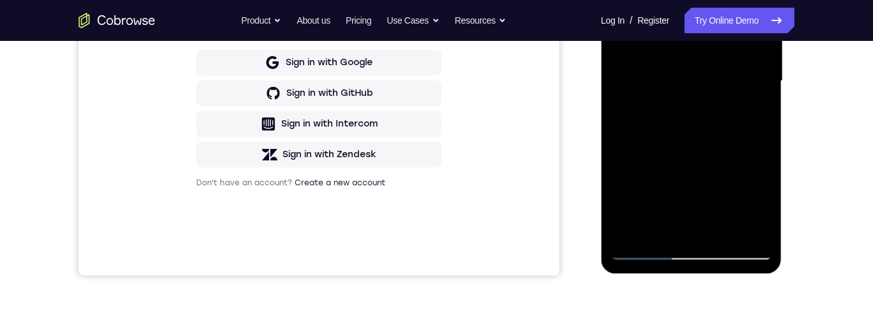
click at [724, 79] on div at bounding box center [691, 81] width 161 height 358
click at [703, 66] on div at bounding box center [691, 81] width 161 height 358
click at [705, 62] on div at bounding box center [691, 81] width 161 height 358
click at [693, 85] on div at bounding box center [691, 81] width 161 height 358
click at [751, 84] on div at bounding box center [691, 81] width 161 height 358
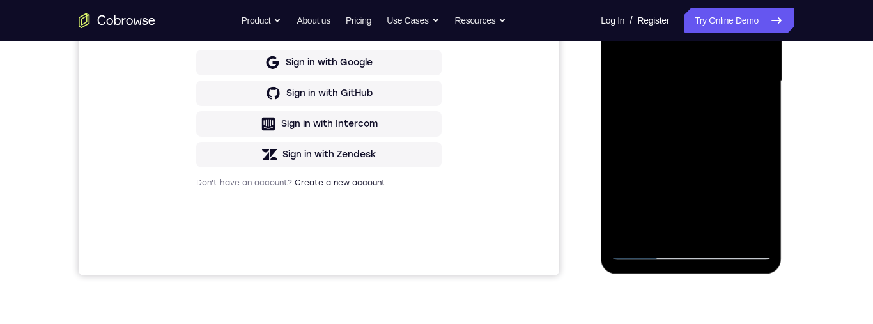
scroll to position [246, 0]
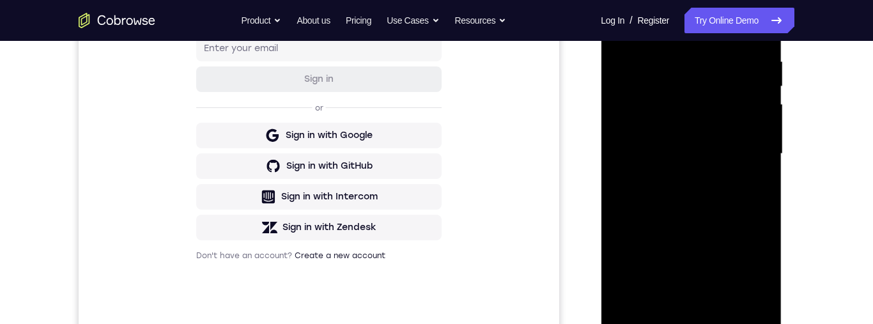
click at [676, 126] on div at bounding box center [691, 154] width 161 height 358
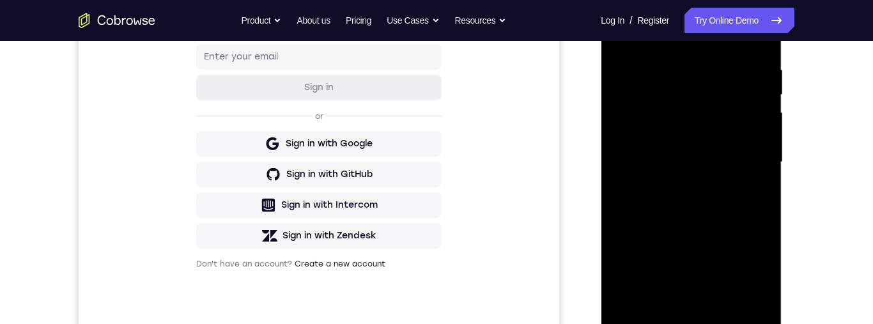
click at [671, 97] on div at bounding box center [691, 162] width 161 height 358
click at [713, 139] on div at bounding box center [691, 162] width 161 height 358
click at [713, 101] on div at bounding box center [691, 162] width 161 height 358
click at [752, 132] on div at bounding box center [691, 162] width 161 height 358
click at [751, 94] on div at bounding box center [691, 162] width 161 height 358
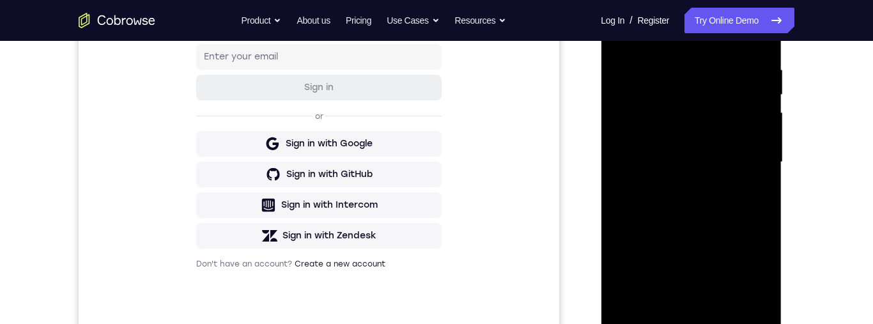
click at [745, 242] on div at bounding box center [691, 162] width 161 height 358
click at [644, 198] on div at bounding box center [691, 162] width 161 height 358
click at [641, 171] on div at bounding box center [691, 162] width 161 height 358
click at [651, 121] on div at bounding box center [691, 162] width 161 height 358
click at [685, 118] on div at bounding box center [691, 162] width 161 height 358
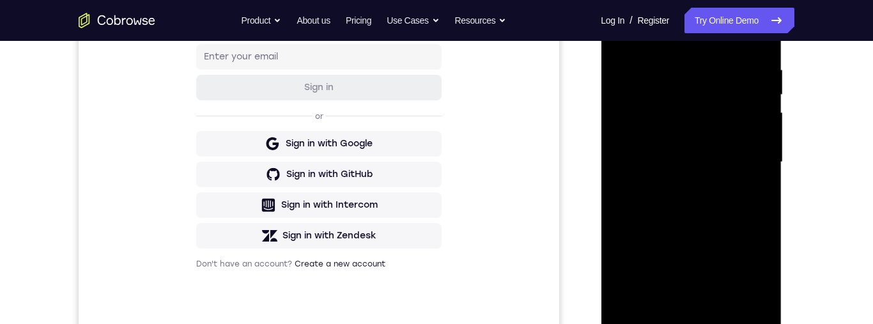
click at [683, 171] on div at bounding box center [691, 162] width 161 height 358
click at [705, 170] on div at bounding box center [691, 162] width 161 height 358
click at [710, 127] on div at bounding box center [691, 162] width 161 height 358
click at [748, 238] on div at bounding box center [691, 162] width 161 height 358
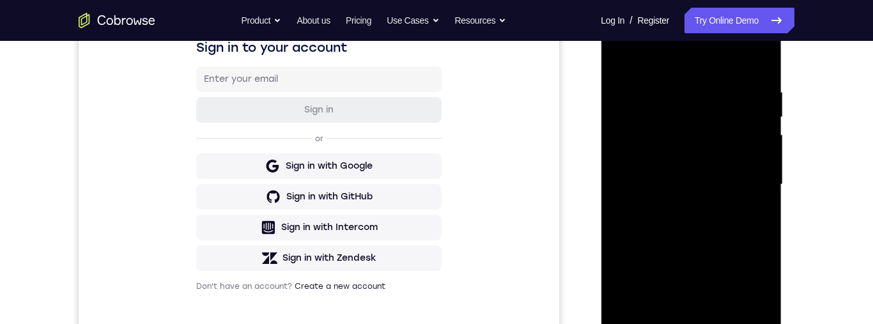
click at [674, 118] on div at bounding box center [691, 185] width 161 height 358
click at [671, 145] on div at bounding box center [691, 185] width 161 height 358
click at [747, 255] on div at bounding box center [691, 185] width 161 height 358
click at [710, 180] on div at bounding box center [691, 185] width 161 height 358
click at [710, 145] on div at bounding box center [691, 185] width 161 height 358
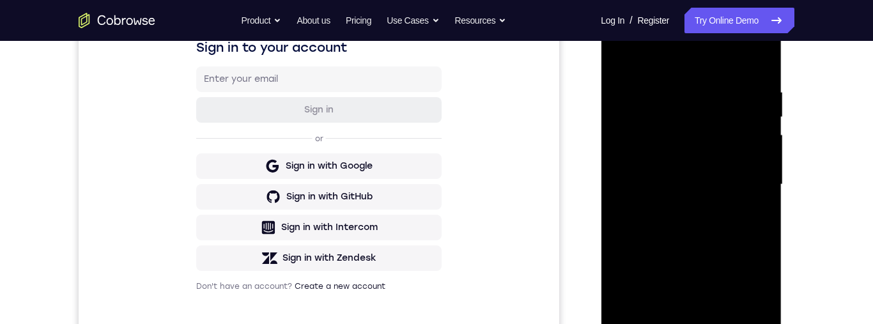
click at [672, 141] on div at bounding box center [691, 185] width 161 height 358
click at [748, 261] on div at bounding box center [691, 185] width 161 height 358
click at [747, 195] on div at bounding box center [691, 185] width 161 height 358
click at [742, 223] on div at bounding box center [691, 185] width 161 height 358
click at [718, 221] on div at bounding box center [691, 185] width 161 height 358
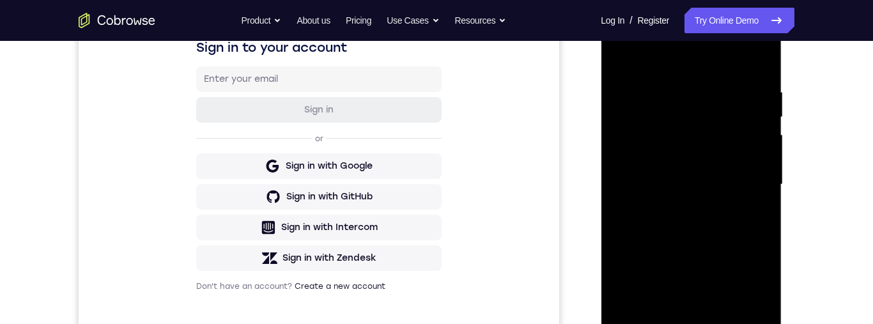
click at [710, 196] on div at bounding box center [691, 185] width 161 height 358
click at [673, 186] on div at bounding box center [691, 185] width 161 height 358
click at [687, 154] on div at bounding box center [691, 185] width 161 height 358
click at [713, 146] on div at bounding box center [691, 185] width 161 height 358
click at [750, 261] on div at bounding box center [691, 185] width 161 height 358
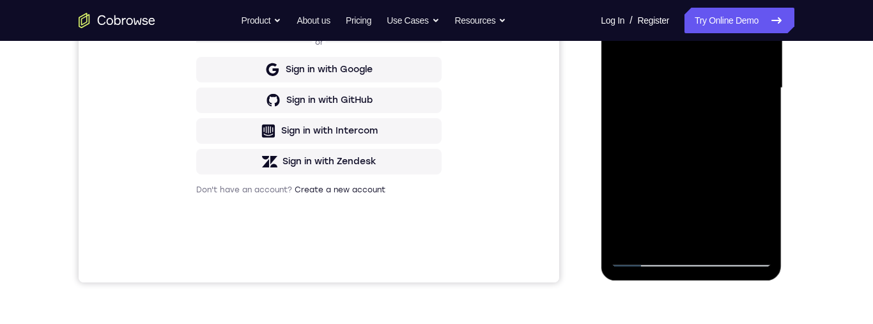
scroll to position [317, 0]
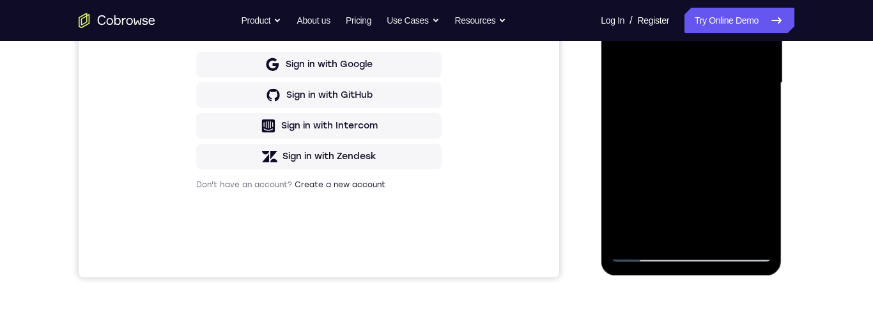
click at [733, 212] on div at bounding box center [691, 83] width 161 height 358
click at [650, 258] on div at bounding box center [691, 83] width 161 height 358
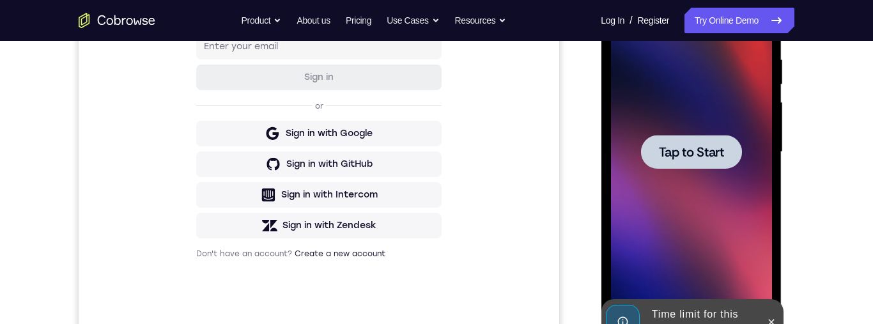
scroll to position [0, 0]
